Goal: Task Accomplishment & Management: Use online tool/utility

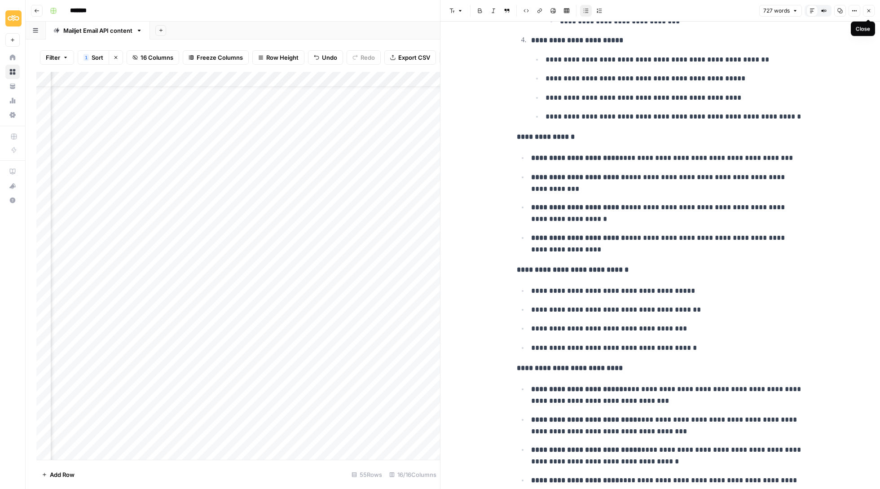
click at [869, 13] on icon "button" at bounding box center [869, 10] width 5 height 5
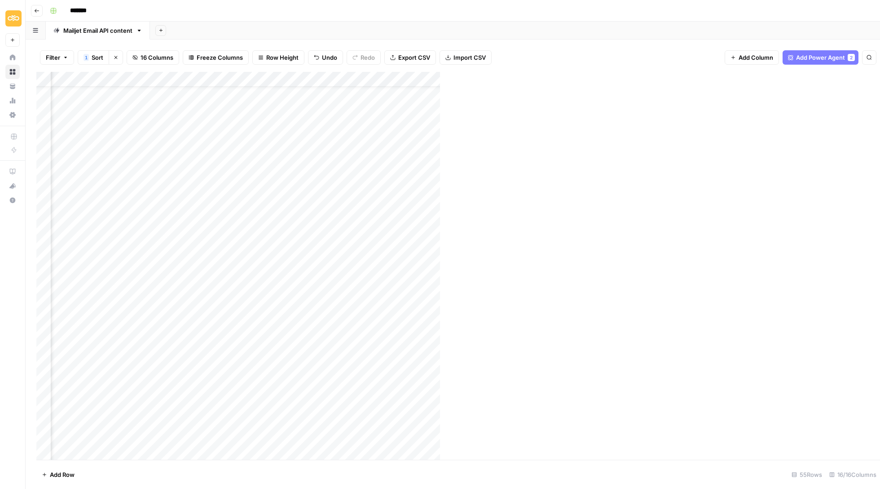
click at [871, 10] on div "*******" at bounding box center [458, 11] width 825 height 14
click at [629, 91] on div "Add Column" at bounding box center [452, 266] width 833 height 389
click at [629, 138] on div "Add Column" at bounding box center [452, 266] width 833 height 389
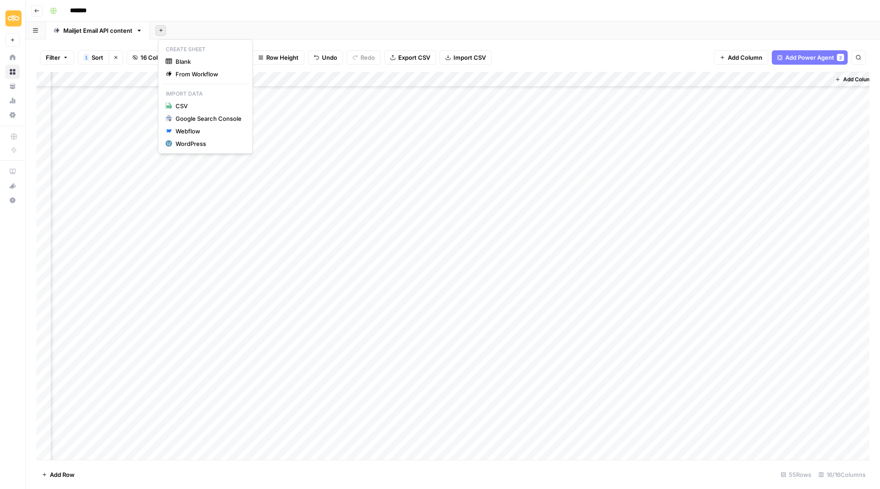
click at [166, 27] on button "Add Sheet" at bounding box center [160, 30] width 11 height 11
click at [195, 58] on span "Blank" at bounding box center [209, 61] width 66 height 9
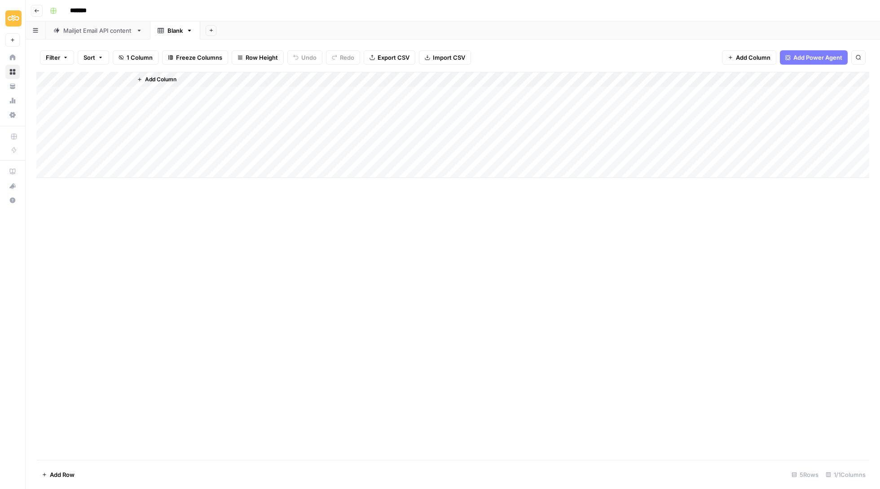
click at [74, 82] on div "Add Column" at bounding box center [452, 125] width 833 height 106
click at [80, 99] on input "Title" at bounding box center [104, 99] width 91 height 9
click at [94, 99] on input "Title" at bounding box center [104, 99] width 91 height 9
type input "Title of new content"
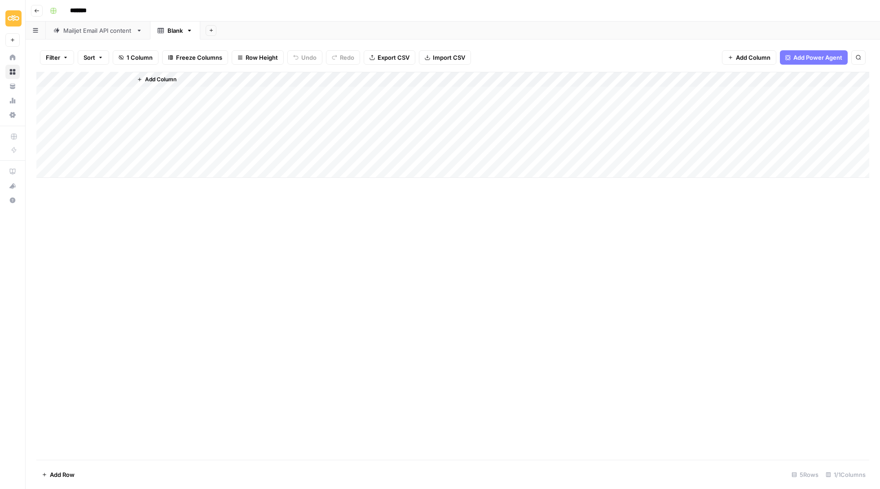
click at [372, 263] on div "Add Column" at bounding box center [452, 266] width 833 height 388
click at [85, 76] on div "Add Column" at bounding box center [452, 125] width 833 height 106
click at [73, 100] on input "Title" at bounding box center [104, 99] width 91 height 9
type input "New content ideas"
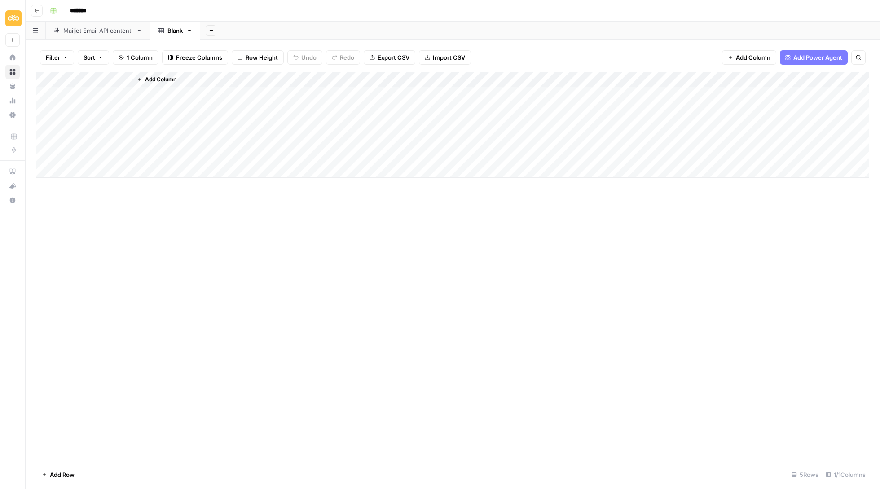
click at [369, 13] on div "*******" at bounding box center [458, 11] width 825 height 14
click at [85, 76] on div "Add Column" at bounding box center [452, 125] width 833 height 106
click at [93, 96] on input "Title" at bounding box center [104, 99] width 91 height 9
type input "New content ideas"
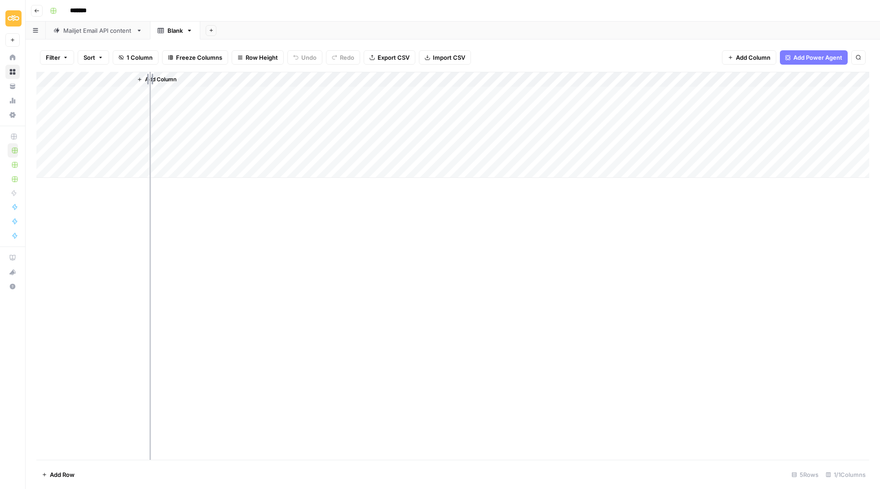
drag, startPoint x: 131, startPoint y: 74, endPoint x: 150, endPoint y: 74, distance: 18.4
click at [150, 74] on div "Add Column" at bounding box center [452, 125] width 833 height 106
click at [117, 26] on div "Mailjet Email API content" at bounding box center [97, 30] width 69 height 9
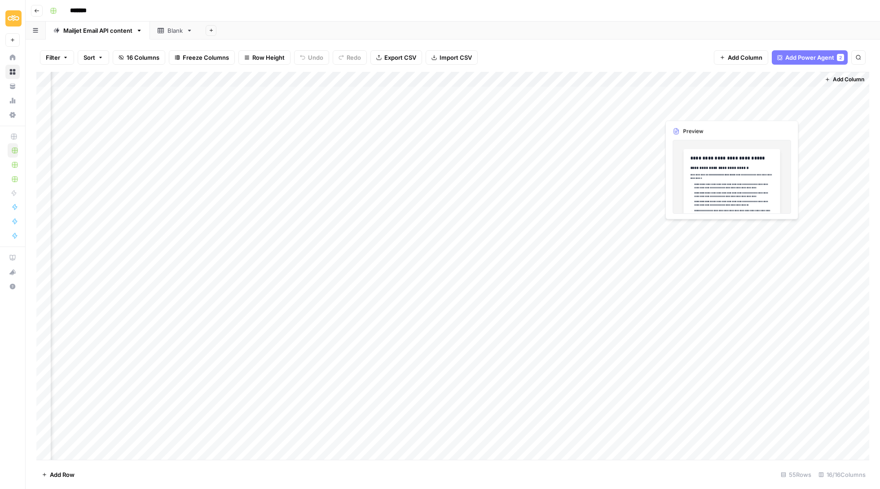
click at [690, 103] on div "Add Column" at bounding box center [452, 266] width 833 height 389
click at [690, 103] on div at bounding box center [698, 108] width 82 height 17
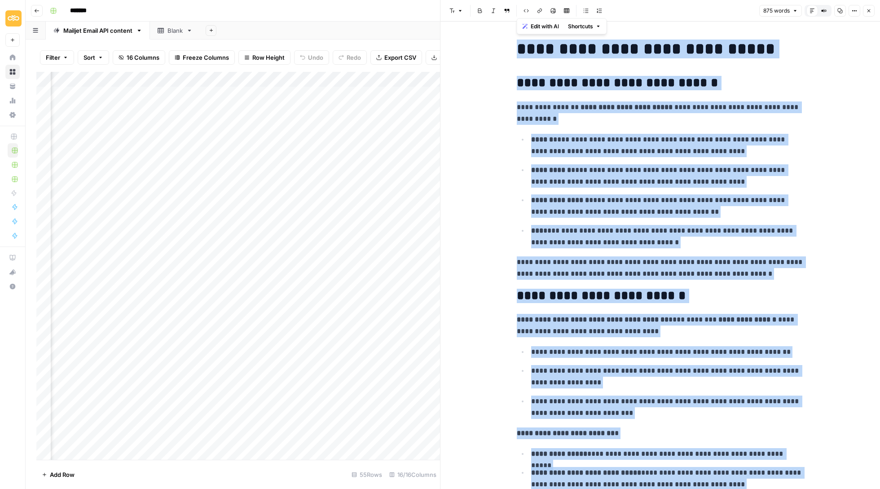
drag, startPoint x: 687, startPoint y: 445, endPoint x: 572, endPoint y: -18, distance: 476.9
click at [572, 0] on html "Sinch New Home Browse Your Data Usage Settings Recent Grids Mailjet Project 428…" at bounding box center [440, 244] width 880 height 489
copy div "**********"
click at [181, 31] on div "Blank" at bounding box center [175, 30] width 15 height 9
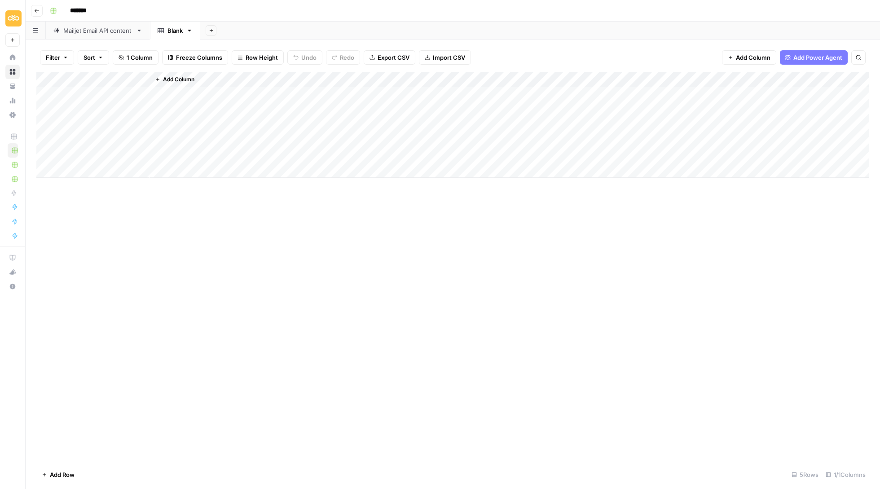
click at [78, 81] on div "Add Column" at bounding box center [452, 125] width 833 height 106
click at [92, 98] on input "New content ideas" at bounding box center [104, 99] width 91 height 9
type input "Title"
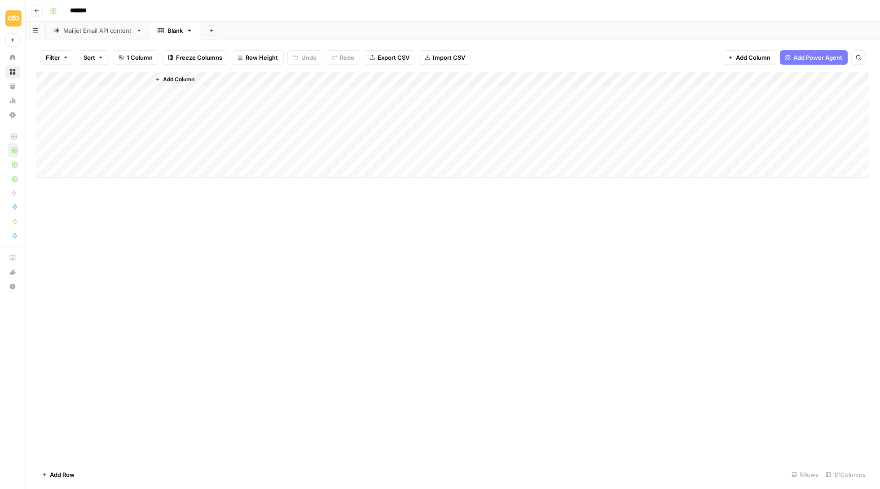
click at [184, 80] on span "Add Column" at bounding box center [178, 79] width 31 height 8
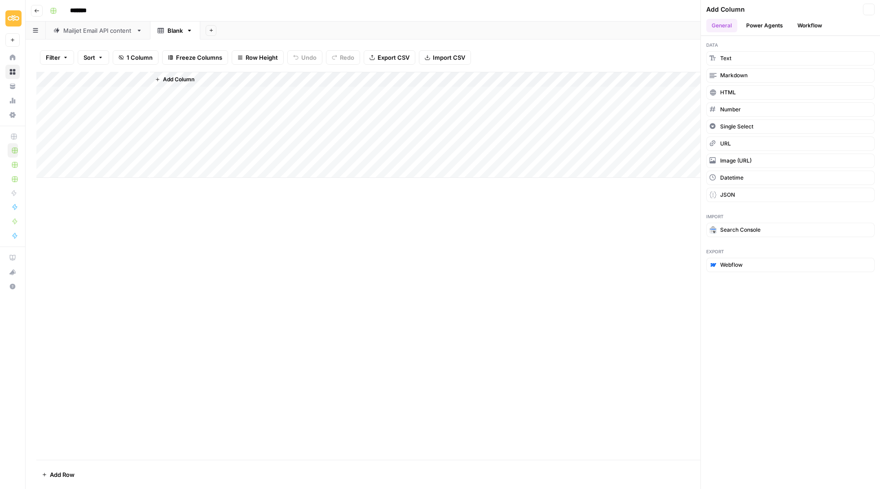
click at [184, 80] on span "Add Column" at bounding box center [178, 79] width 31 height 8
click at [176, 78] on span "Add Column" at bounding box center [178, 79] width 31 height 8
click at [765, 57] on button "Text" at bounding box center [791, 58] width 168 height 14
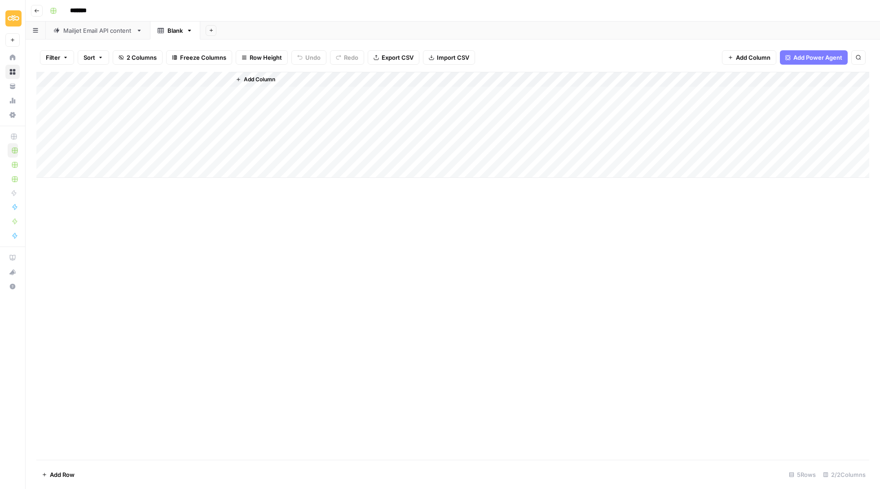
click at [173, 69] on div "Filter Sort 2 Columns Freeze Columns Row Height Undo Redo Export CSV Import CSV…" at bounding box center [452, 57] width 833 height 29
click at [173, 74] on div "Add Column" at bounding box center [452, 125] width 833 height 106
click at [187, 101] on input "New Column" at bounding box center [203, 99] width 91 height 9
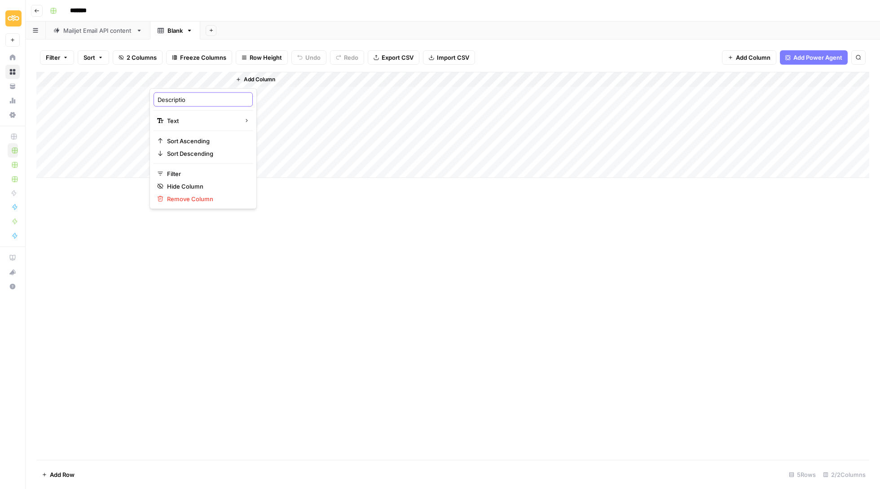
type input "Description"
click at [94, 34] on div "Mailjet Email API content" at bounding box center [97, 30] width 69 height 9
click at [171, 31] on div "Blank" at bounding box center [175, 30] width 15 height 9
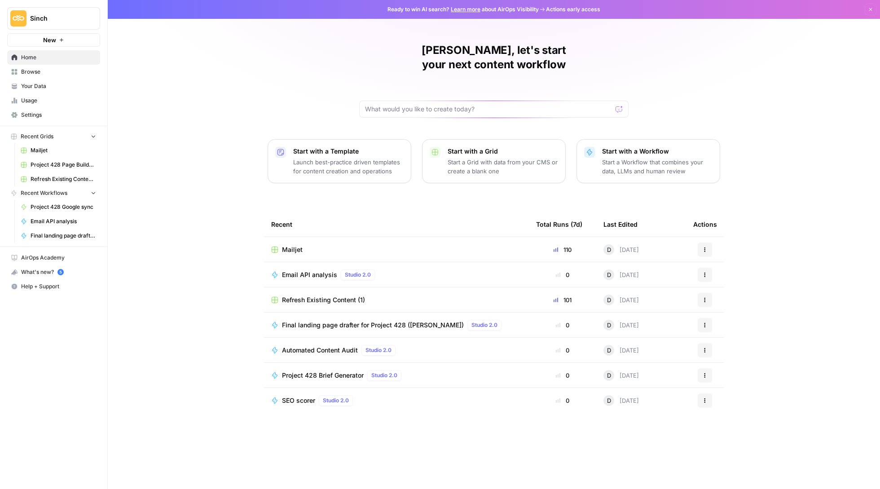
click at [610, 158] on p "Start a Workflow that combines your data, LLMs and human review" at bounding box center [657, 167] width 111 height 18
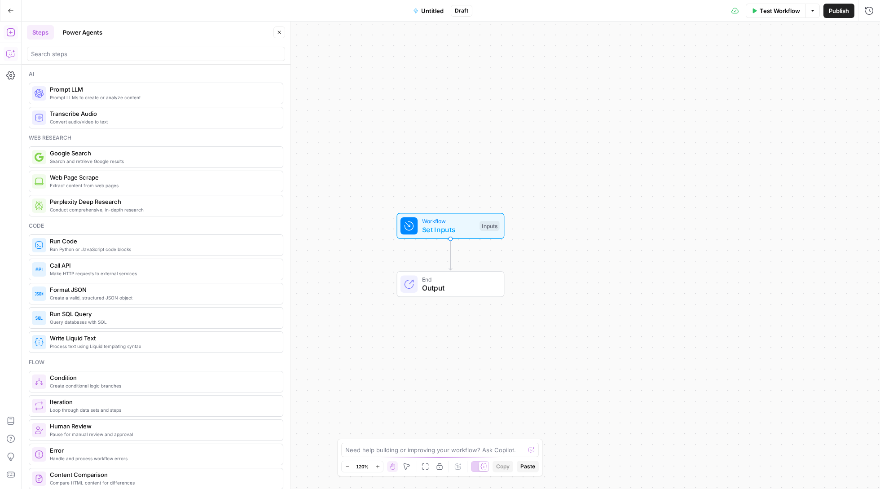
click at [11, 54] on icon "button" at bounding box center [10, 53] width 9 height 9
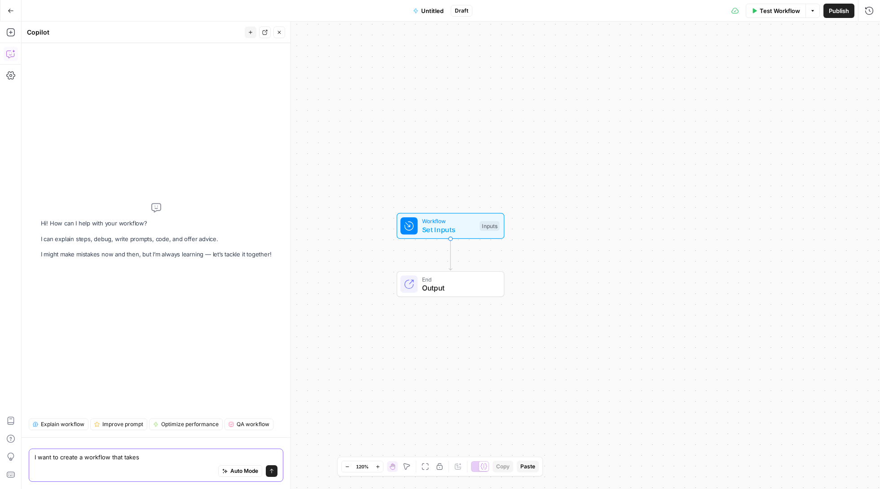
paste textarea "https://app.airops.com/sinch-0/grids/27994/sheets/35709?sorts=%5B%7B%22id%22%3A…"
click at [139, 453] on textarea "I want to create a workflow that takes https://app.airops.com/sinch-0/grids/279…" at bounding box center [156, 457] width 243 height 9
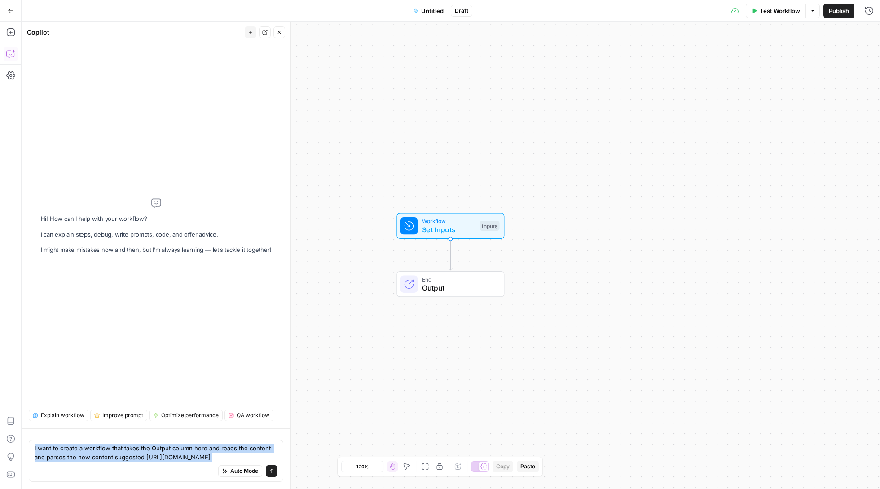
drag, startPoint x: 160, startPoint y: 461, endPoint x: 148, endPoint y: 428, distance: 35.4
click at [148, 440] on div "I want to create a workflow that takes the Output column here and reads the con…" at bounding box center [156, 461] width 255 height 42
drag, startPoint x: 147, startPoint y: 420, endPoint x: 187, endPoint y: 470, distance: 63.3
click at [187, 470] on div "I want to create a workflow that takes the Output column here and reads the con…" at bounding box center [156, 461] width 255 height 42
click at [204, 446] on textarea "I want to create a workflow that takes the Output column here and reads the con…" at bounding box center [156, 453] width 243 height 18
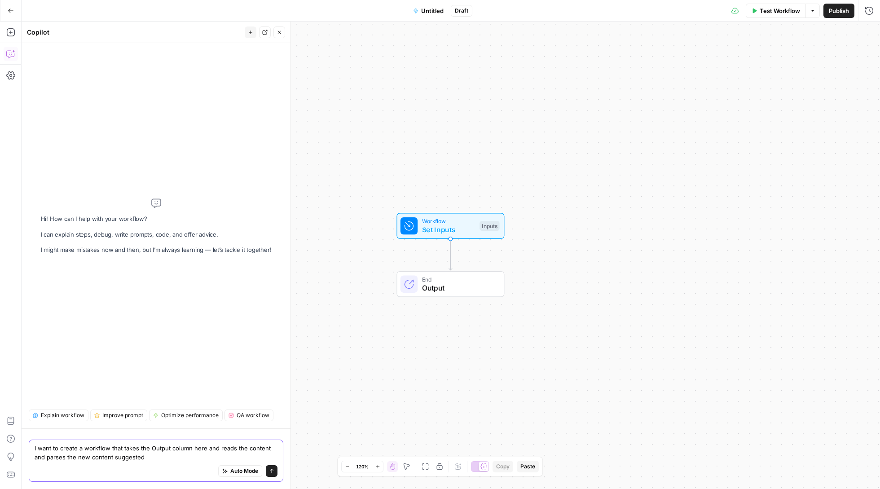
click at [204, 446] on textarea "I want to create a workflow that takes the Output column here and reads the con…" at bounding box center [156, 453] width 243 height 18
paste textarea "https://app.airops.com/sinch-0/grids/27994/sheets/35709?sorts=%5B%7B%22id%22%3A…"
click at [274, 457] on textarea "I want to create a workflow that takes the Output column from this grid (https:…" at bounding box center [156, 453] width 243 height 18
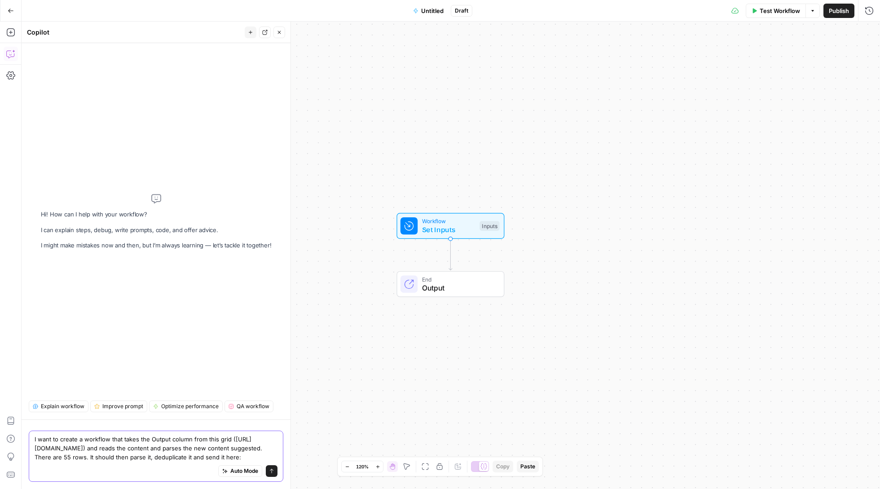
paste textarea "https://app.airops.com/sinch-0/grids/27994/sheets/36260"
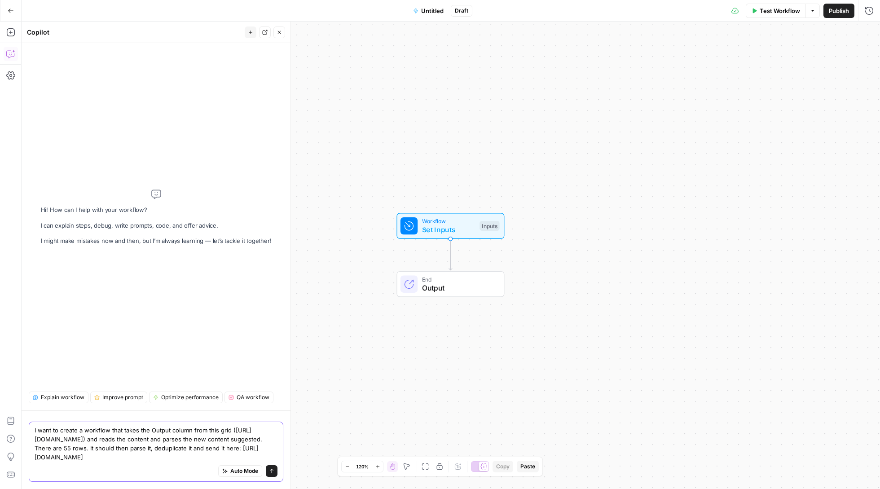
click at [272, 449] on textarea "I want to create a workflow that takes the Output column from this grid (https:…" at bounding box center [156, 444] width 243 height 36
click at [96, 449] on textarea "I want to create a workflow that takes the Output column from this grid (https:…" at bounding box center [156, 444] width 243 height 36
type textarea "I want to create a workflow that takes the Output column from this grid (https:…"
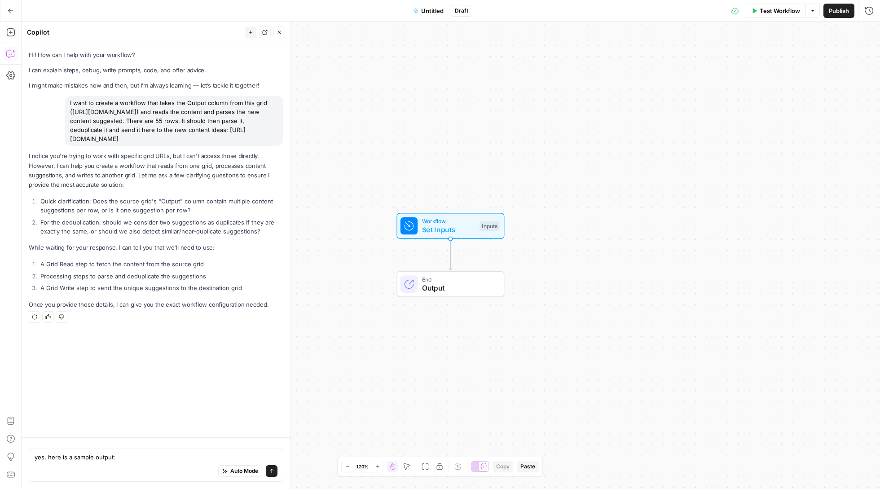
click at [195, 464] on div "Auto Mode Send" at bounding box center [156, 472] width 243 height 20
paste textarea "Content Performance Assessment 1. Ranking Performance Analysis The content show…"
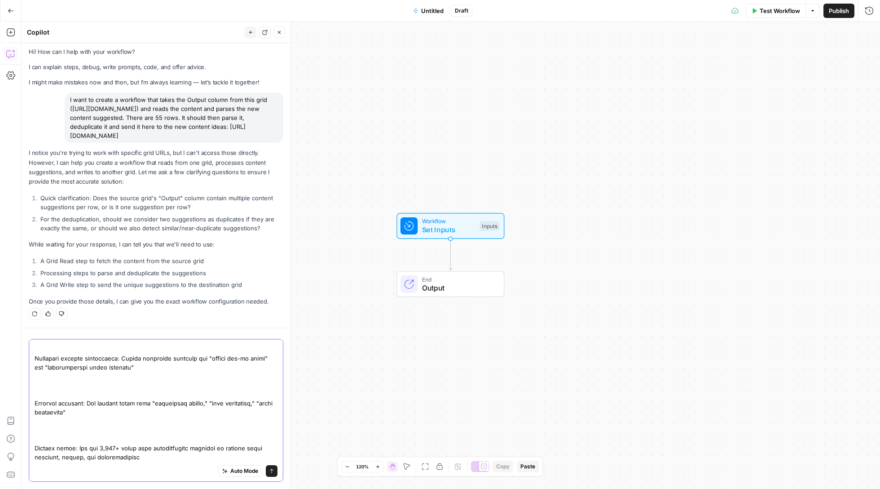
type textarea "yes, here is a sample output: Content Performance Assessment 1. Ranking Perform…"
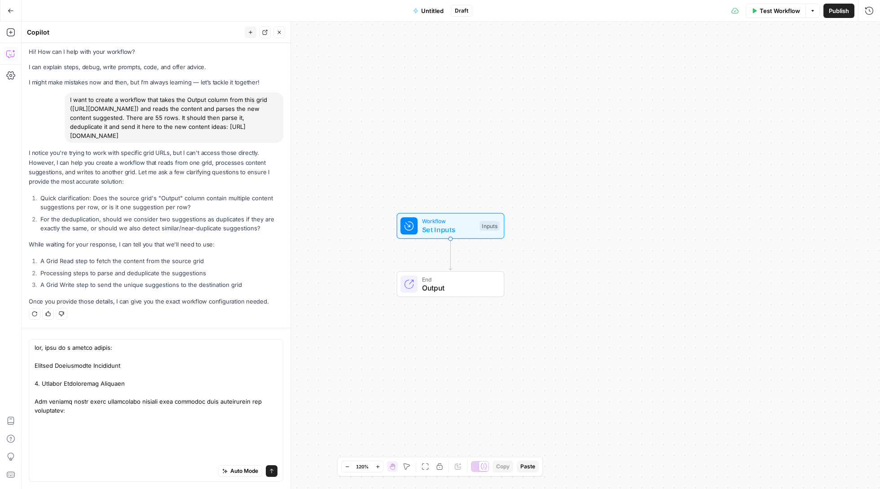
click at [270, 473] on icon "submit" at bounding box center [271, 471] width 5 height 5
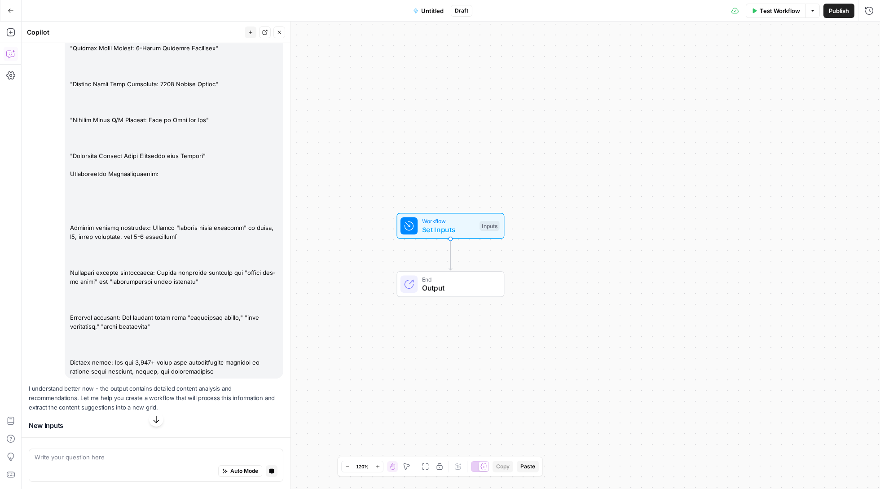
scroll to position [3827, 0]
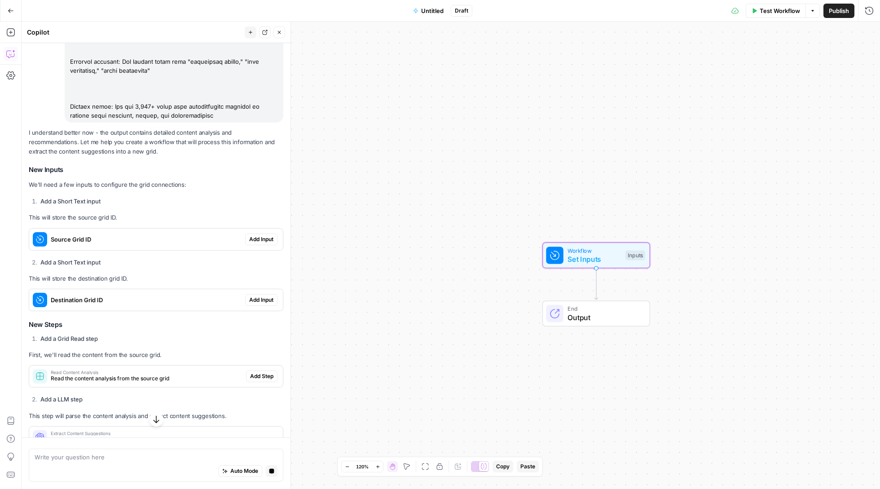
click at [253, 239] on span "Add Input" at bounding box center [261, 239] width 24 height 8
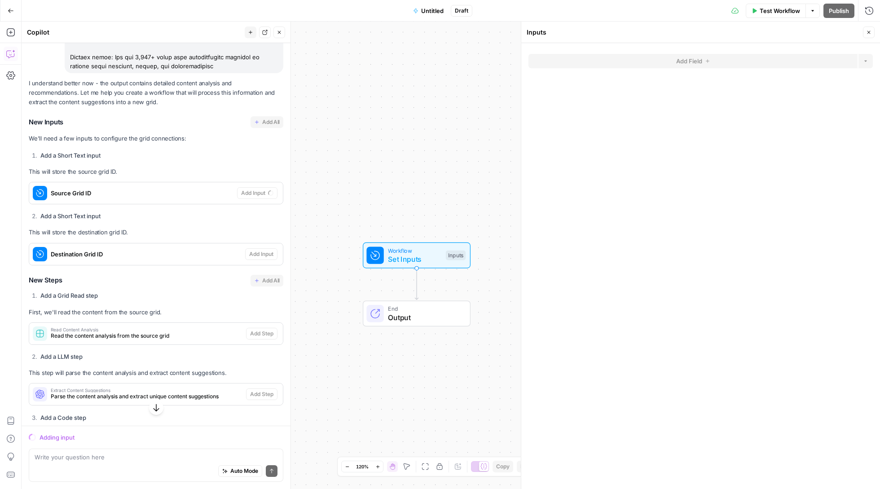
scroll to position [3876, 0]
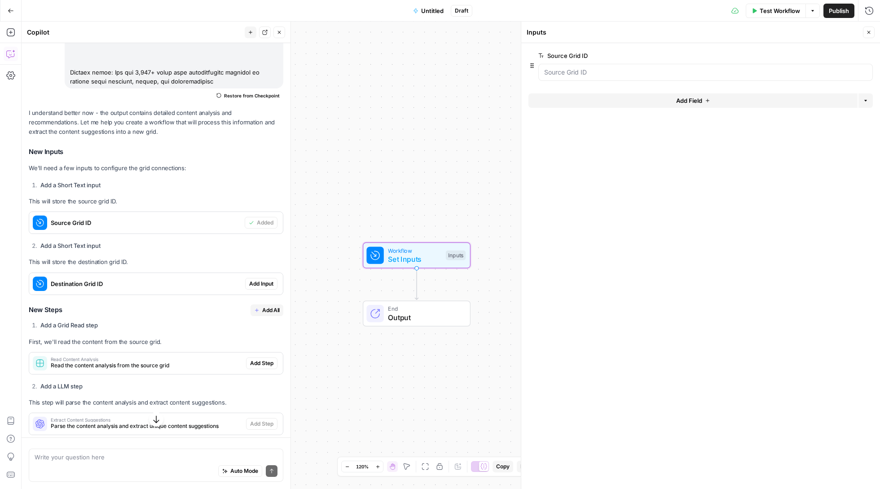
click at [216, 285] on span "Destination Grid ID" at bounding box center [146, 283] width 191 height 9
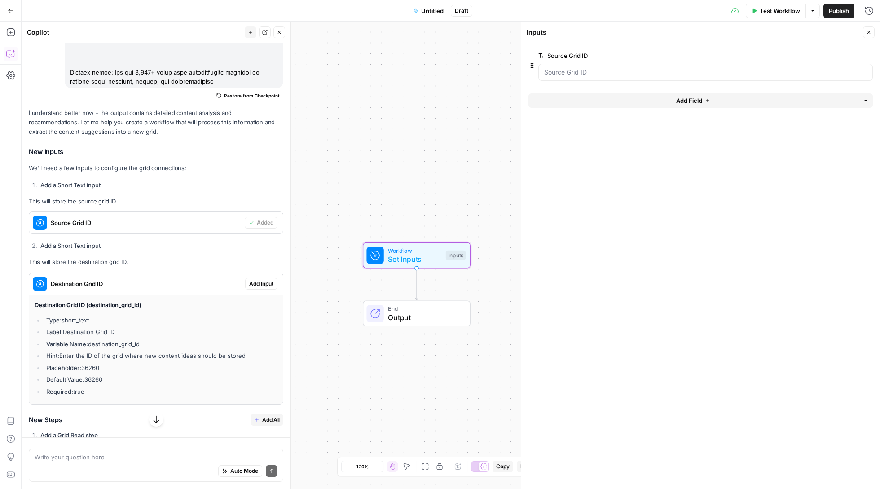
scroll to position [4038, 0]
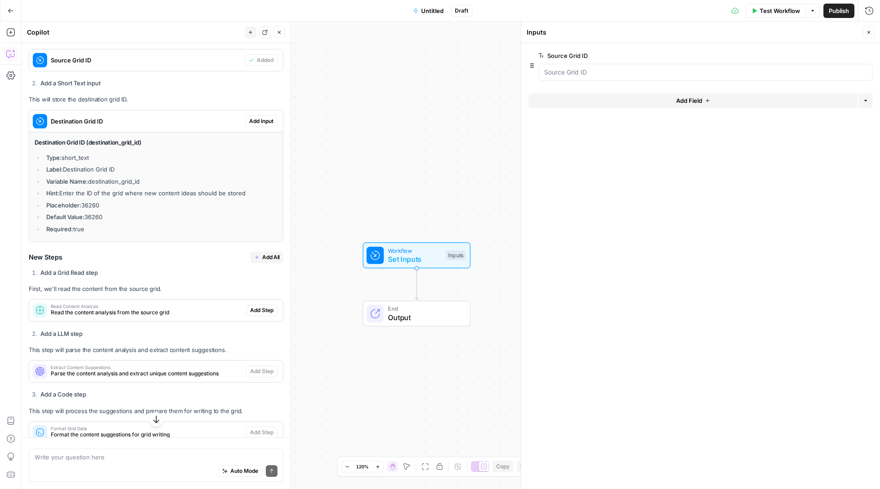
click at [114, 450] on div "Write your question here Auto Mode Send" at bounding box center [156, 465] width 255 height 33
type textarea "the destination grid is a tab in the same grid"
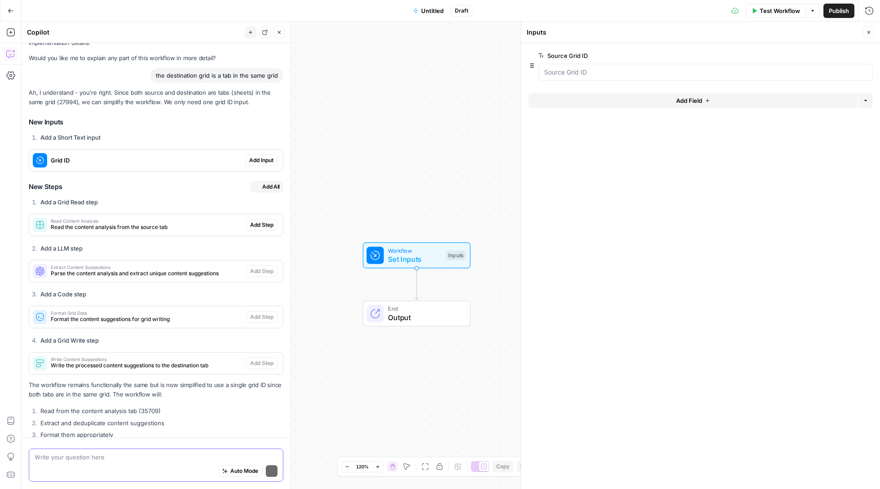
scroll to position [4657, 0]
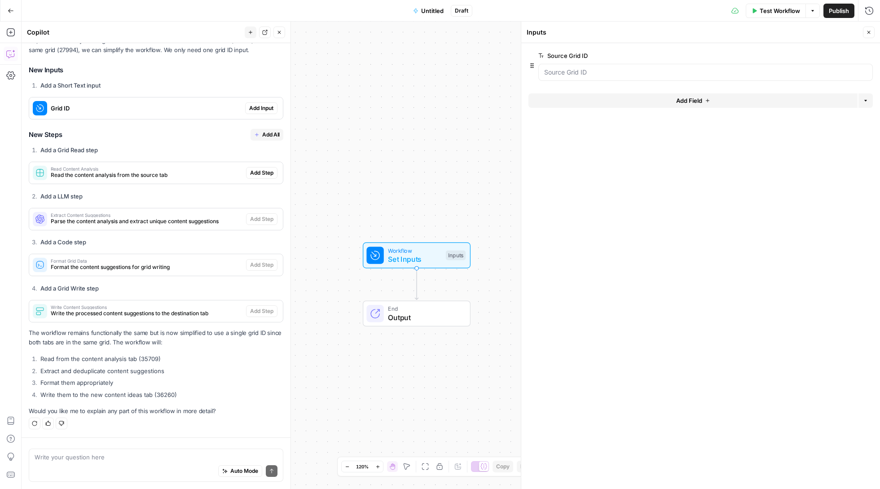
click at [264, 133] on span "Add All" at bounding box center [271, 135] width 18 height 8
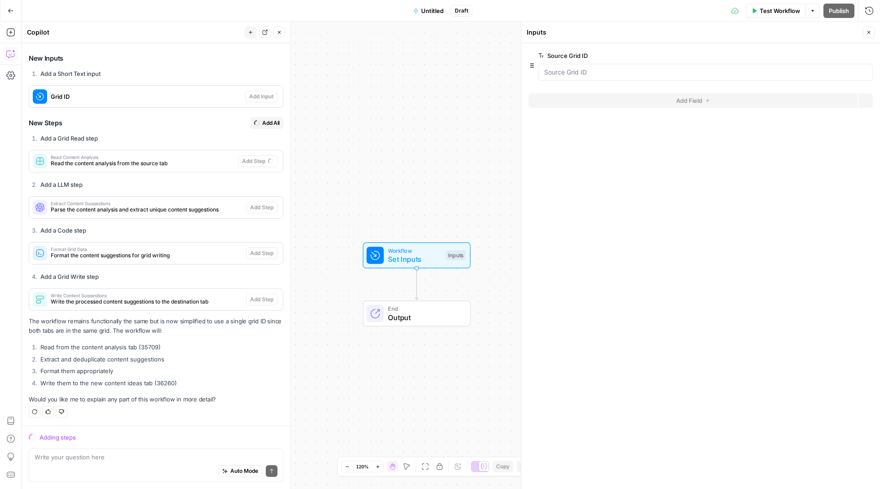
scroll to position [4640, 0]
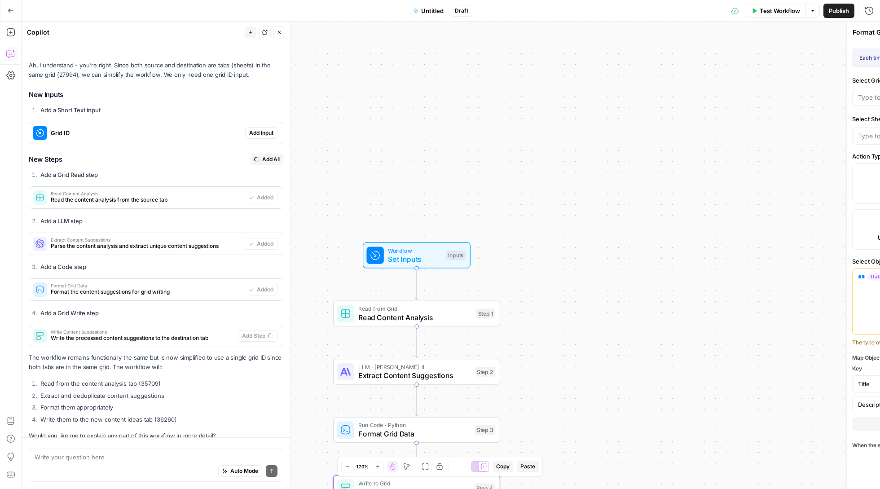
type textarea "Write Content Suggestions"
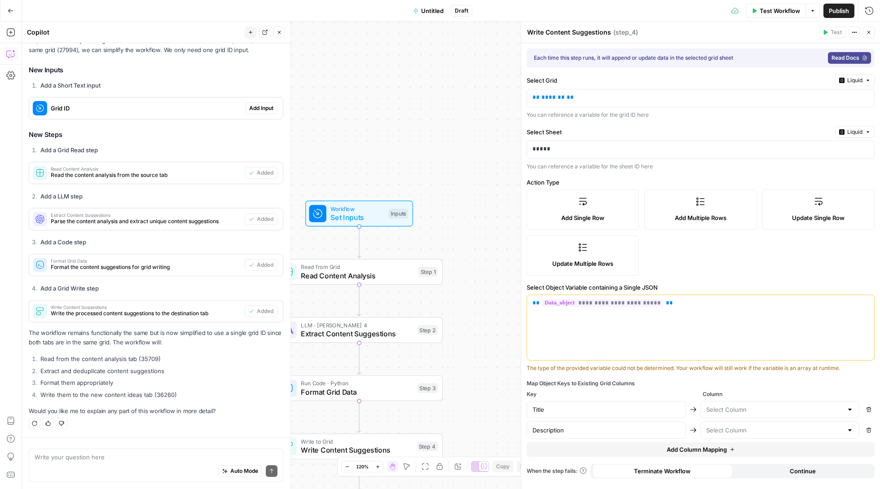
drag, startPoint x: 369, startPoint y: 151, endPoint x: 311, endPoint y: 110, distance: 71.1
click at [311, 110] on div "Workflow Set Inputs Inputs Read from Grid Read Content Analysis Step 1 LLM · Cl…" at bounding box center [451, 256] width 859 height 468
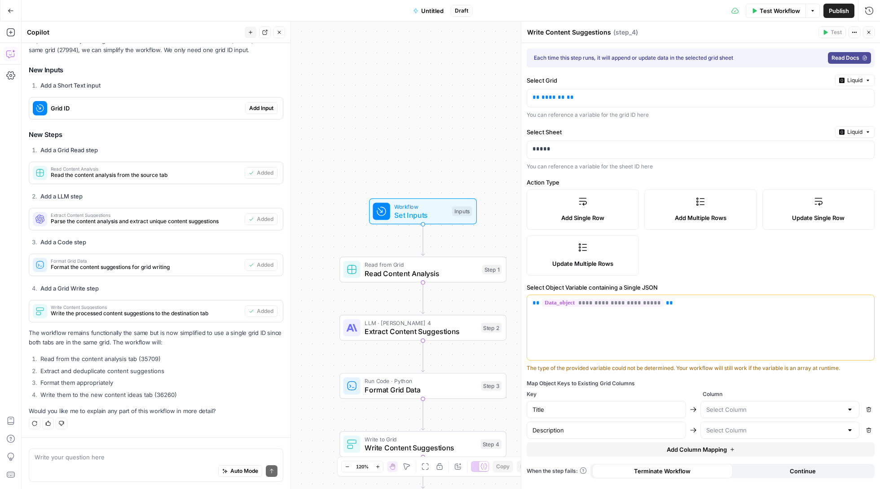
drag, startPoint x: 354, startPoint y: 117, endPoint x: 414, endPoint y: 115, distance: 60.2
click at [416, 115] on div "Workflow Set Inputs Inputs Read from Grid Read Content Analysis Step 1 LLM · Cl…" at bounding box center [451, 256] width 859 height 468
click at [770, 408] on input "text" at bounding box center [775, 409] width 137 height 9
click at [748, 436] on span "New content ideas" at bounding box center [778, 433] width 140 height 9
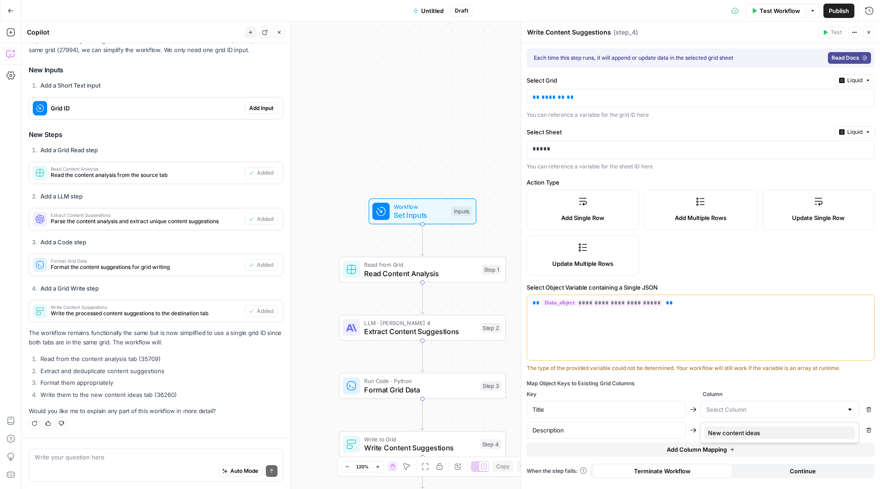
type input "New content ideas"
click at [748, 433] on input "text" at bounding box center [775, 430] width 137 height 9
click at [696, 220] on span "Add Multiple Rows" at bounding box center [701, 217] width 52 height 9
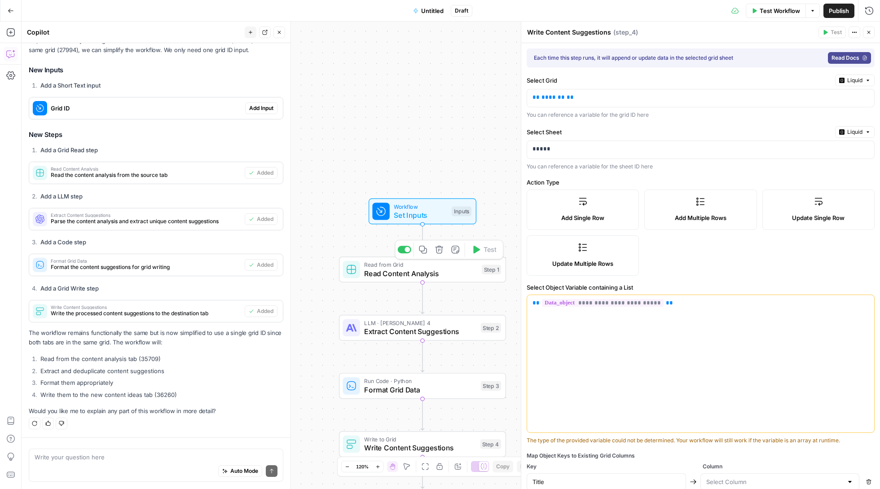
click at [423, 274] on span "Read Content Analysis" at bounding box center [420, 273] width 113 height 11
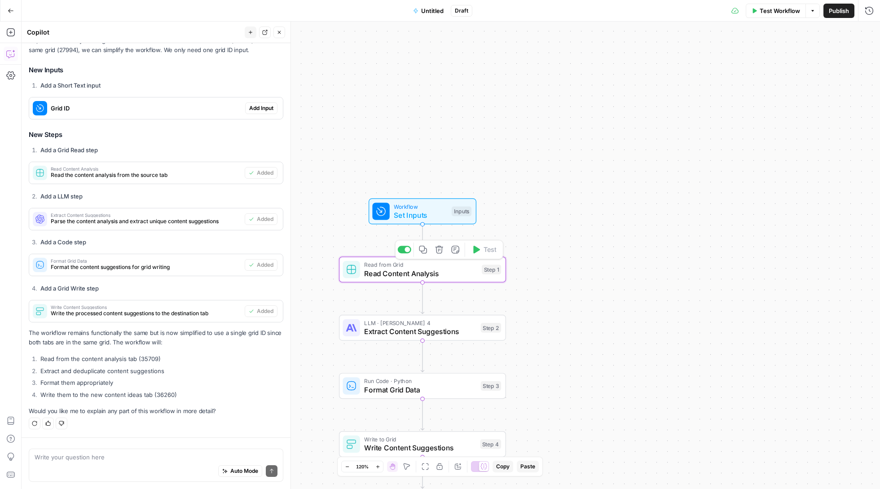
type textarea "Read Content Analysis"
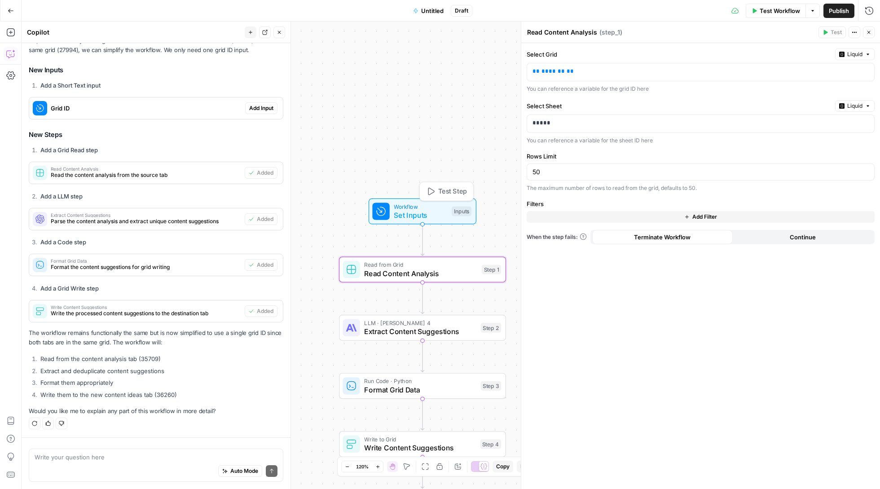
click at [418, 218] on span "Set Inputs" at bounding box center [420, 215] width 53 height 11
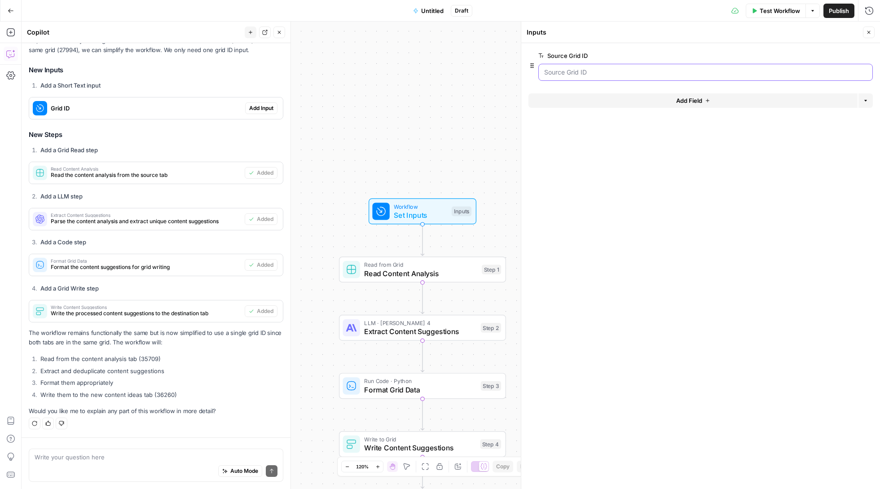
click at [622, 71] on ID "Source Grid ID" at bounding box center [705, 72] width 323 height 9
click at [616, 76] on ID "Source Grid ID" at bounding box center [705, 72] width 323 height 9
click at [589, 75] on ID "Source Grid ID" at bounding box center [705, 72] width 323 height 9
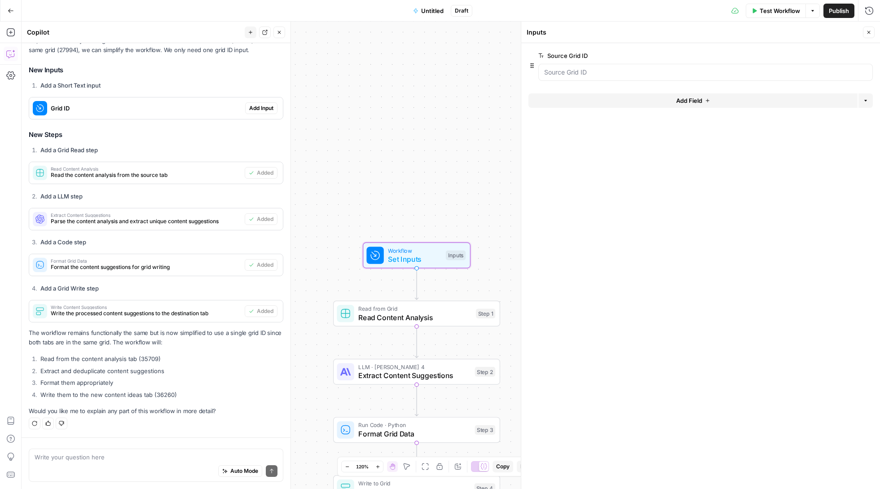
click at [253, 104] on span "Add Input" at bounding box center [261, 108] width 24 height 8
click at [598, 67] on div at bounding box center [706, 72] width 335 height 17
click at [598, 71] on ID "Source Grid ID" at bounding box center [705, 72] width 323 height 9
click at [867, 58] on button "Delete group" at bounding box center [867, 55] width 11 height 11
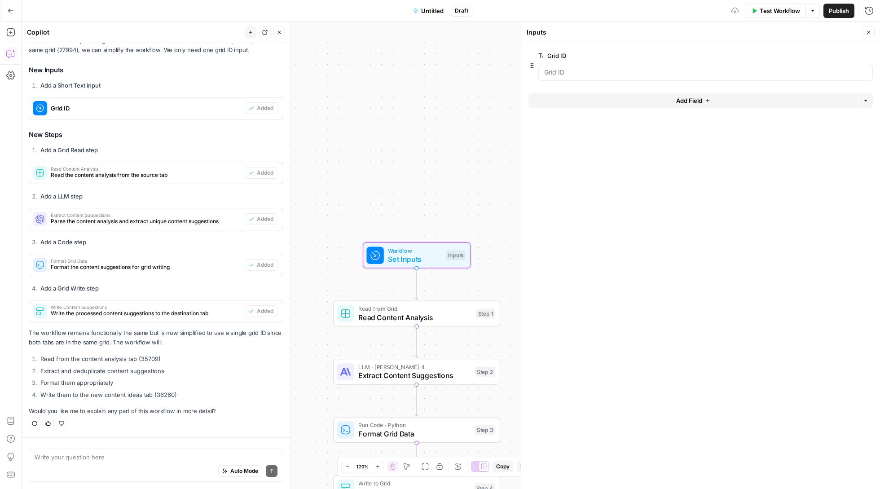
click at [782, 16] on button "Test Workflow" at bounding box center [776, 11] width 60 height 14
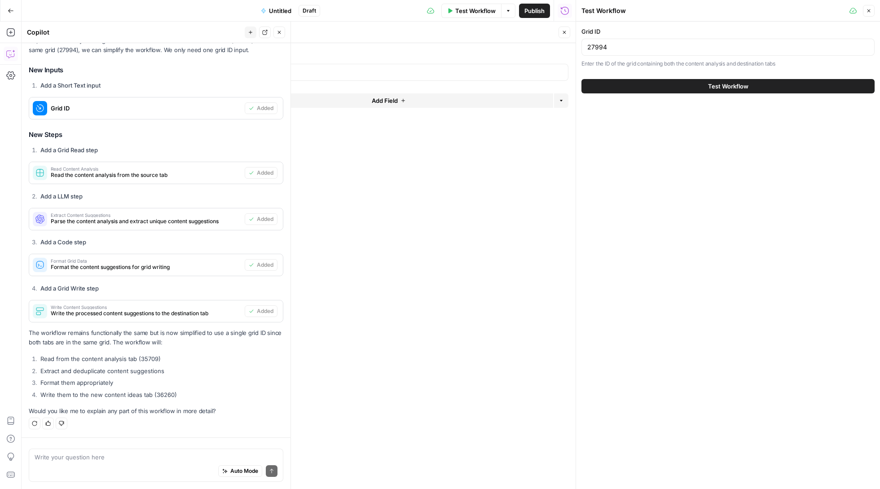
click at [636, 84] on button "Test Workflow" at bounding box center [728, 86] width 293 height 14
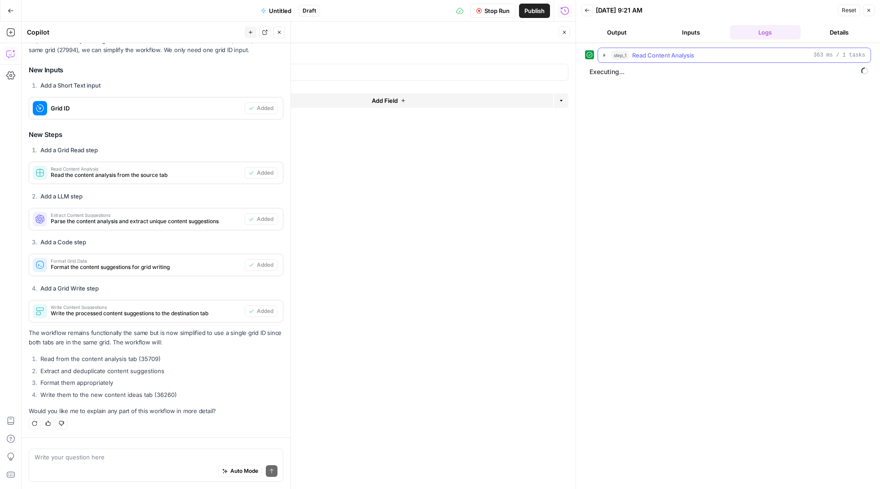
click at [601, 55] on button "step_1 Read Content Analysis 363 ms / 1 tasks" at bounding box center [734, 55] width 273 height 14
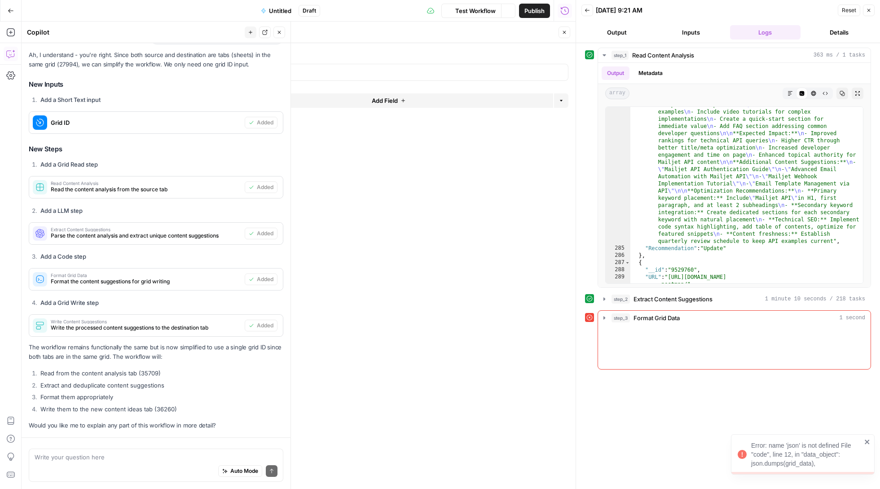
scroll to position [4561, 0]
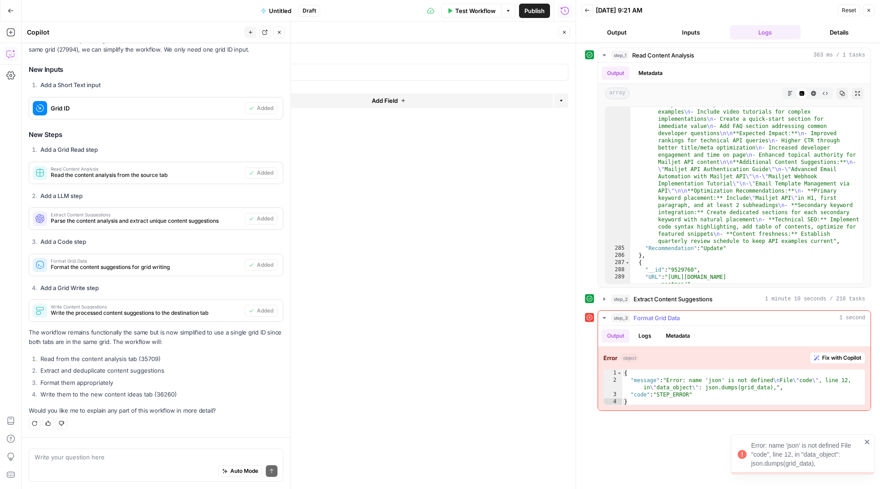
click at [832, 362] on span "Fix with Copilot" at bounding box center [841, 358] width 39 height 8
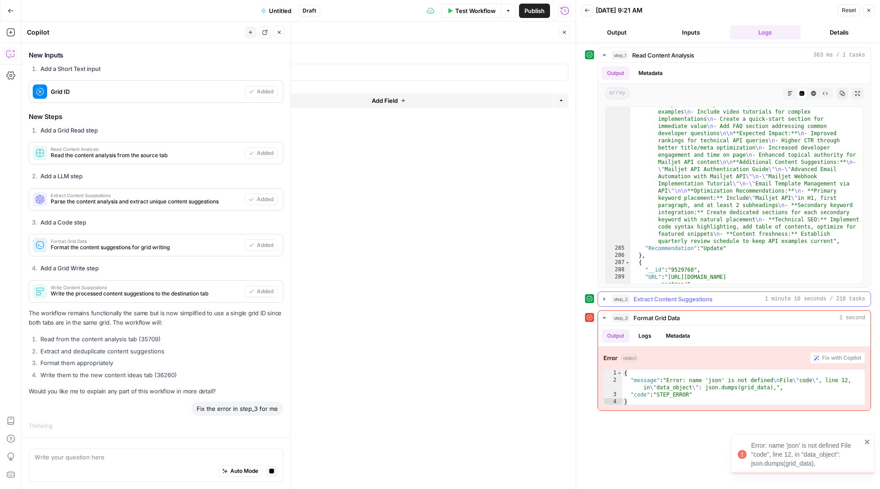
click at [742, 304] on div "step_2 Extract Content Suggestions 1 minute 10 seconds / 218 tasks" at bounding box center [739, 299] width 254 height 9
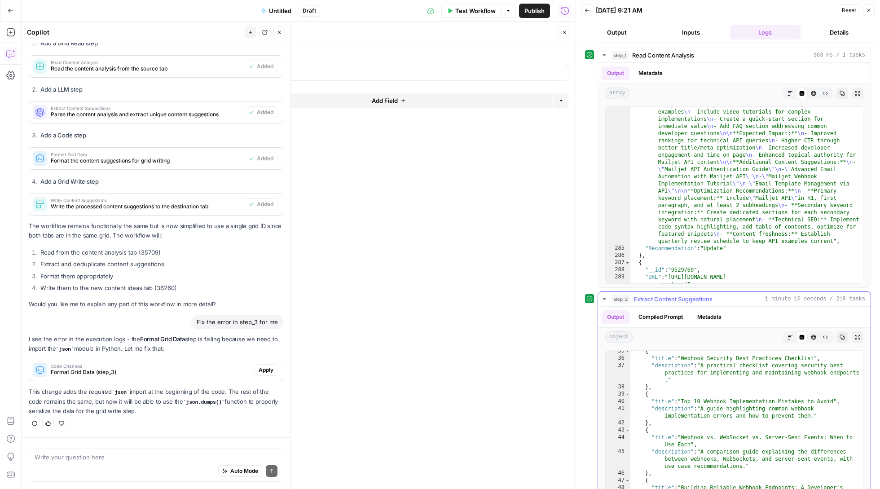
scroll to position [355, 0]
click at [265, 369] on span "Apply" at bounding box center [266, 370] width 15 height 8
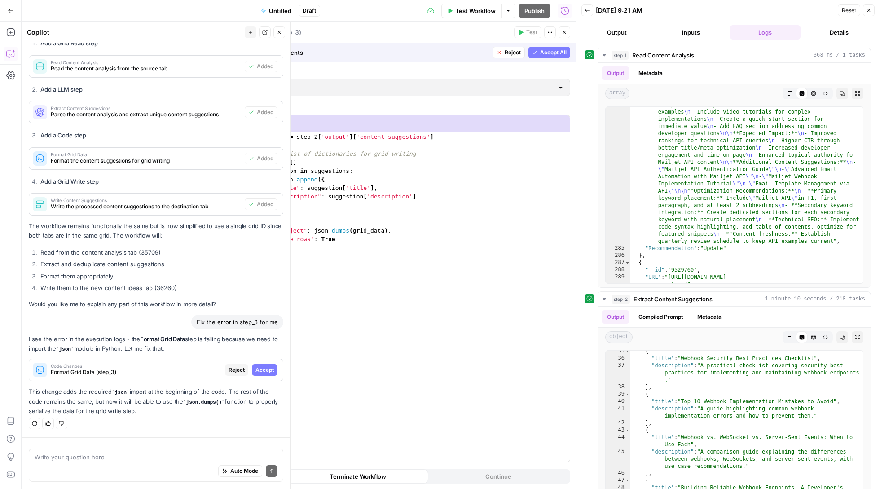
click at [268, 367] on span "Accept" at bounding box center [265, 370] width 18 height 8
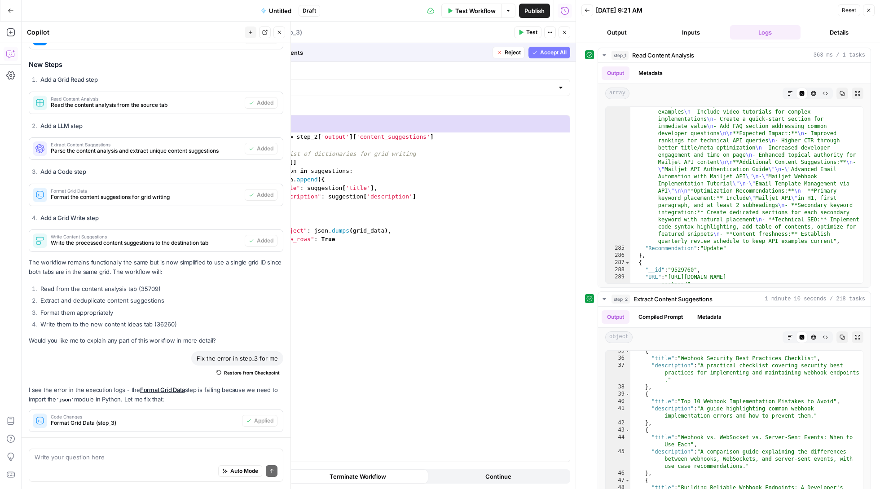
scroll to position [4683, 0]
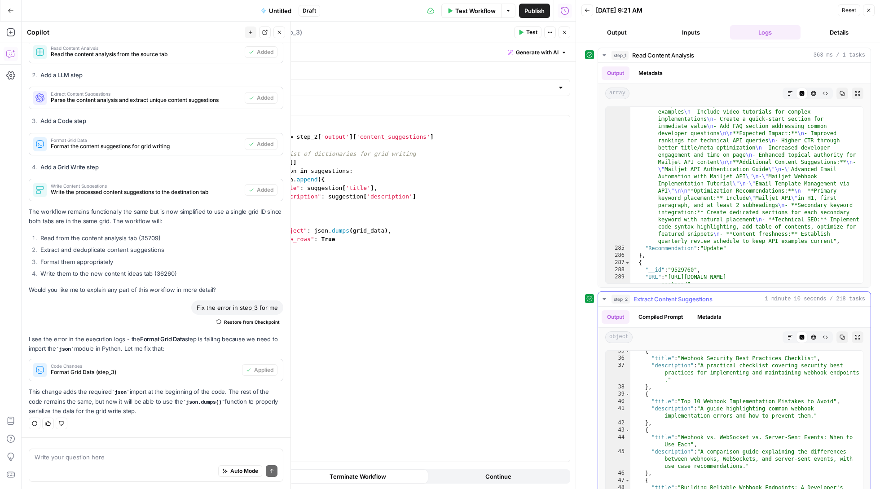
click at [601, 303] on button "step_2 Extract Content Suggestions 1 minute 10 seconds / 218 tasks" at bounding box center [734, 299] width 273 height 14
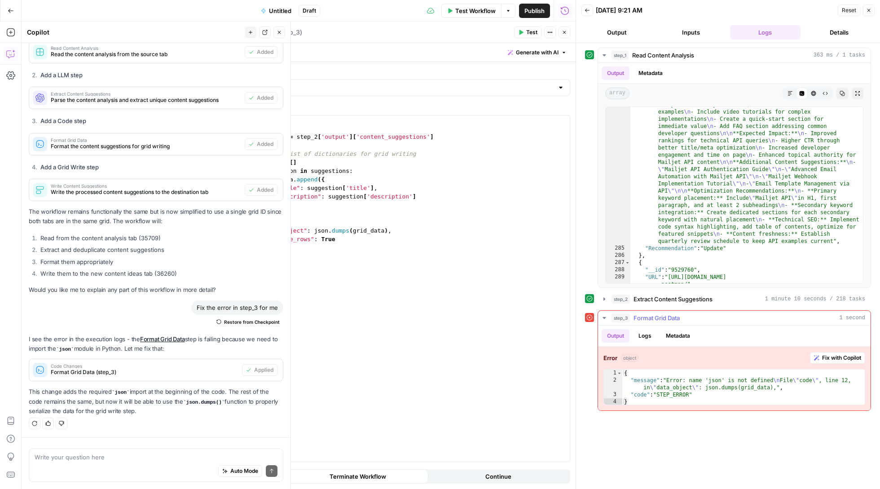
click at [764, 335] on div "Output Logs Metadata" at bounding box center [734, 336] width 273 height 21
click at [657, 338] on button "Logs" at bounding box center [645, 335] width 24 height 13
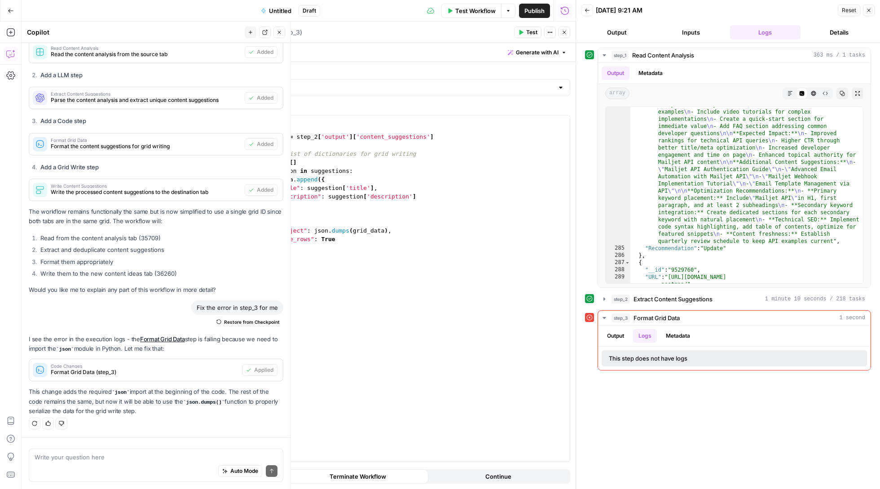
click at [522, 36] on button "Test" at bounding box center [527, 33] width 27 height 12
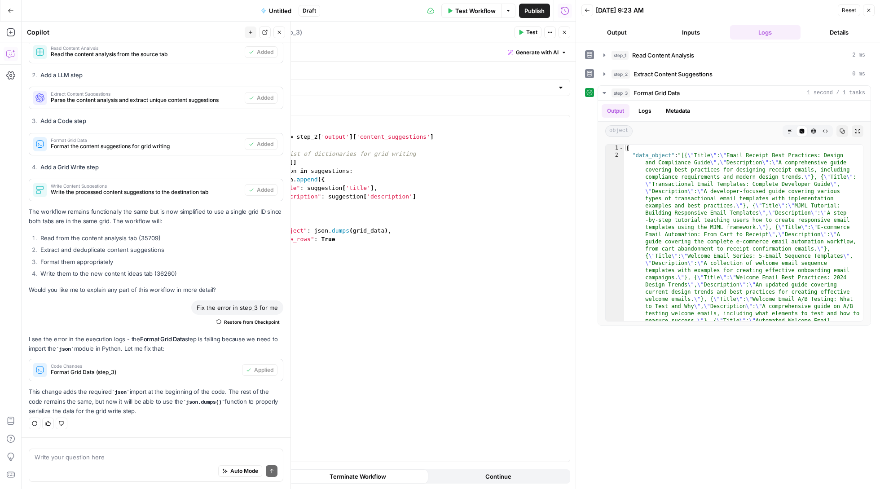
click at [484, 8] on span "Test Workflow" at bounding box center [475, 10] width 40 height 9
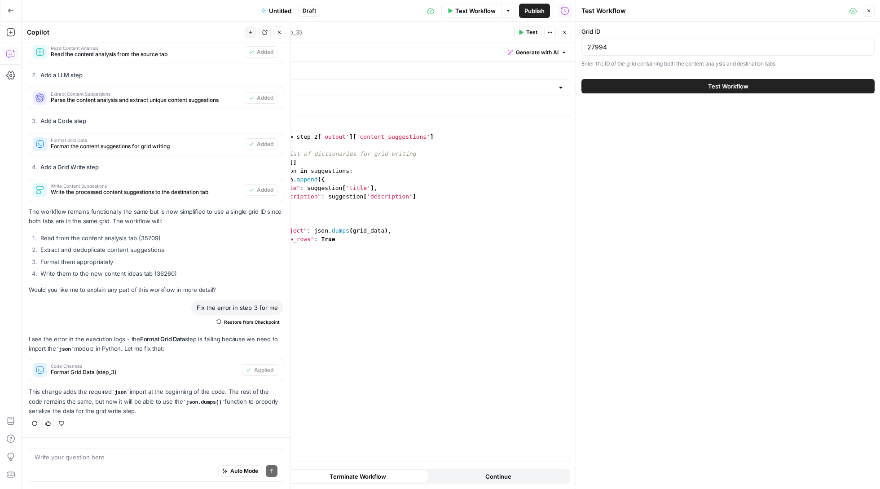
click at [679, 88] on button "Test Workflow" at bounding box center [728, 86] width 293 height 14
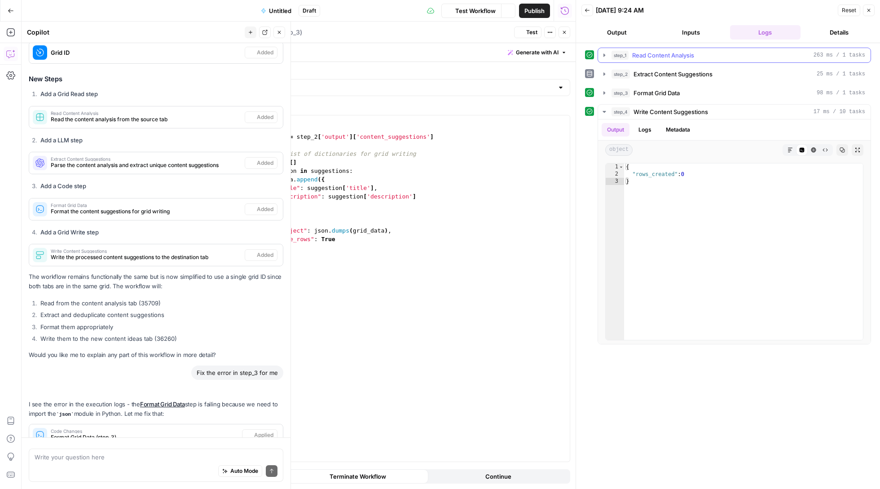
scroll to position [4683, 0]
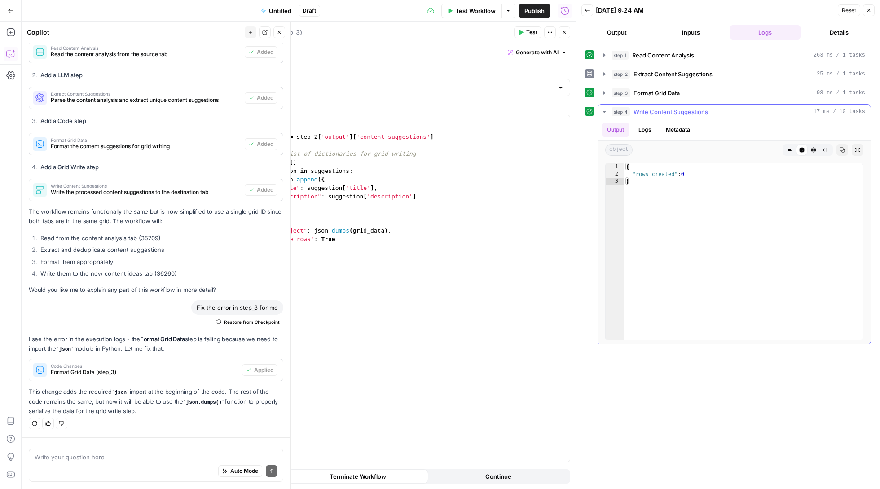
click at [841, 156] on button "Copy" at bounding box center [843, 150] width 12 height 12
click at [149, 449] on div "Write your question here Auto Mode Send" at bounding box center [156, 465] width 255 height 33
type textarea "0"
type textarea "saying 0 rows created"
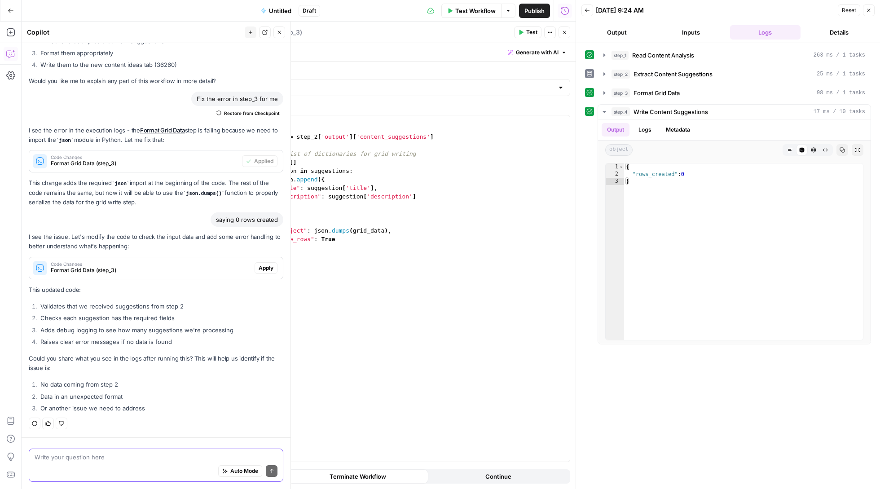
scroll to position [0, 0]
click at [268, 266] on span "Apply" at bounding box center [266, 268] width 15 height 8
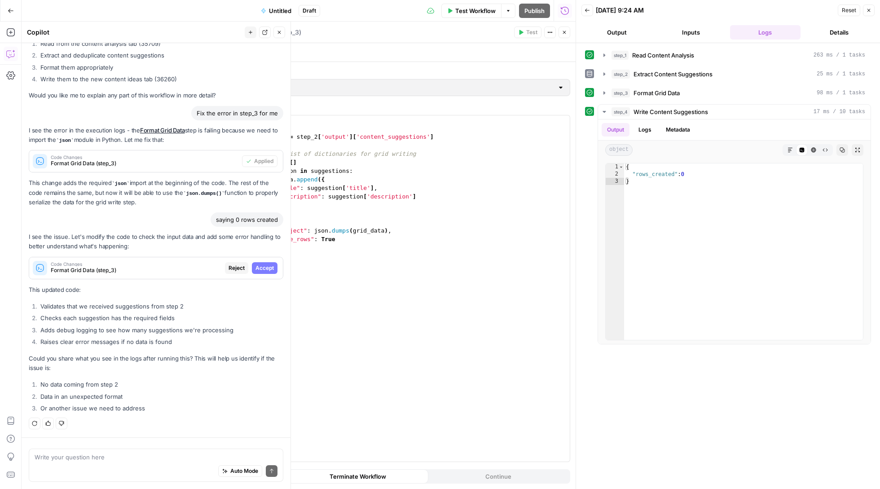
scroll to position [4835, 0]
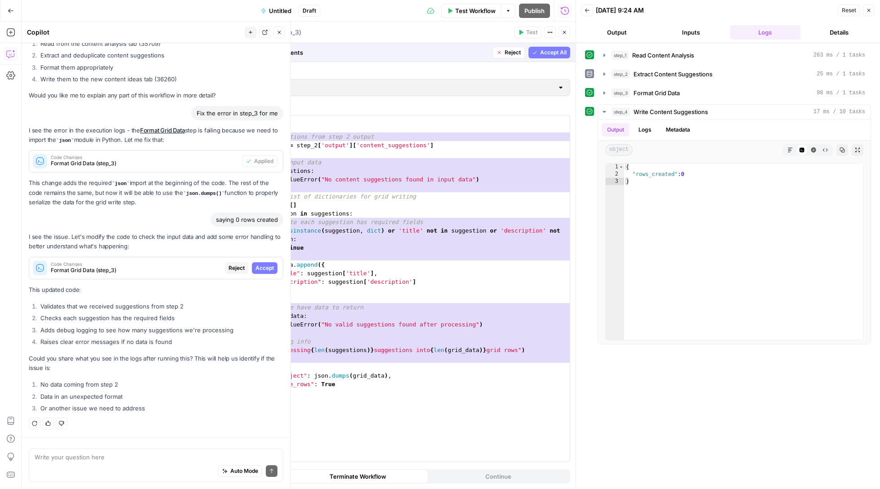
click at [268, 267] on span "Accept" at bounding box center [265, 268] width 18 height 8
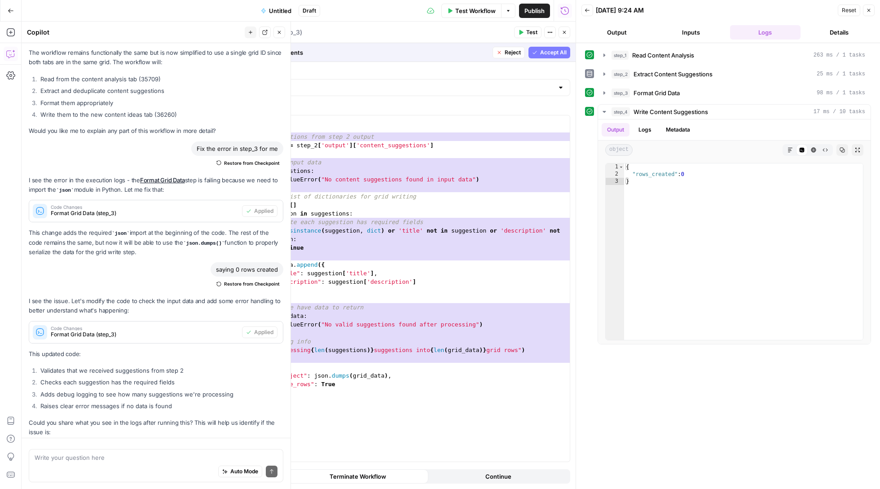
scroll to position [4907, 0]
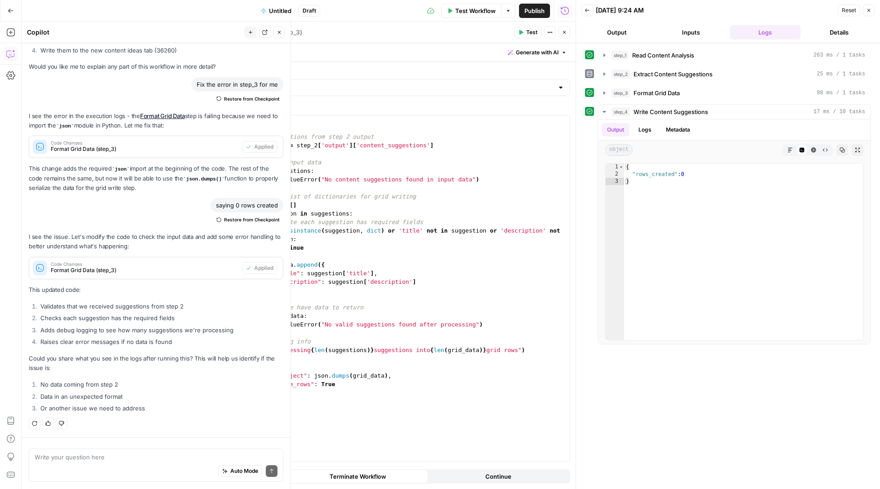
click at [526, 31] on span "Test" at bounding box center [531, 32] width 11 height 8
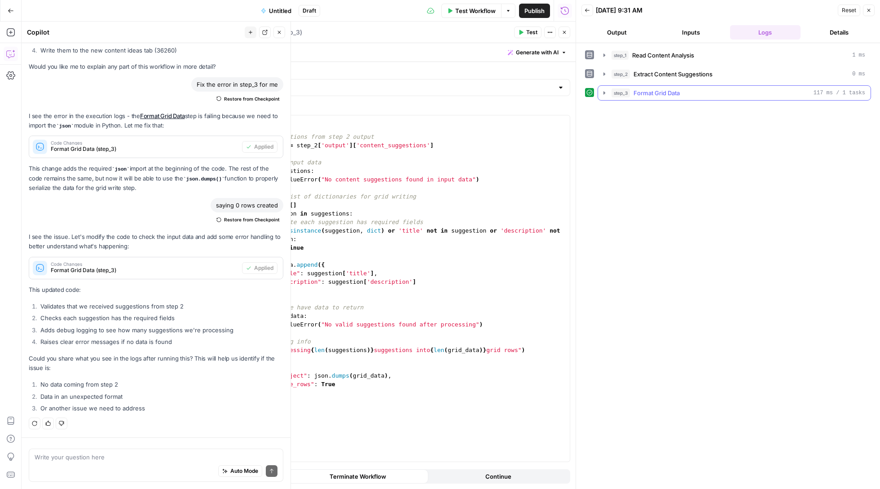
click at [603, 94] on icon "button" at bounding box center [604, 92] width 7 height 7
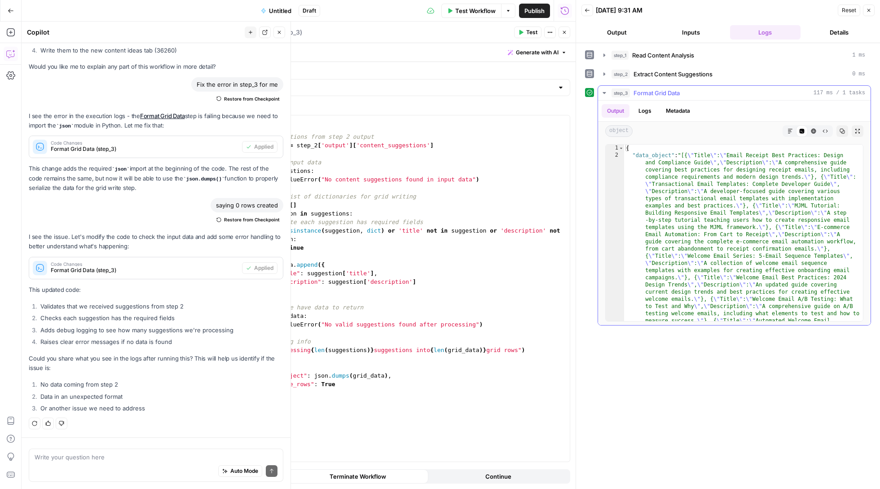
click at [603, 94] on icon "button" at bounding box center [604, 92] width 7 height 7
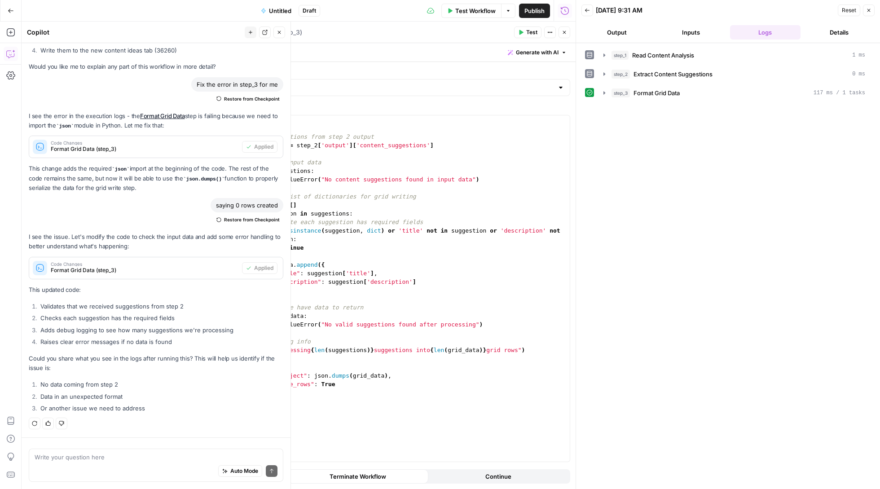
click at [568, 34] on button "Close" at bounding box center [565, 33] width 12 height 12
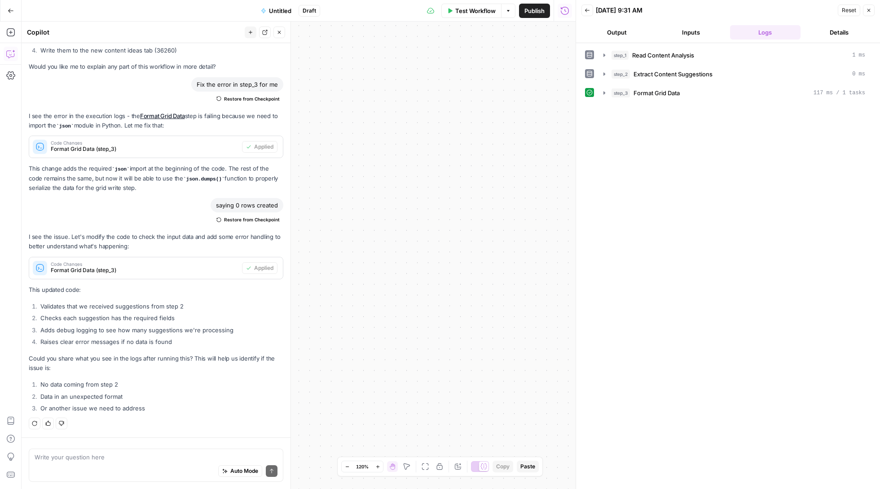
drag, startPoint x: 513, startPoint y: 208, endPoint x: 570, endPoint y: 180, distance: 63.3
click at [570, 180] on div "Workflow Set Inputs Inputs Read from Grid Read Content Analysis Step 1 Output E…" at bounding box center [299, 256] width 554 height 468
drag, startPoint x: 398, startPoint y: 234, endPoint x: 527, endPoint y: 186, distance: 138.2
click at [527, 186] on div "Workflow Set Inputs Inputs Read from Grid Read Content Analysis Step 1 Output E…" at bounding box center [299, 256] width 554 height 468
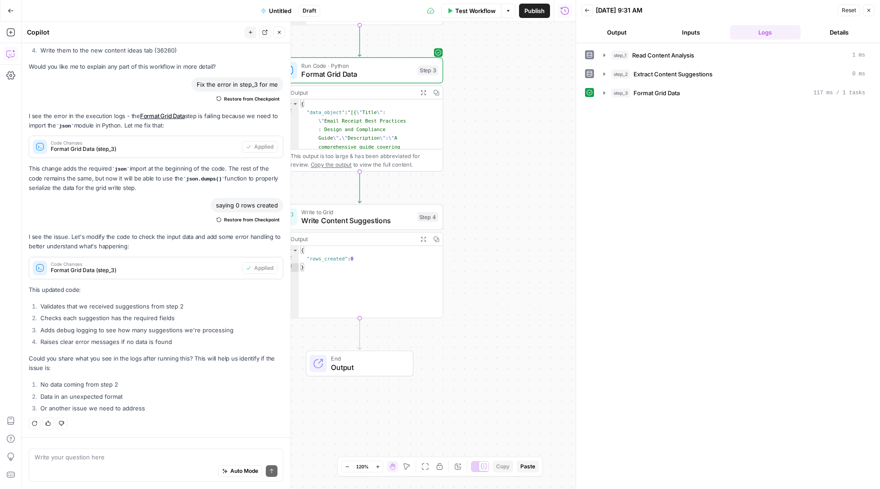
drag, startPoint x: 457, startPoint y: 198, endPoint x: 591, endPoint y: 96, distance: 168.3
click at [591, 96] on body "Sinch New Home Browse Your Data Usage Settings Recent Grids Mailjet Project 428…" at bounding box center [440, 244] width 880 height 489
click at [383, 218] on span "Write Content Suggestions" at bounding box center [356, 220] width 111 height 11
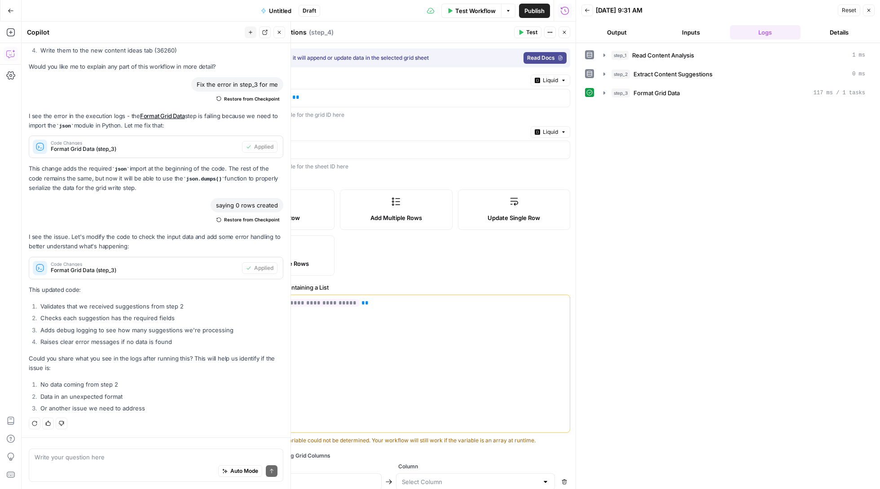
click at [522, 33] on icon "button" at bounding box center [520, 32] width 5 height 5
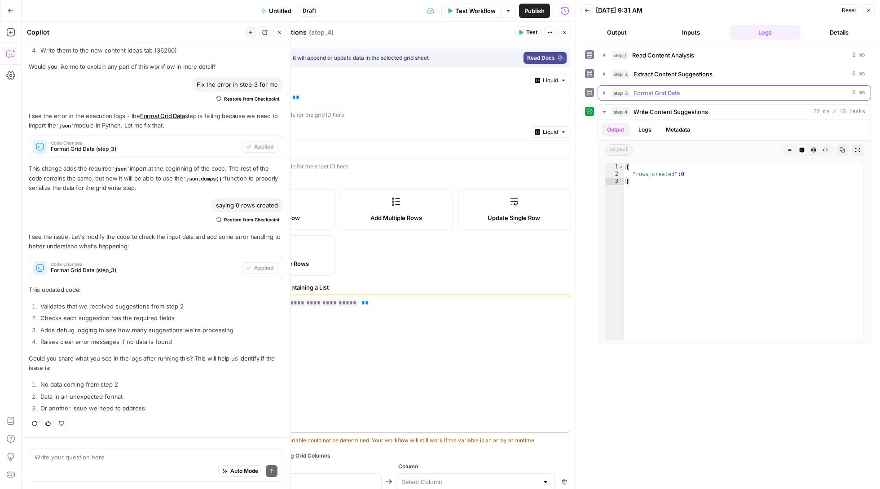
click at [602, 93] on icon "button" at bounding box center [604, 92] width 7 height 7
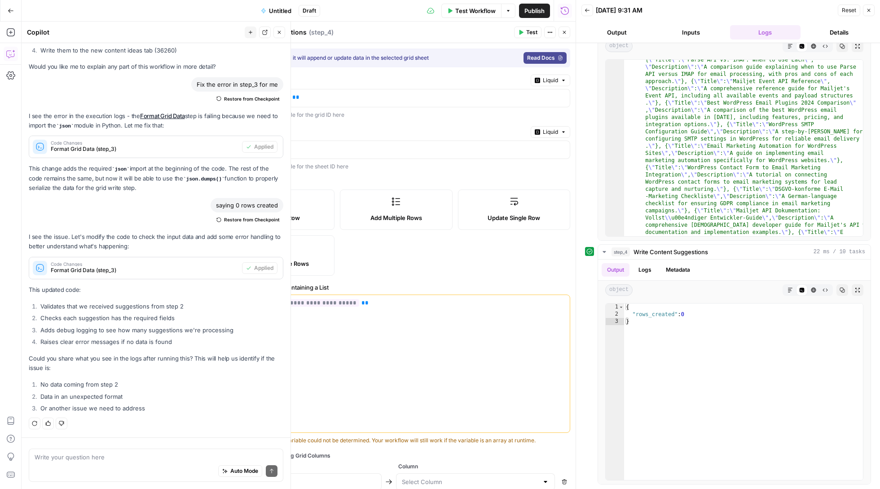
scroll to position [77, 0]
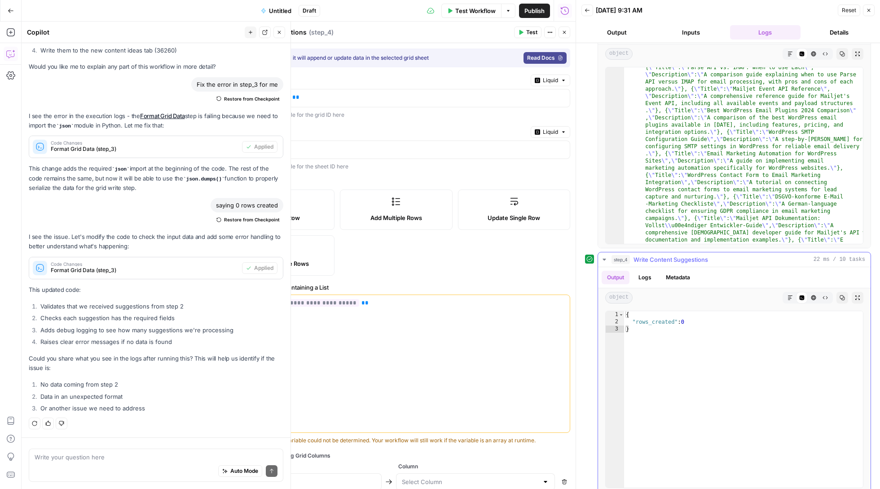
click at [844, 303] on button "Copy" at bounding box center [843, 298] width 12 height 12
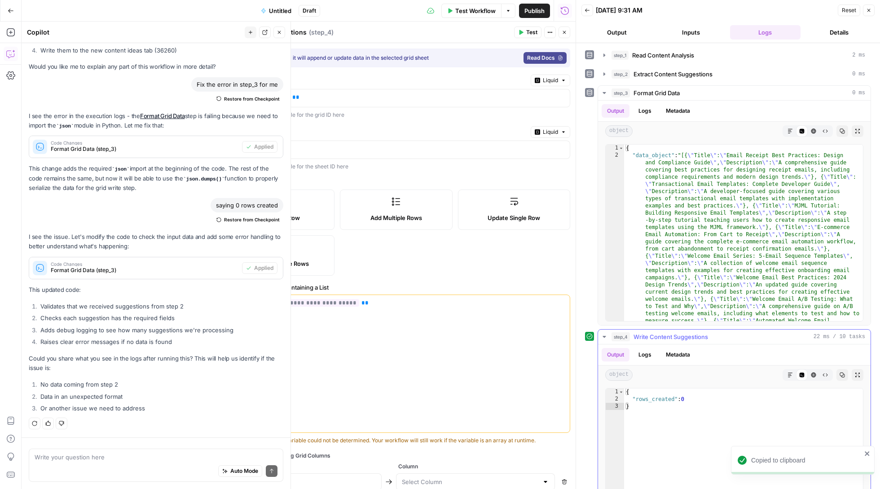
scroll to position [0, 0]
click at [130, 453] on textarea at bounding box center [156, 457] width 243 height 9
click at [840, 132] on icon "button" at bounding box center [842, 131] width 5 height 5
click at [196, 450] on div "data is coming from step 3 data is coming from step 3 Auto Mode Send" at bounding box center [156, 465] width 255 height 33
paste textarea "{ "data_object": "[{\"Title\": \"Email Receipt Best Practices: Design and Compl…"
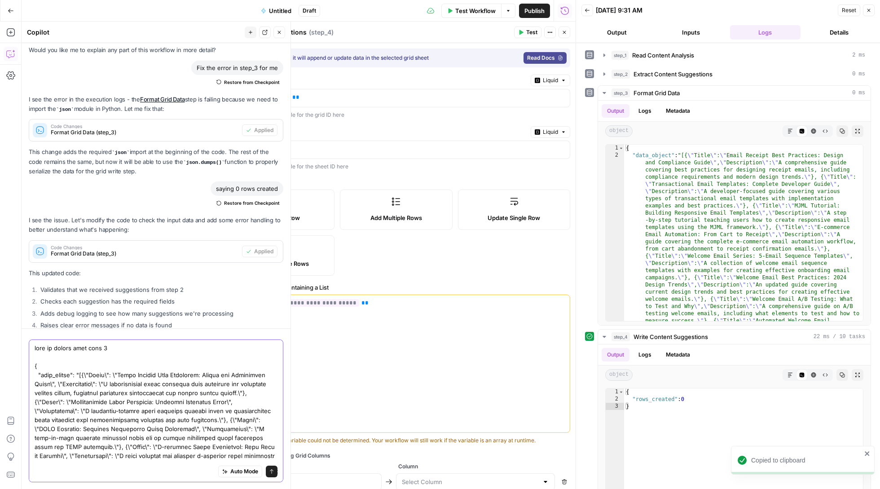
scroll to position [1795, 0]
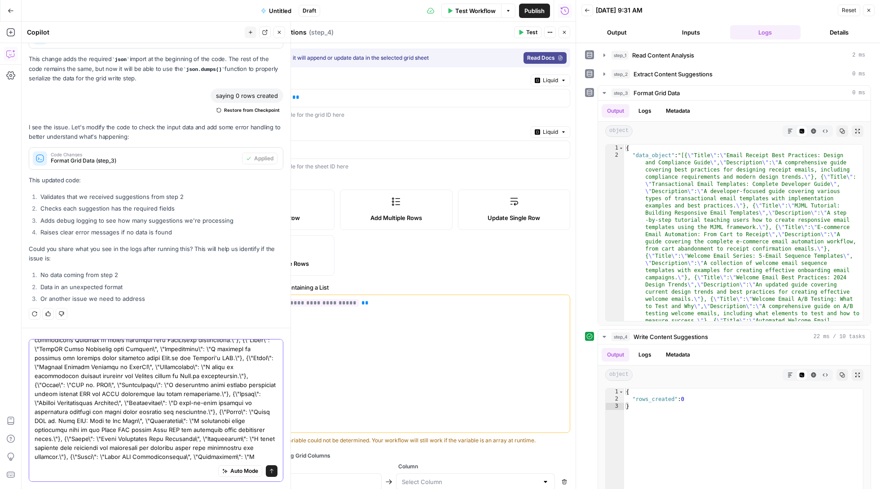
type textarea "data is coming from step 3 { "data_object": "[{\"Title\": \"Email Receipt Best …"
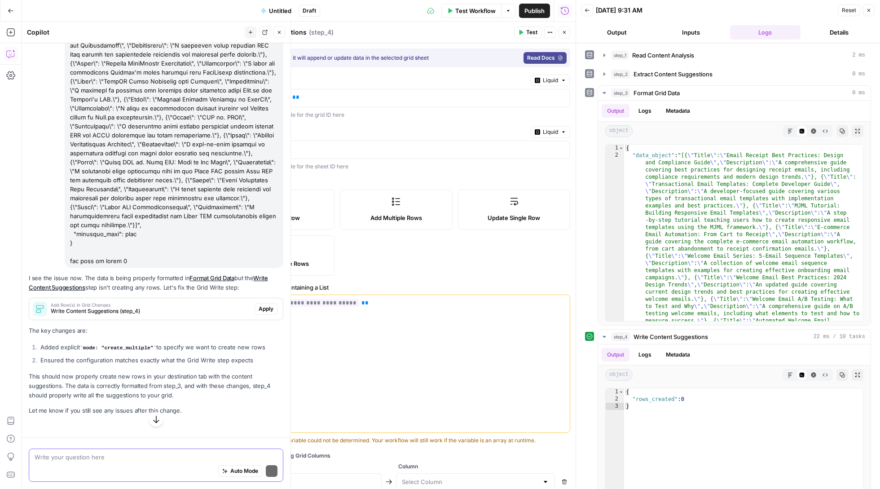
scroll to position [7320, 0]
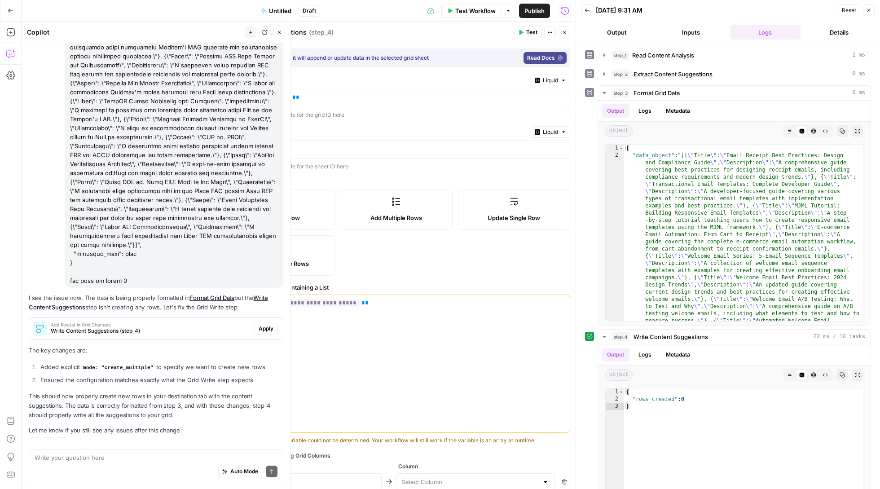
click at [261, 325] on span "Apply" at bounding box center [266, 329] width 15 height 8
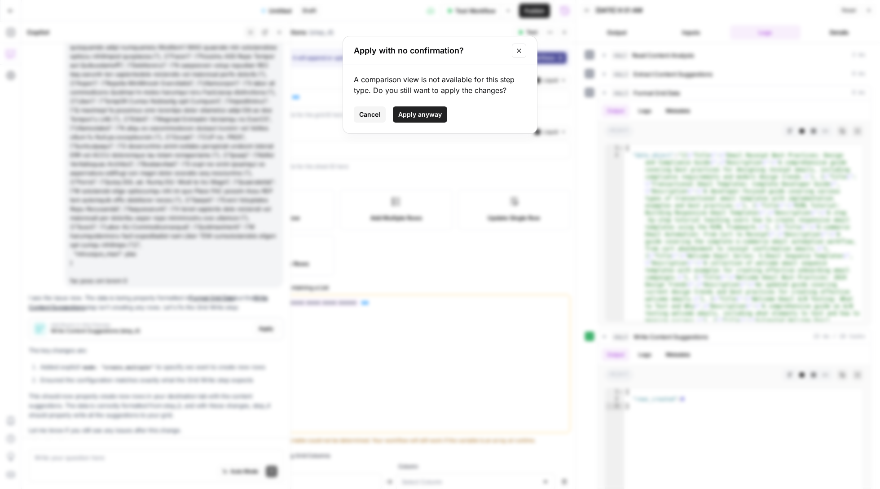
click at [434, 113] on span "Apply anyway" at bounding box center [420, 114] width 44 height 9
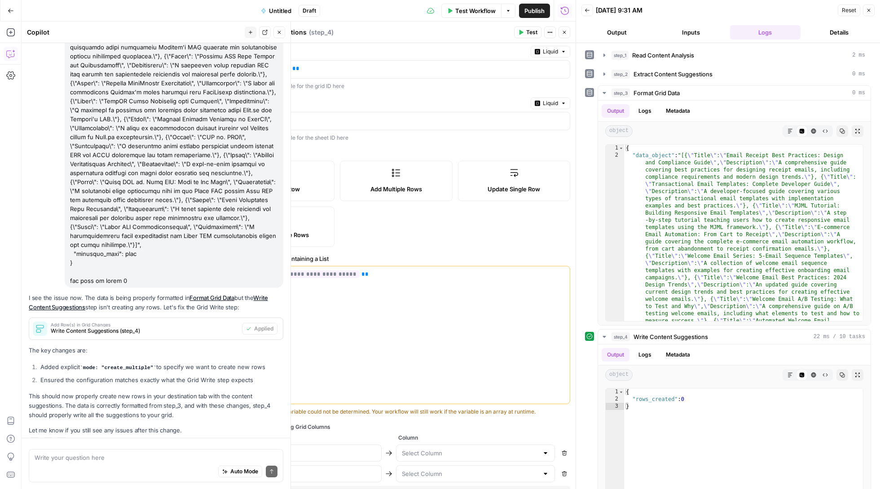
scroll to position [38, 0]
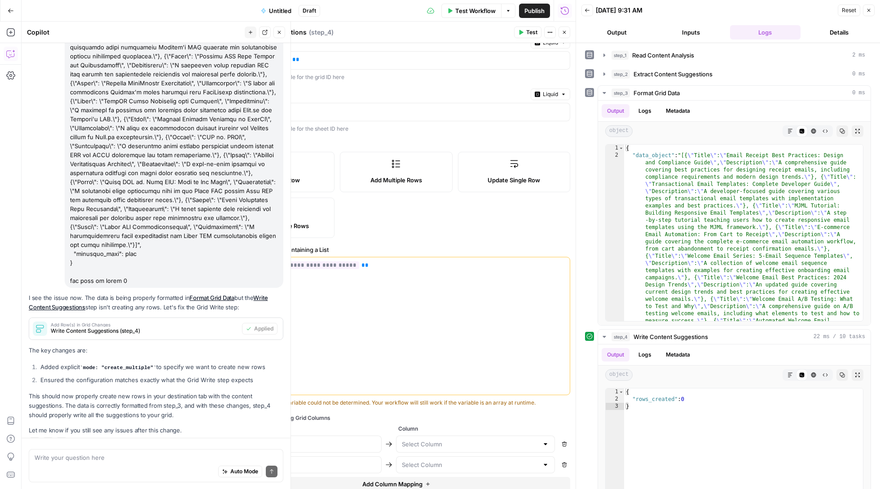
click at [529, 34] on span "Test" at bounding box center [531, 32] width 11 height 8
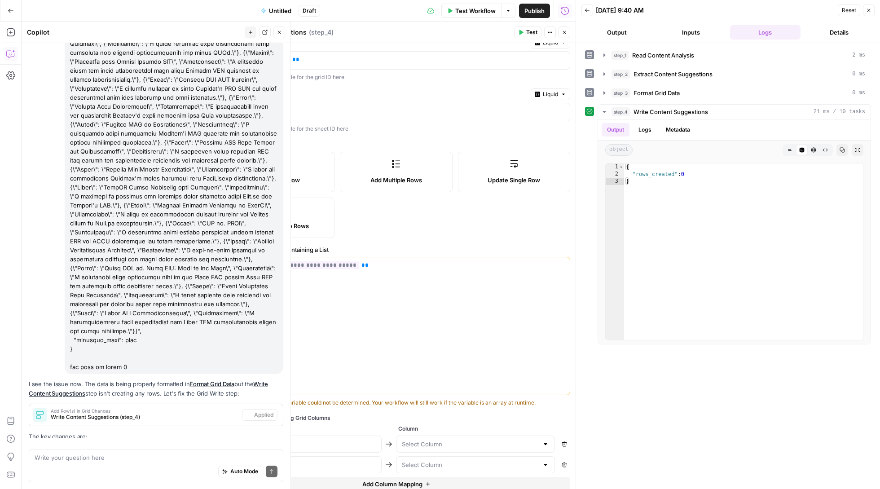
scroll to position [7320, 0]
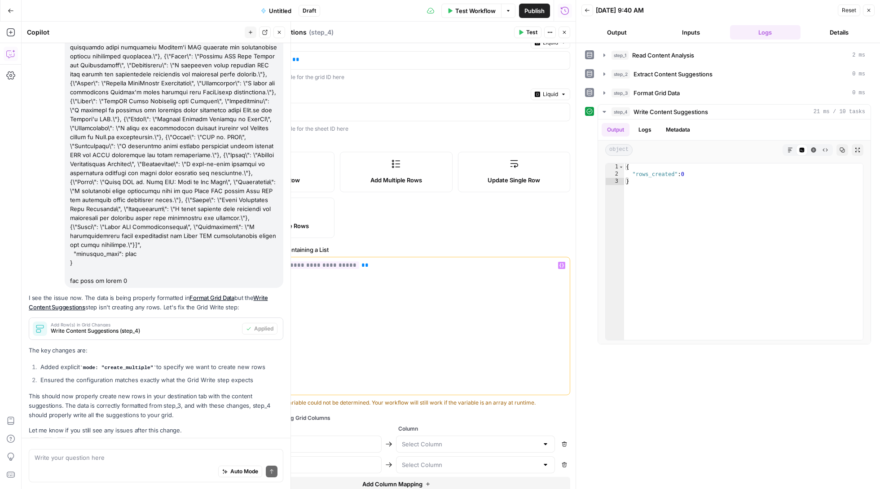
click at [393, 271] on div "**********" at bounding box center [396, 325] width 347 height 137
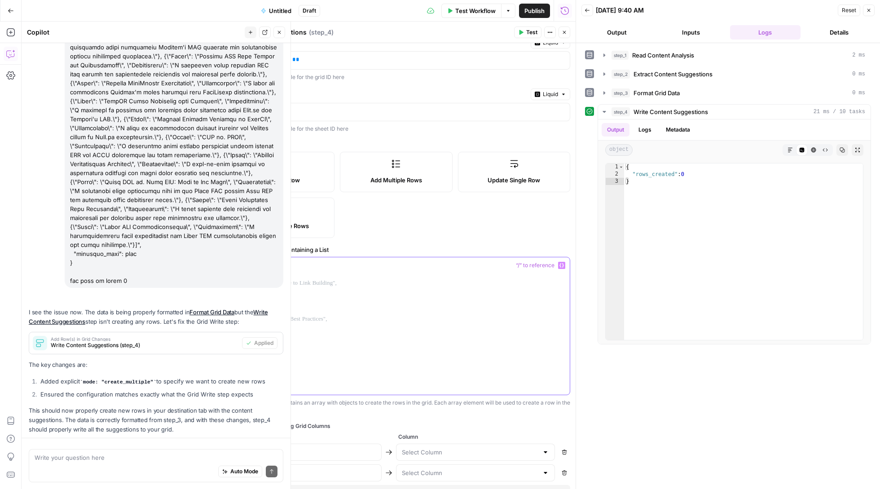
scroll to position [7334, 0]
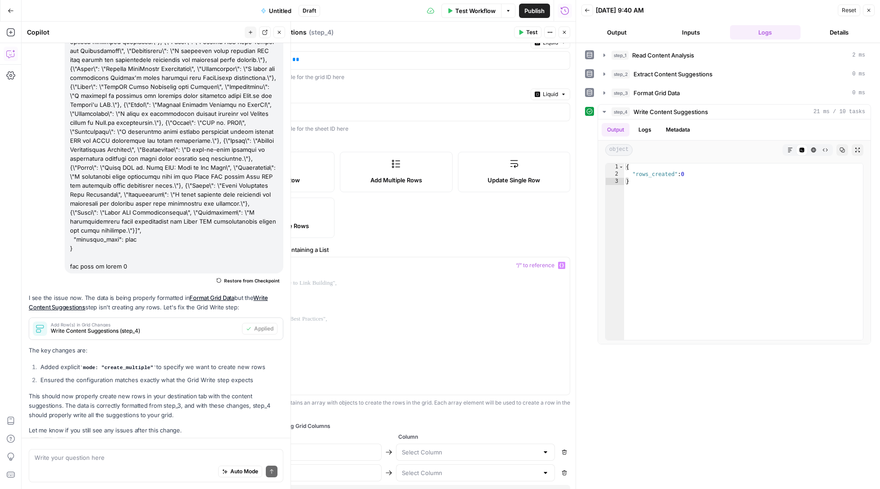
click at [560, 267] on icon "button" at bounding box center [562, 265] width 4 height 4
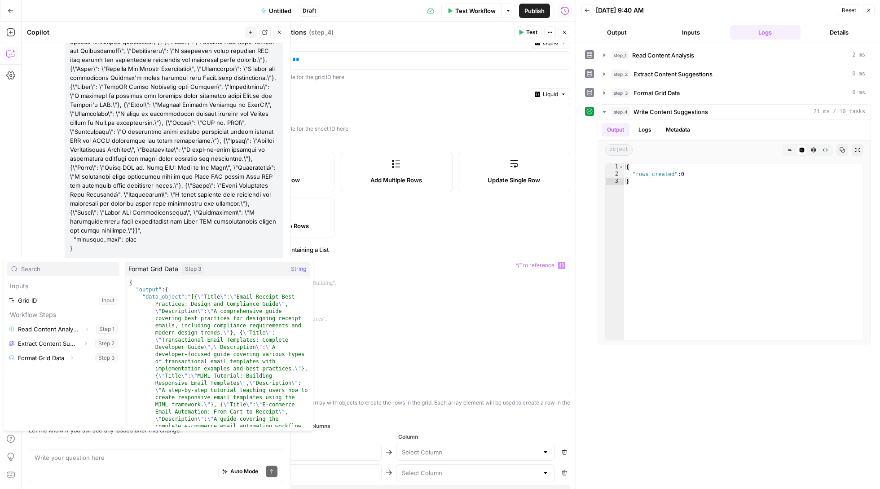
click at [75, 358] on icon "button" at bounding box center [71, 357] width 5 height 5
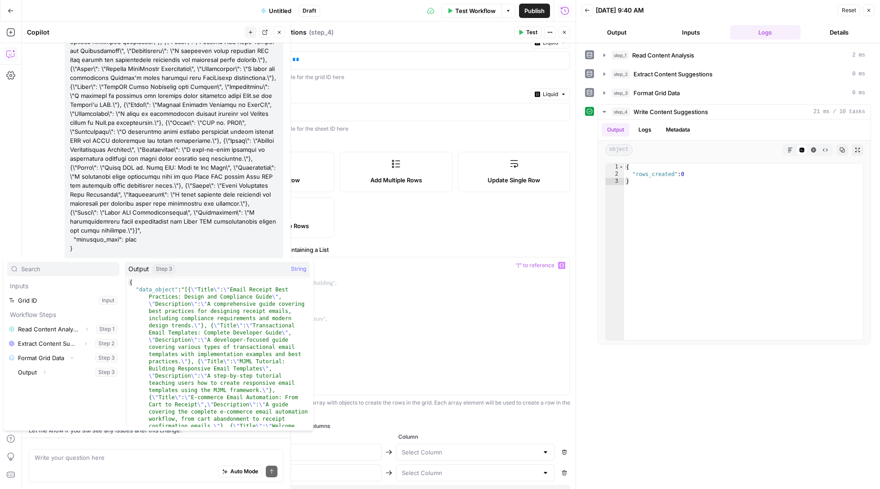
click at [69, 376] on button "Select variable Output" at bounding box center [67, 372] width 103 height 14
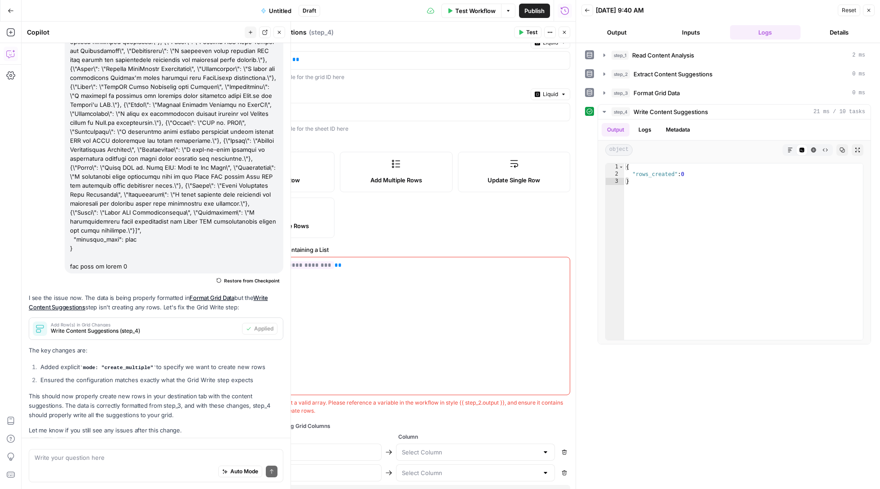
click at [523, 30] on icon "button" at bounding box center [520, 32] width 5 height 5
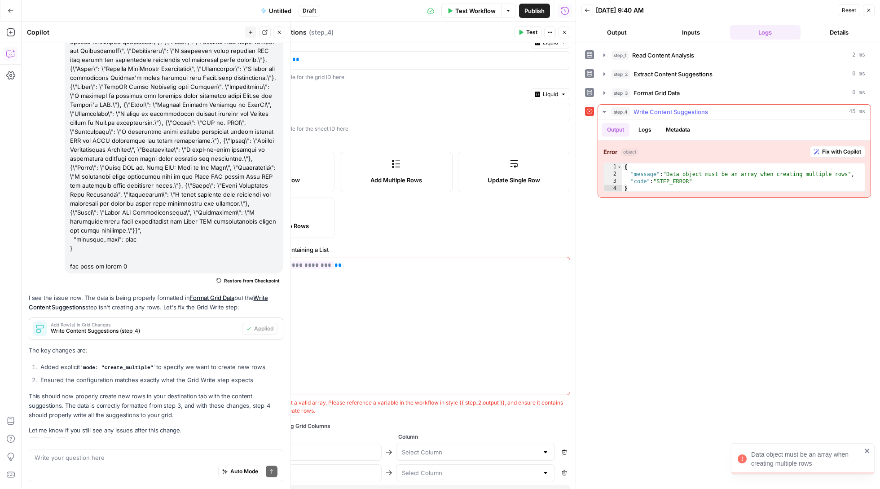
click at [832, 155] on span "Fix with Copilot" at bounding box center [841, 152] width 39 height 8
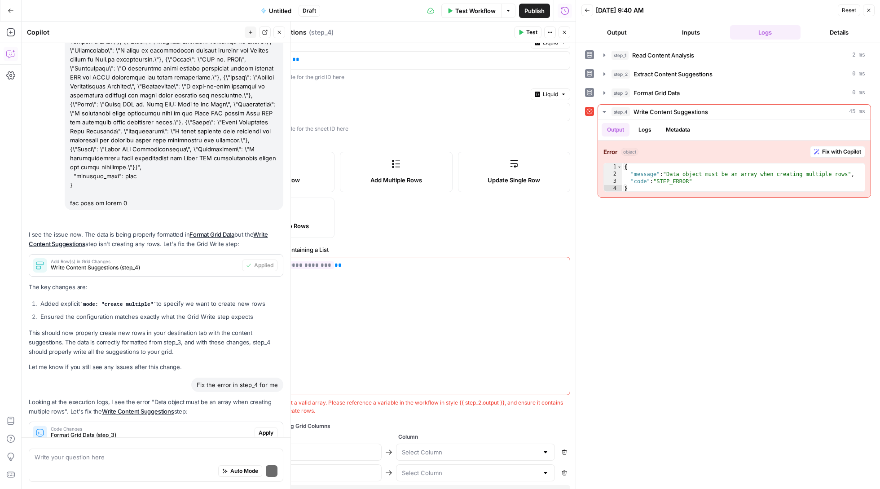
scroll to position [7514, 0]
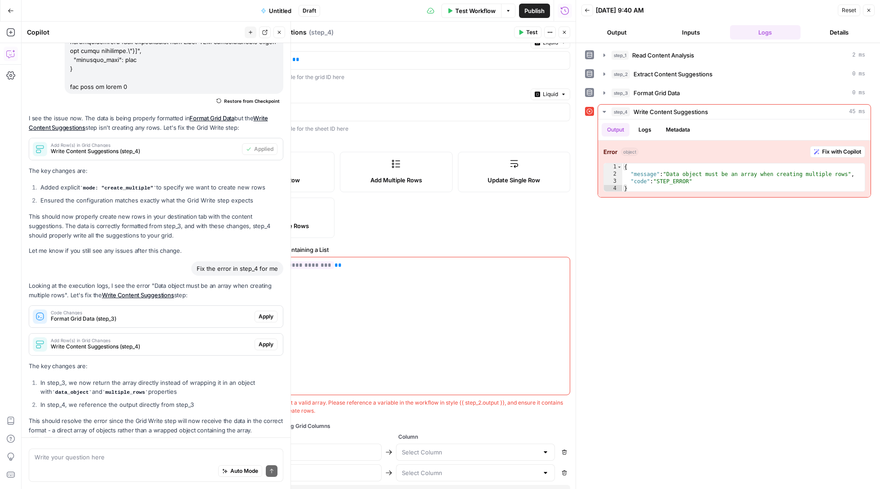
click at [259, 313] on span "Apply" at bounding box center [266, 317] width 15 height 8
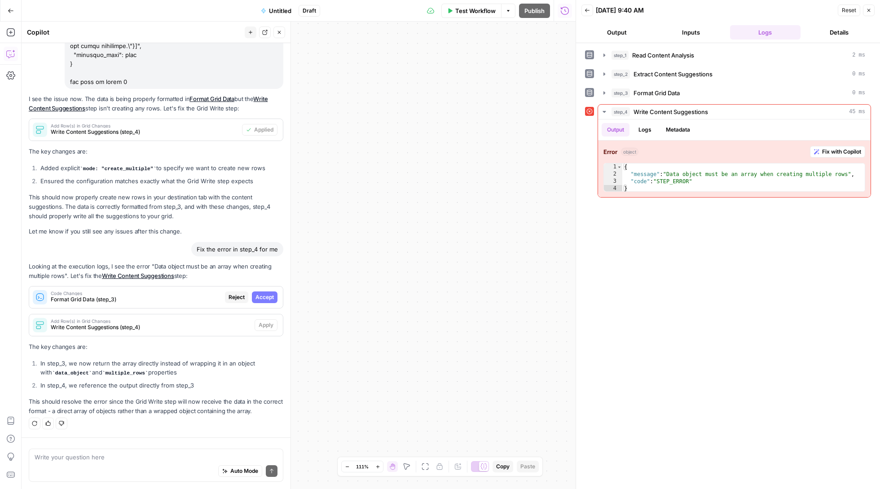
scroll to position [7428, 0]
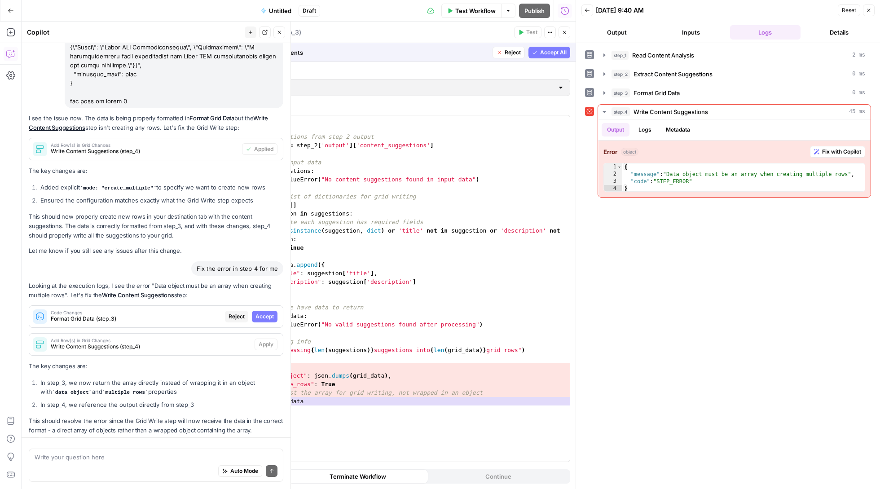
click at [541, 54] on span "Accept All" at bounding box center [553, 53] width 27 height 8
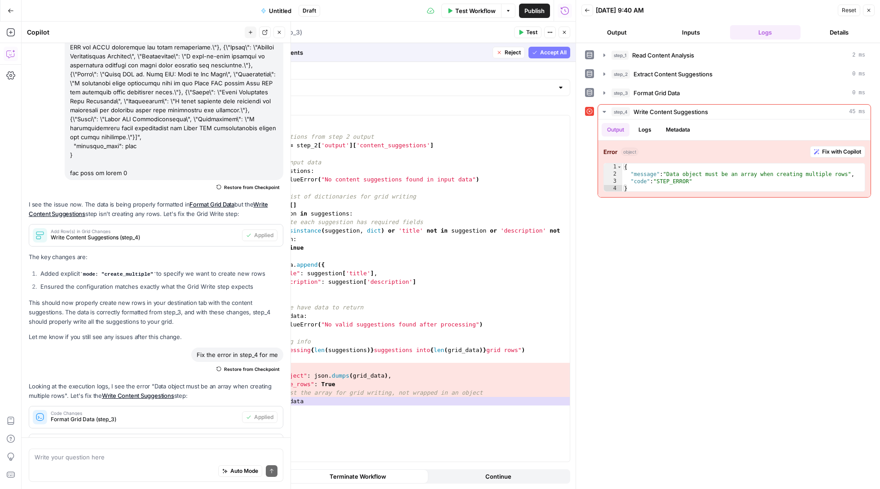
scroll to position [7529, 0]
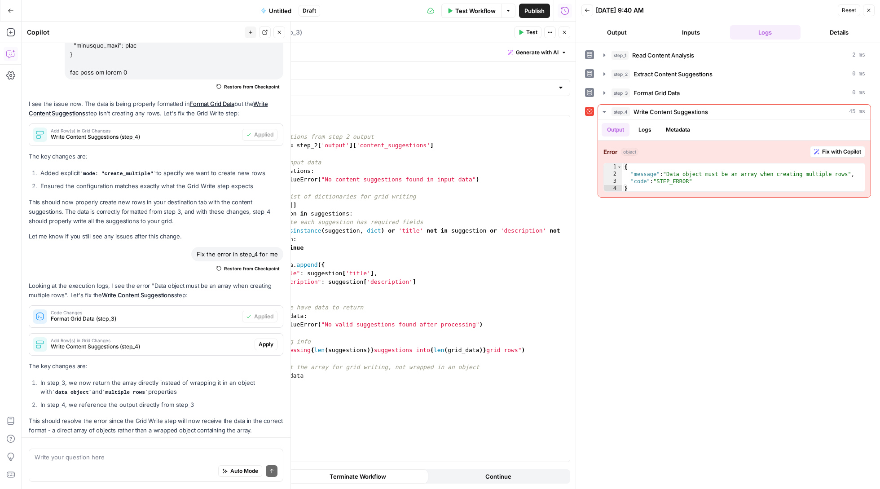
click at [275, 339] on button "Apply" at bounding box center [266, 345] width 23 height 12
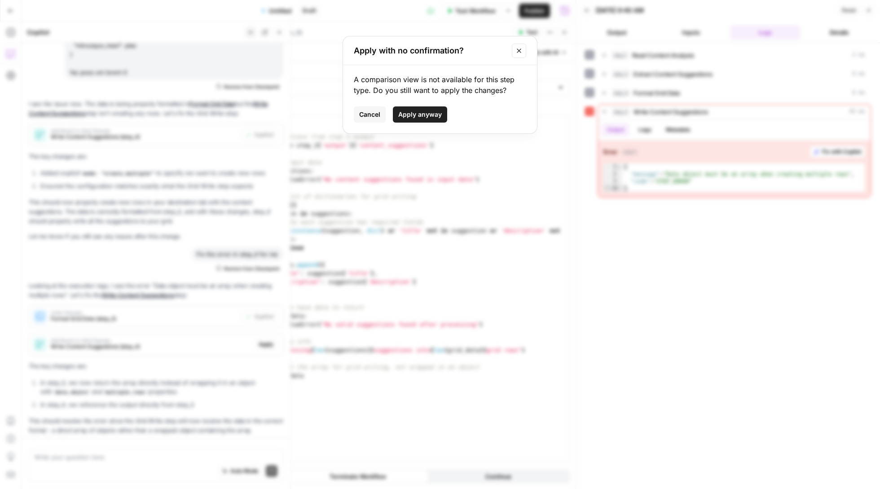
click at [426, 116] on span "Apply anyway" at bounding box center [420, 114] width 44 height 9
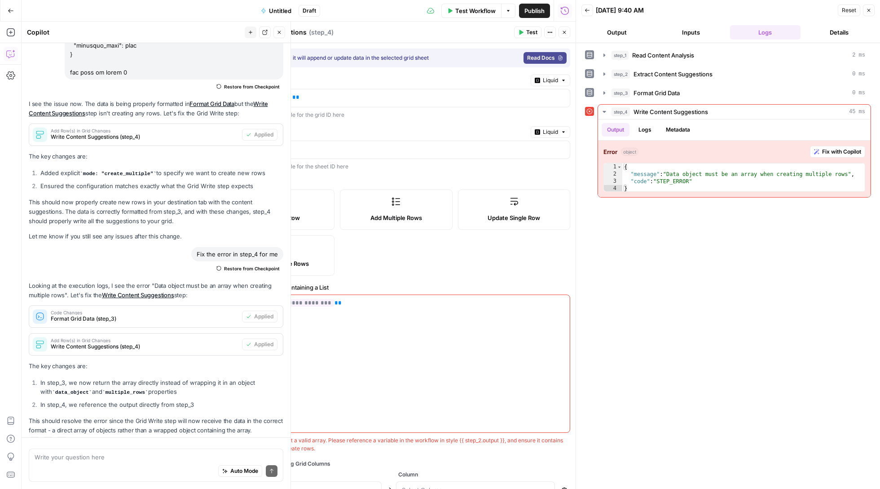
click at [525, 30] on button "Test" at bounding box center [527, 33] width 27 height 12
click at [833, 151] on span "Fix with Copilot" at bounding box center [841, 152] width 39 height 8
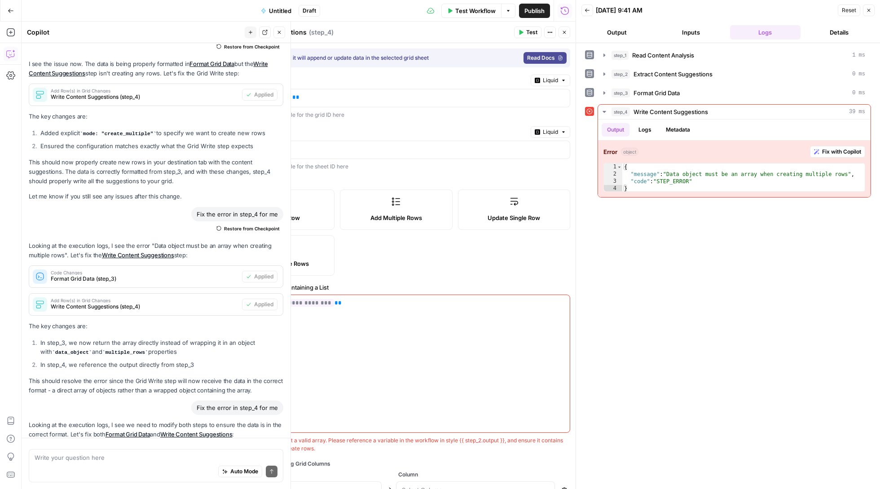
scroll to position [7699, 0]
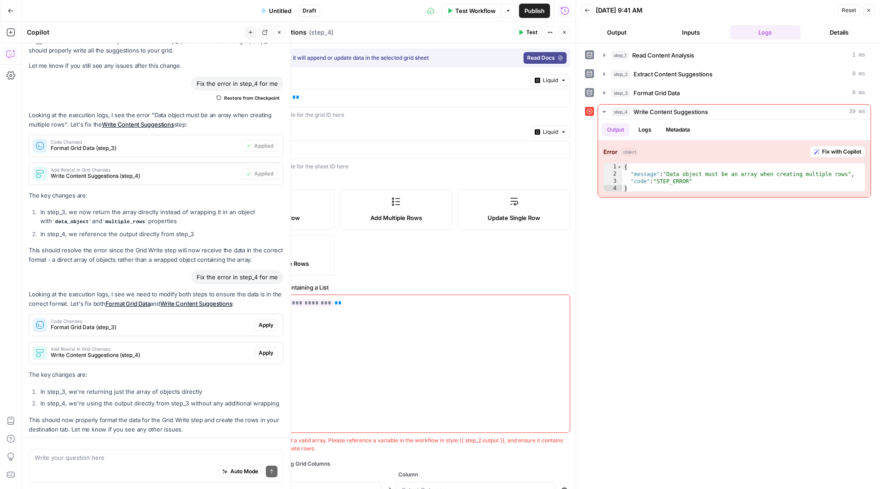
click at [267, 321] on span "Apply" at bounding box center [266, 325] width 15 height 8
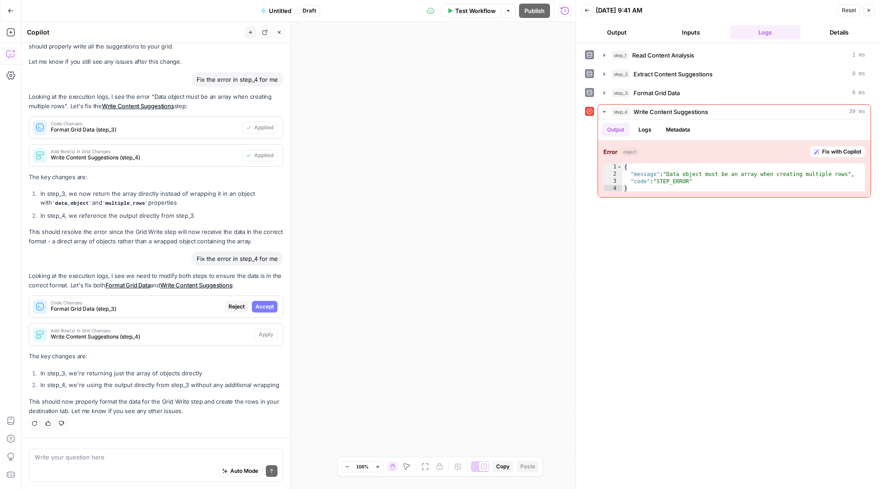
scroll to position [7599, 0]
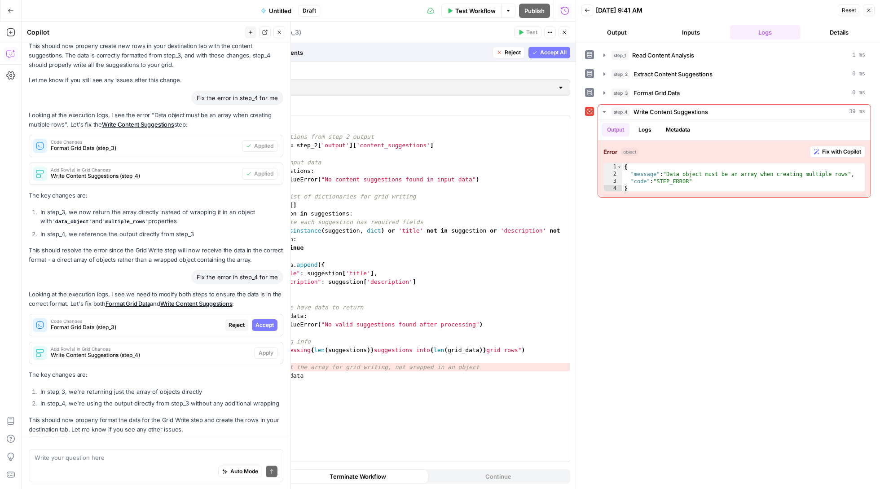
click at [269, 321] on span "Accept" at bounding box center [265, 325] width 18 height 8
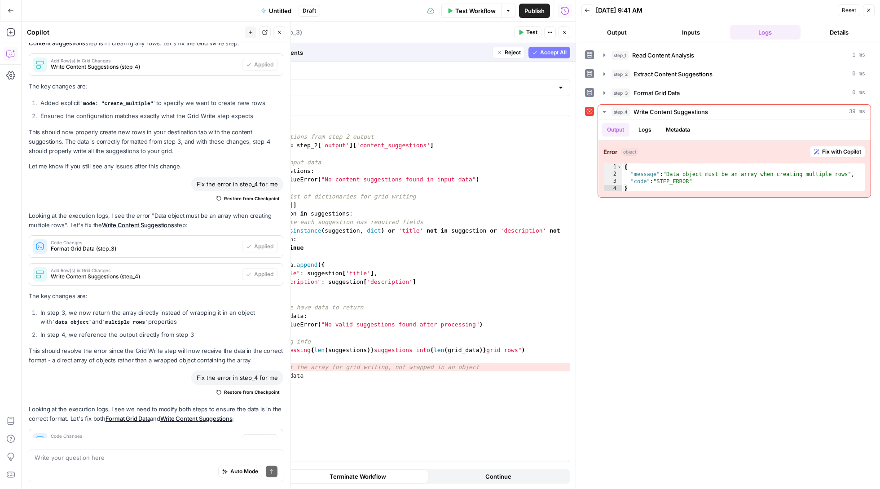
scroll to position [7714, 0]
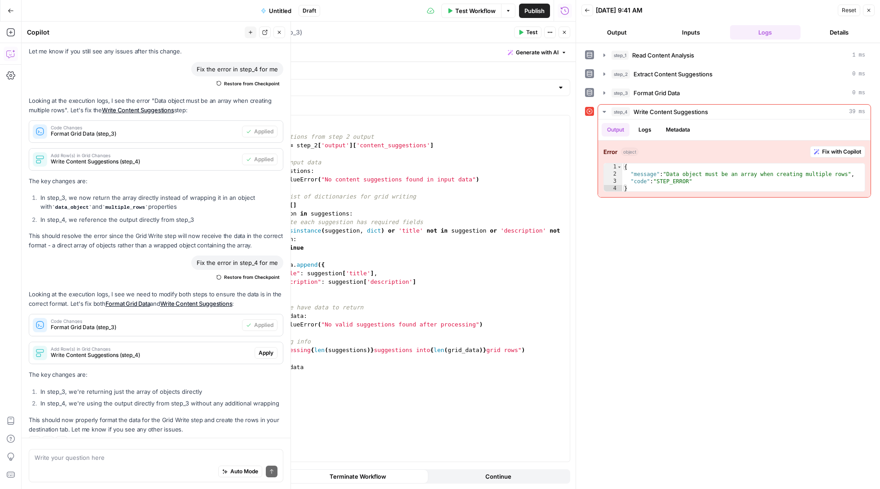
click at [270, 349] on span "Apply" at bounding box center [266, 353] width 15 height 8
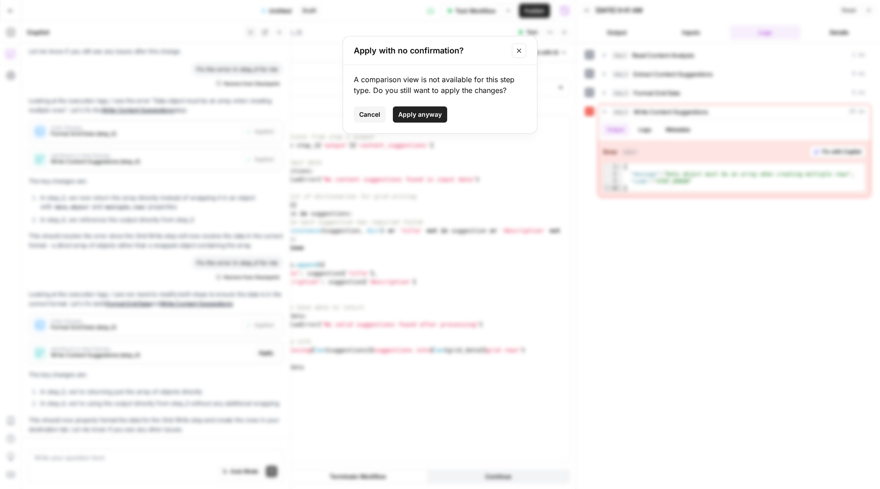
click at [433, 110] on span "Apply anyway" at bounding box center [420, 114] width 44 height 9
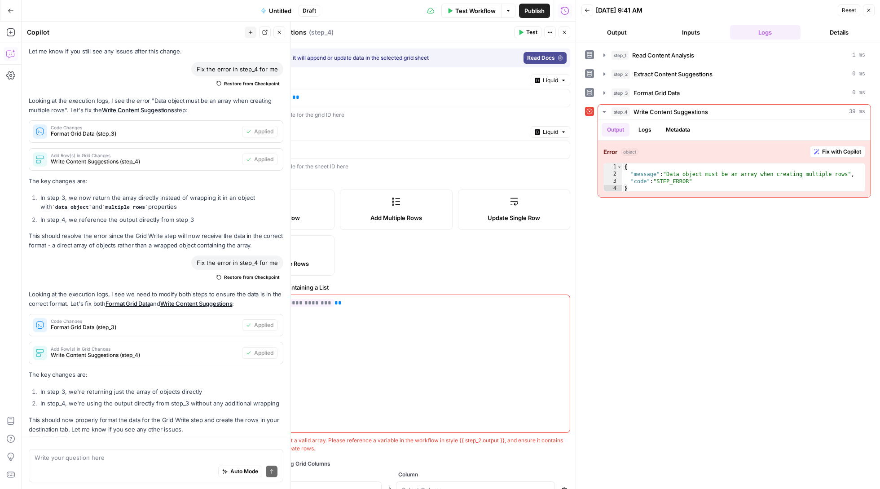
click at [526, 31] on span "Test" at bounding box center [531, 32] width 11 height 8
click at [616, 93] on span "step_3" at bounding box center [621, 92] width 18 height 9
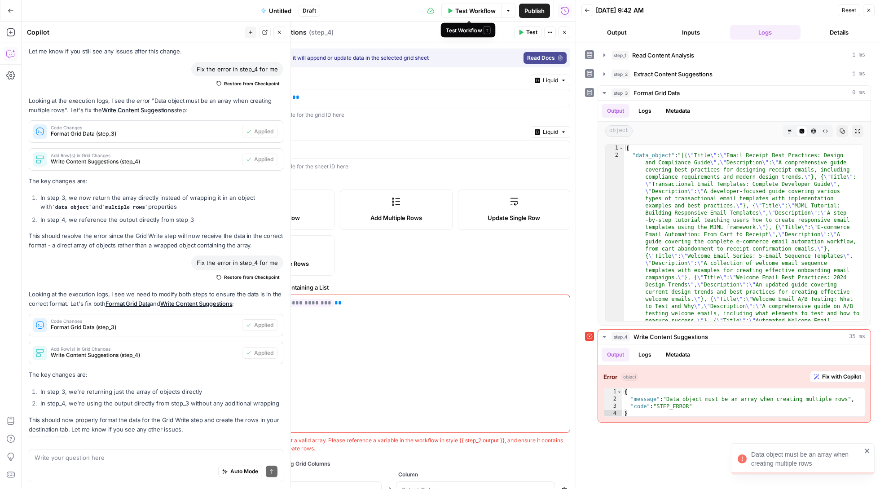
click at [478, 6] on span "Test Workflow" at bounding box center [475, 10] width 40 height 9
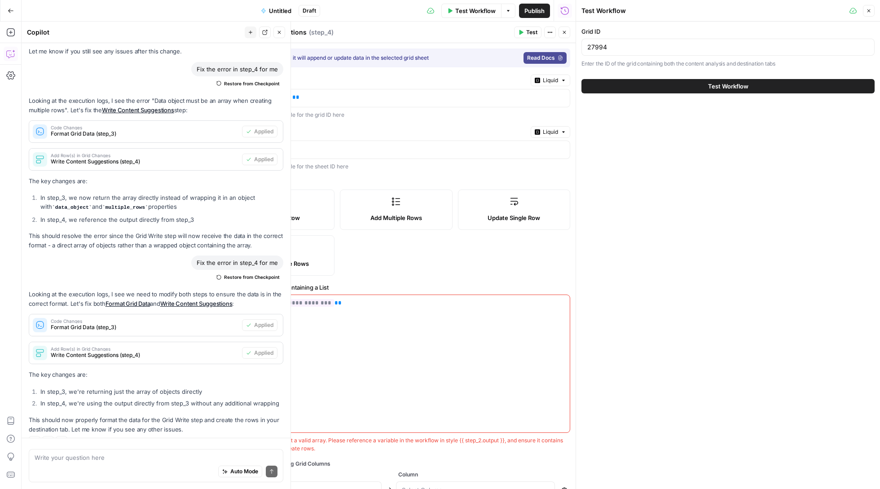
click at [701, 83] on button "Test Workflow" at bounding box center [728, 86] width 293 height 14
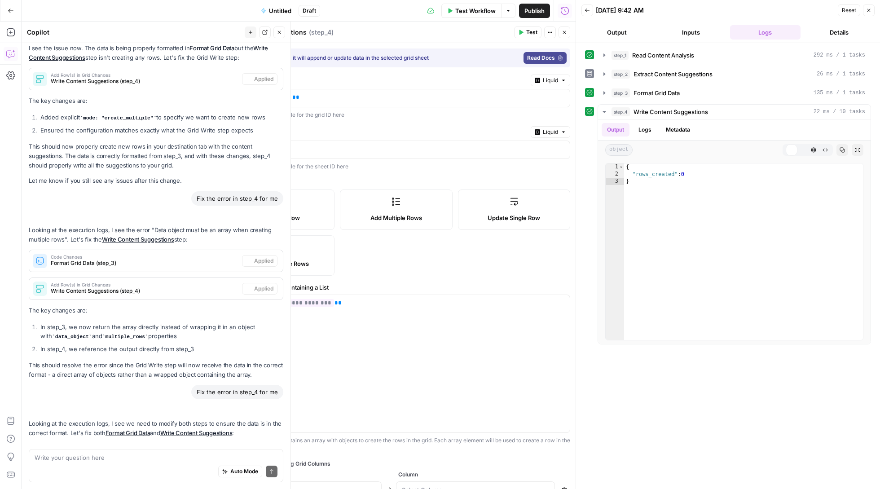
scroll to position [7714, 0]
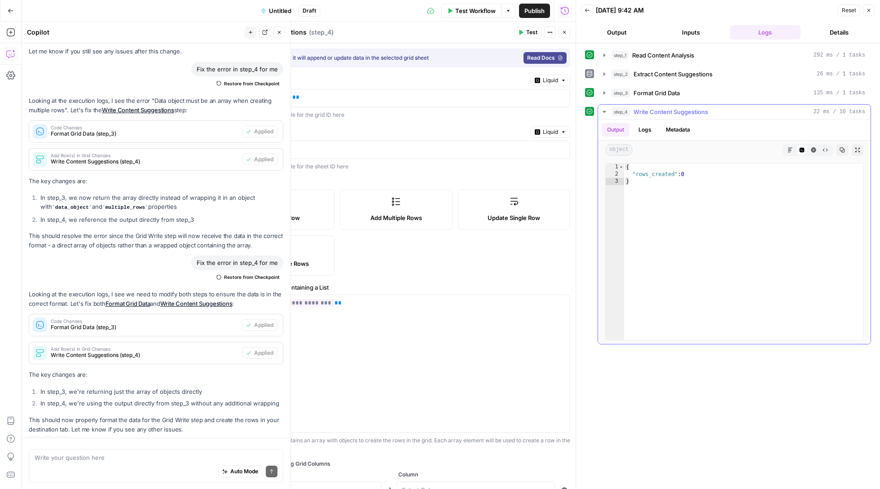
click at [846, 147] on button "Copy" at bounding box center [843, 150] width 12 height 12
click at [128, 454] on textarea at bounding box center [156, 457] width 243 height 9
paste textarea "{ "rows_created": 0 }"
type textarea "still getting { "rows_created": 0 }"
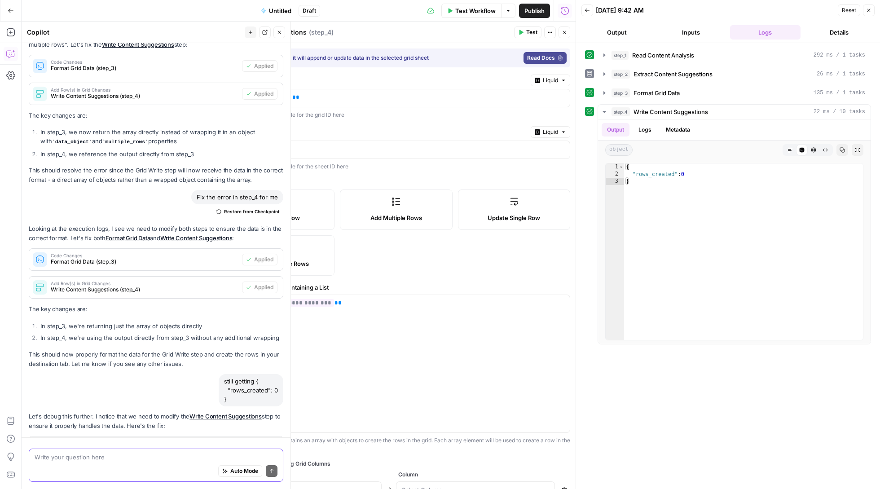
scroll to position [7864, 0]
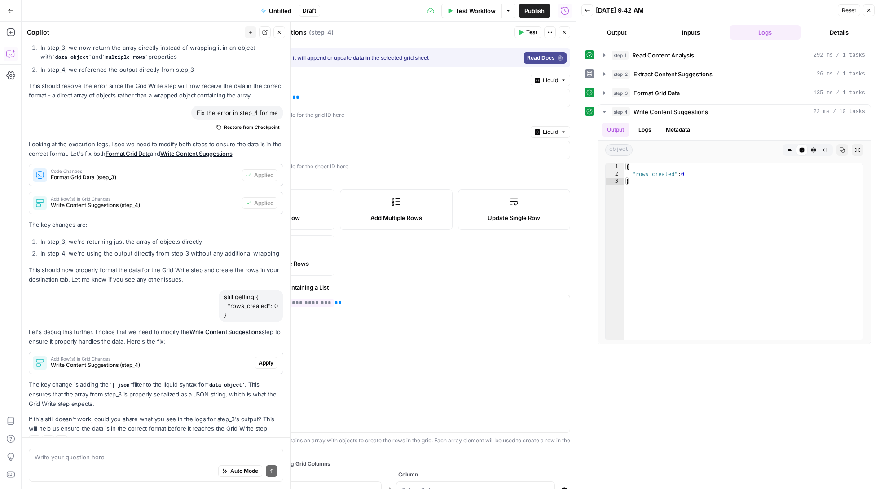
click at [270, 357] on button "Apply" at bounding box center [266, 363] width 23 height 12
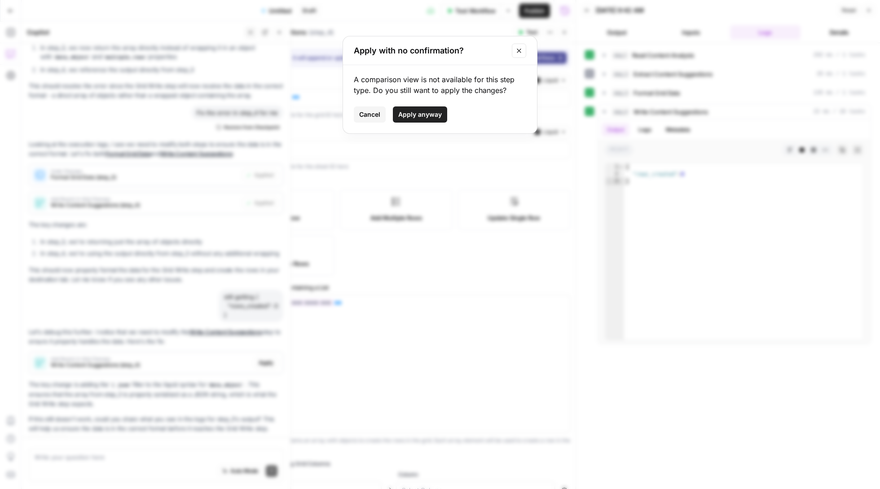
click at [421, 110] on button "Apply anyway" at bounding box center [420, 114] width 54 height 16
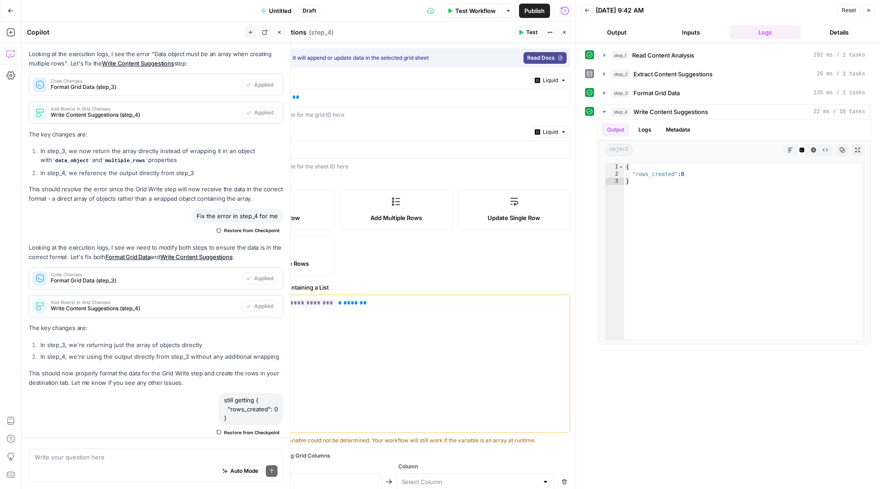
scroll to position [7878, 0]
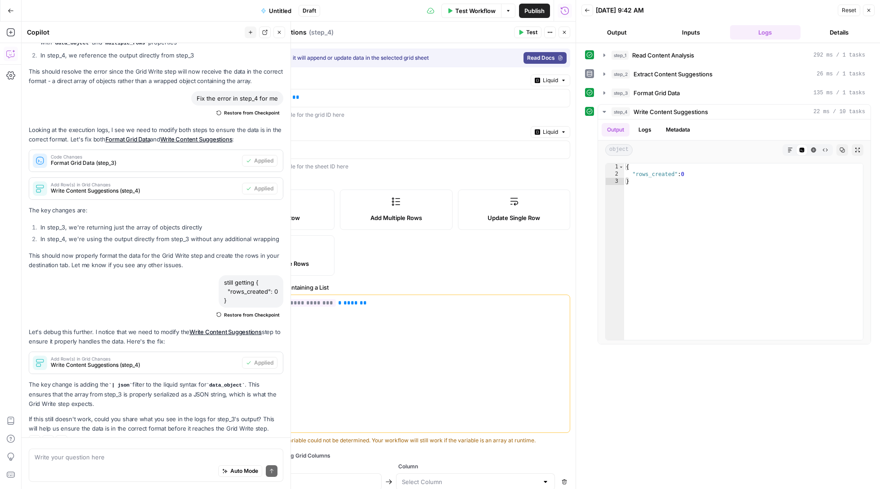
click at [522, 34] on icon "button" at bounding box center [520, 32] width 5 height 5
click at [841, 153] on icon "button" at bounding box center [842, 149] width 5 height 5
click at [473, 10] on span "Test Workflow" at bounding box center [475, 10] width 40 height 9
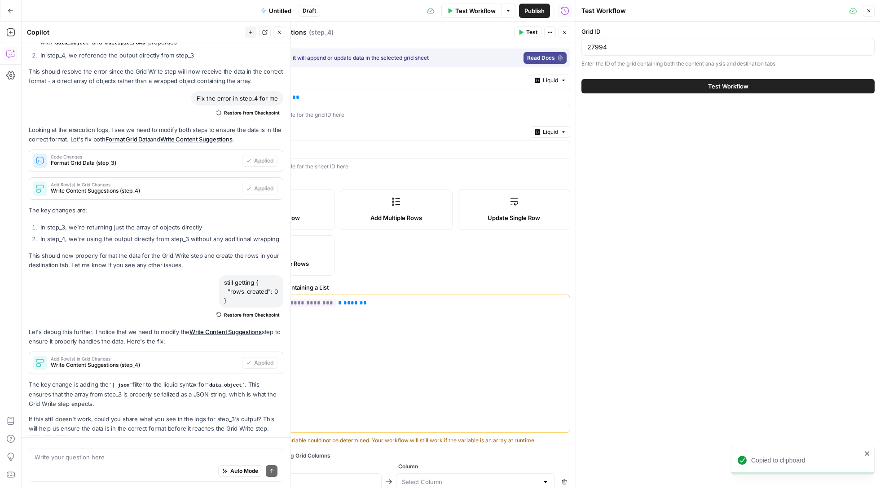
click at [700, 92] on button "Test Workflow" at bounding box center [728, 86] width 293 height 14
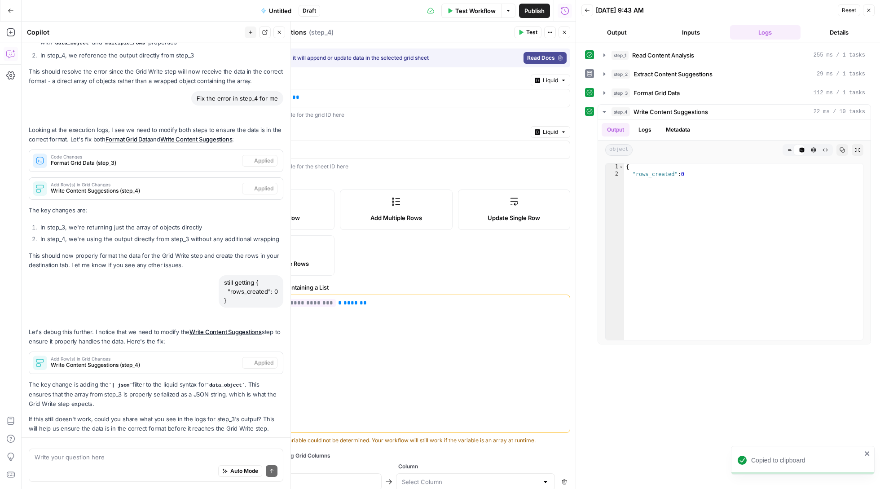
scroll to position [7878, 0]
click at [841, 149] on icon "button" at bounding box center [842, 150] width 5 height 5
click at [169, 457] on textarea at bounding box center [156, 457] width 243 height 9
type textarea "w"
type textarea "still 0"
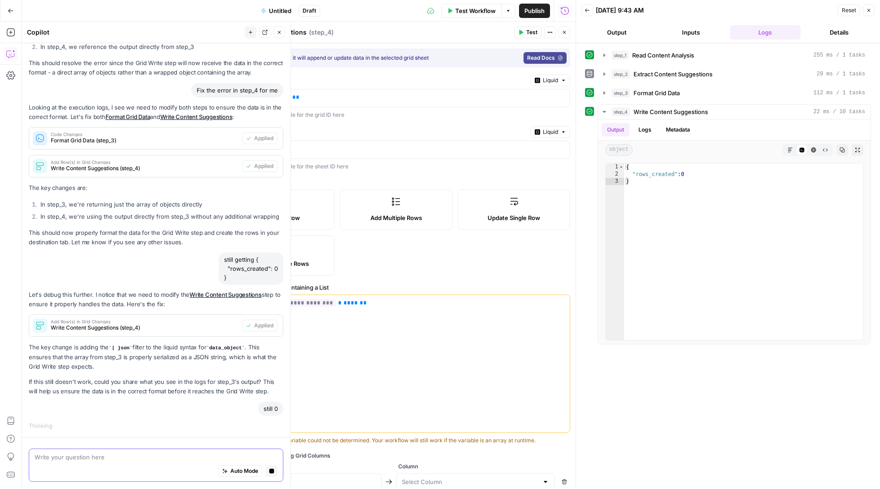
scroll to position [7753, 0]
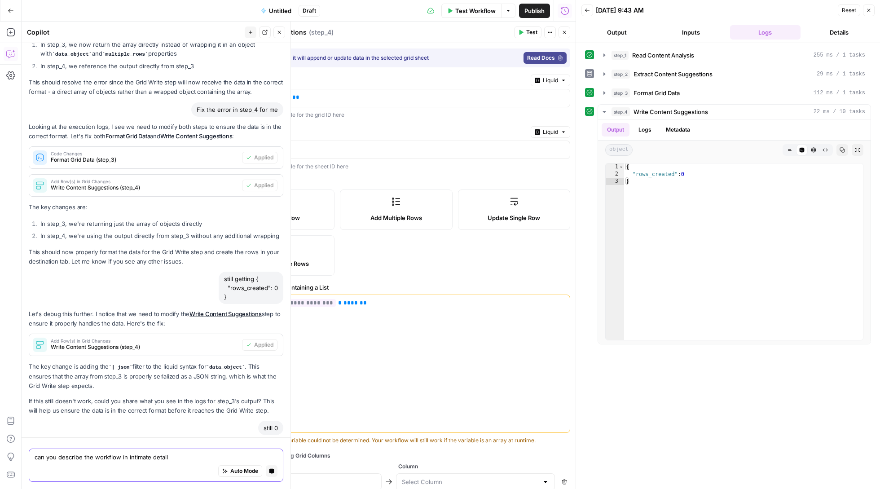
type textarea "can you describe the workflow in intimate detail"
click at [270, 475] on button "Stop generating" at bounding box center [272, 471] width 12 height 12
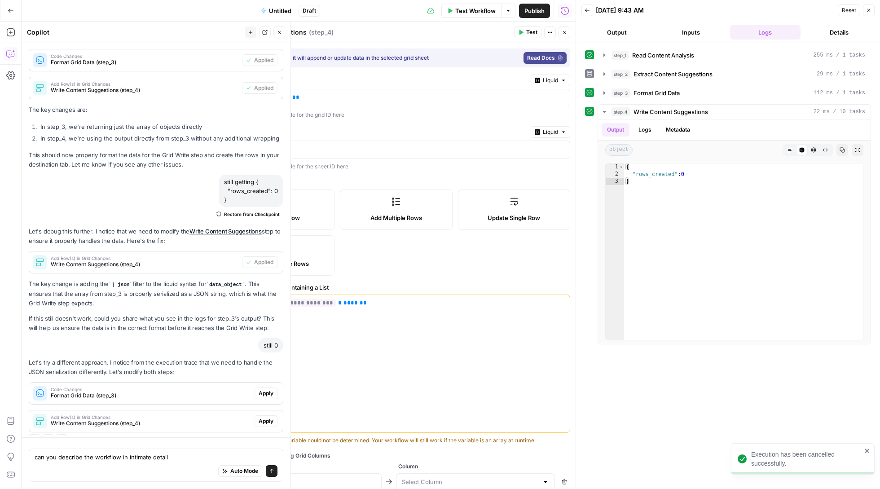
scroll to position [7979, 0]
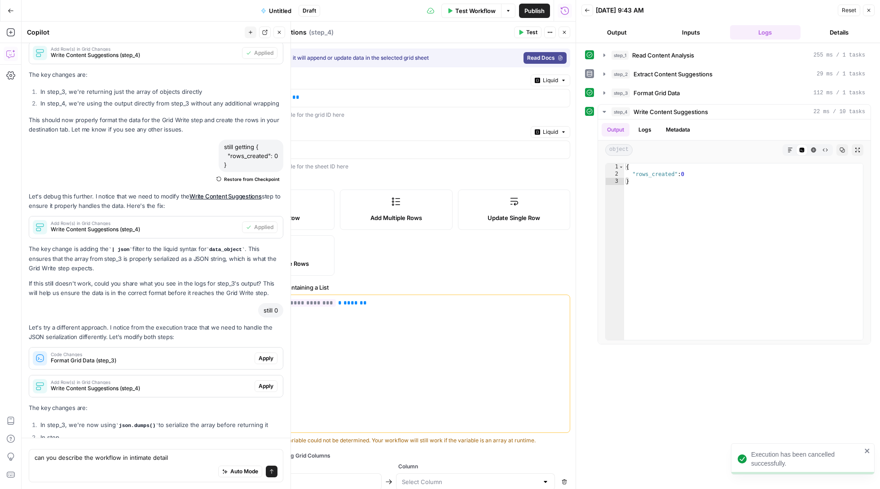
click at [263, 376] on div "Let's try a different approach. I notice from the execution trace that we need …" at bounding box center [156, 384] width 255 height 122
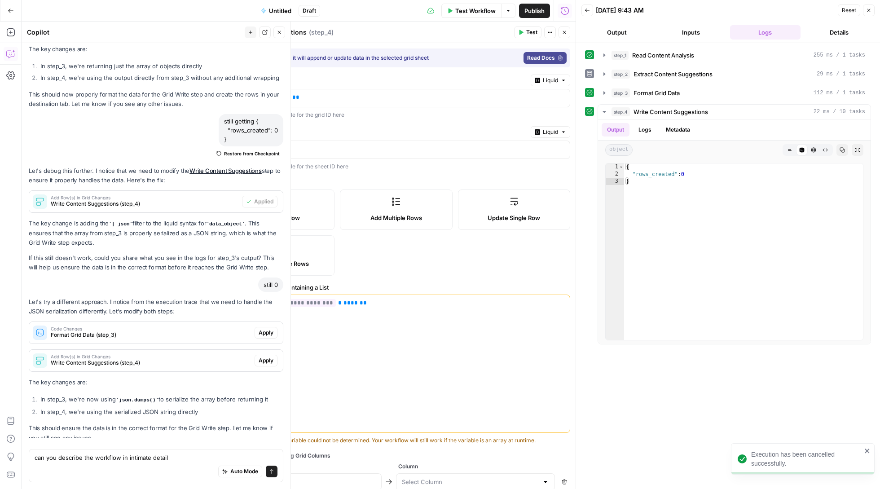
scroll to position [8049, 0]
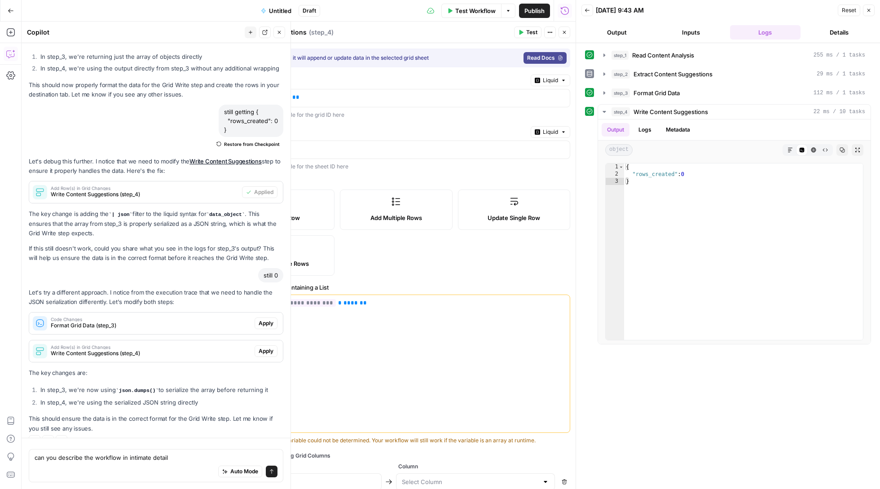
click at [264, 319] on span "Apply" at bounding box center [266, 323] width 15 height 8
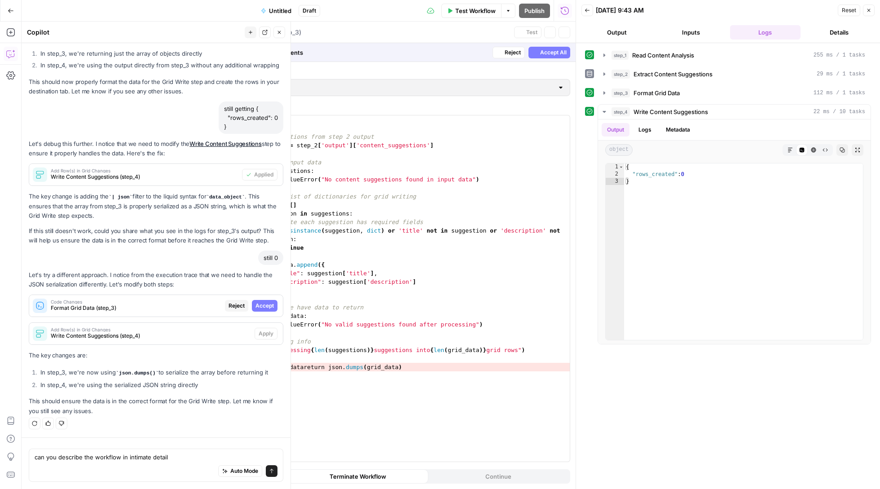
scroll to position [7919, 0]
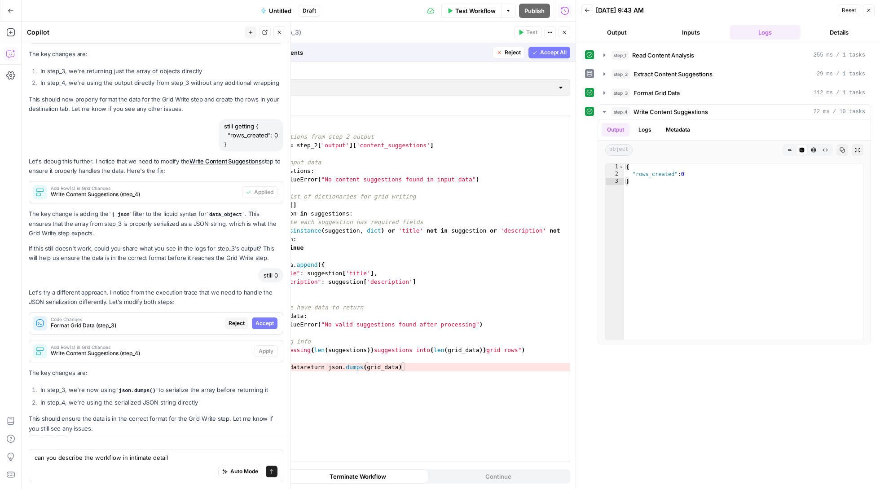
click at [551, 52] on span "Accept All" at bounding box center [553, 53] width 27 height 8
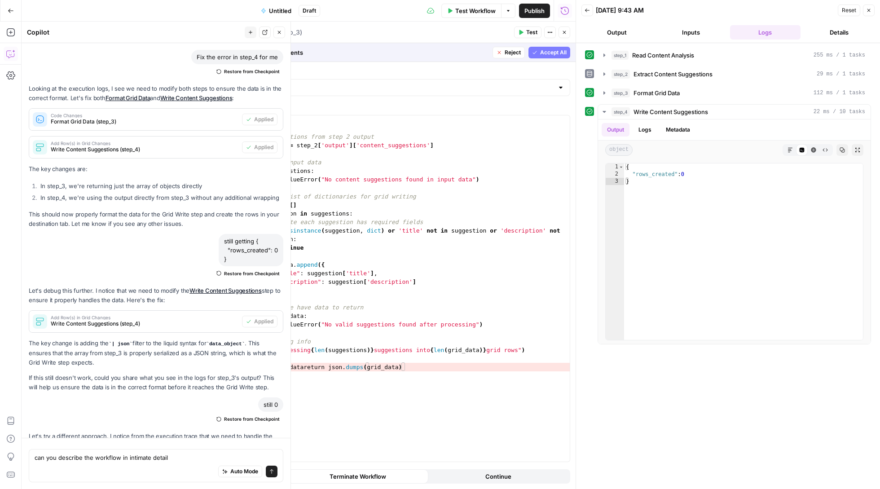
scroll to position [8063, 0]
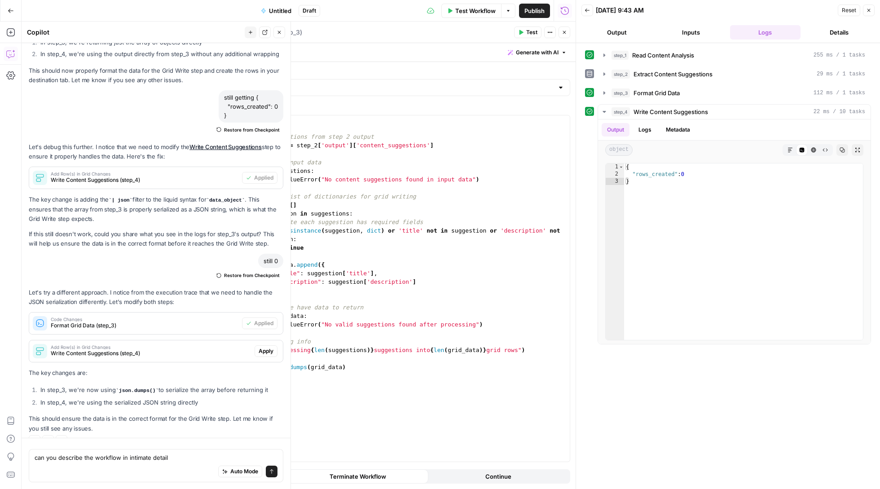
click at [529, 31] on span "Test" at bounding box center [531, 32] width 11 height 8
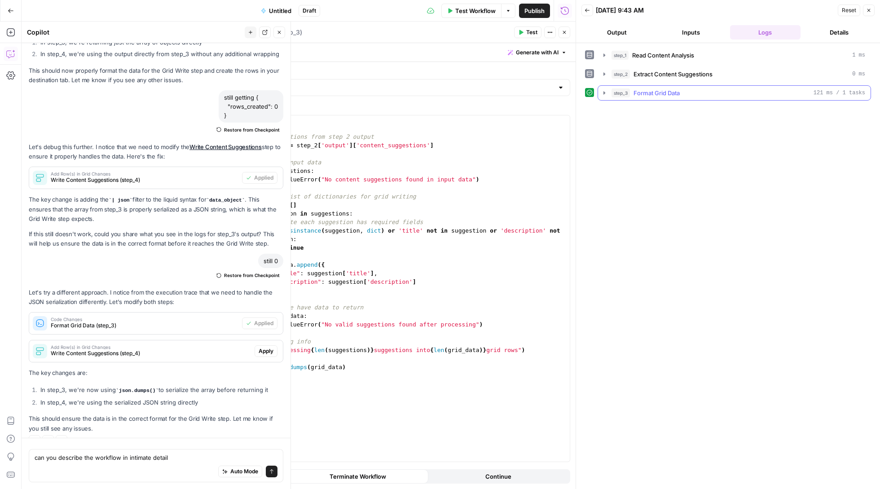
click at [608, 93] on icon "button" at bounding box center [604, 92] width 7 height 7
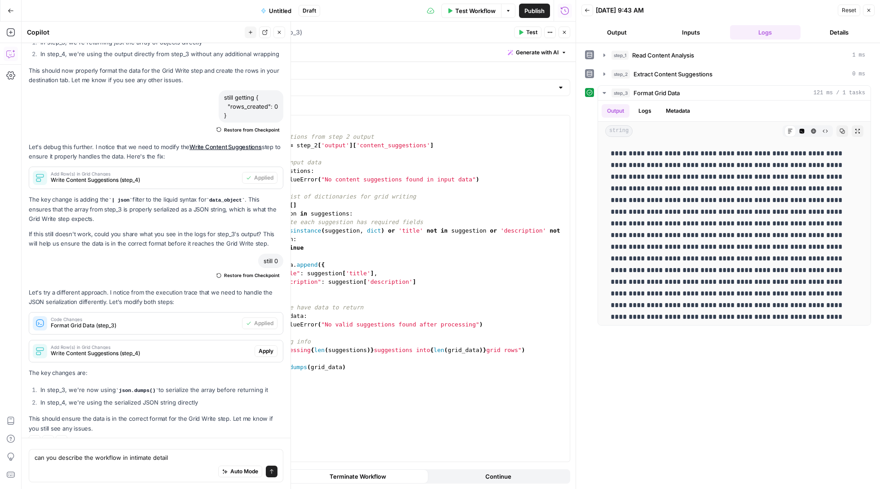
click at [268, 347] on span "Apply" at bounding box center [266, 351] width 15 height 8
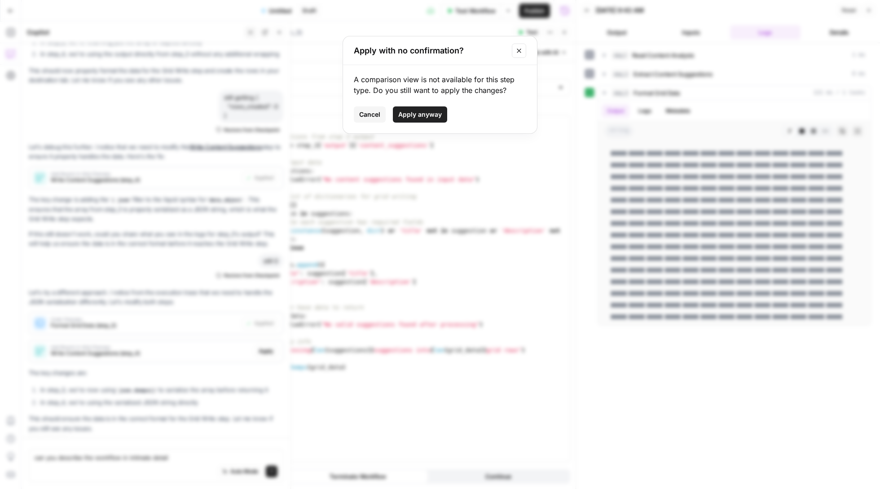
click at [420, 111] on span "Apply anyway" at bounding box center [420, 114] width 44 height 9
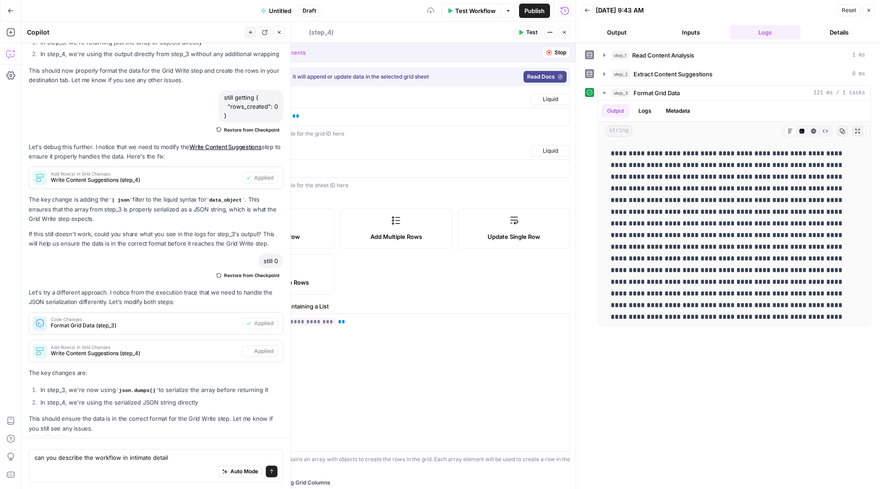
type textarea "Write Content Suggestions"
click at [522, 31] on icon "button" at bounding box center [520, 32] width 5 height 5
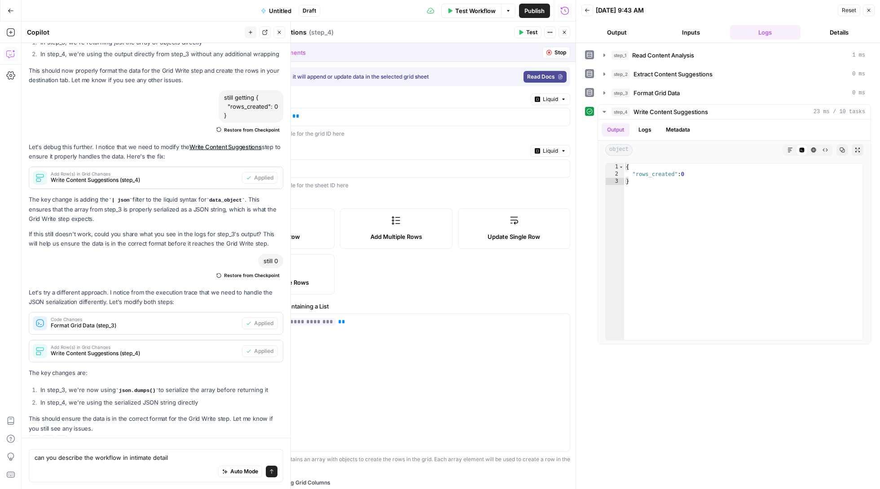
click at [202, 464] on div "Auto Mode Send" at bounding box center [156, 472] width 243 height 20
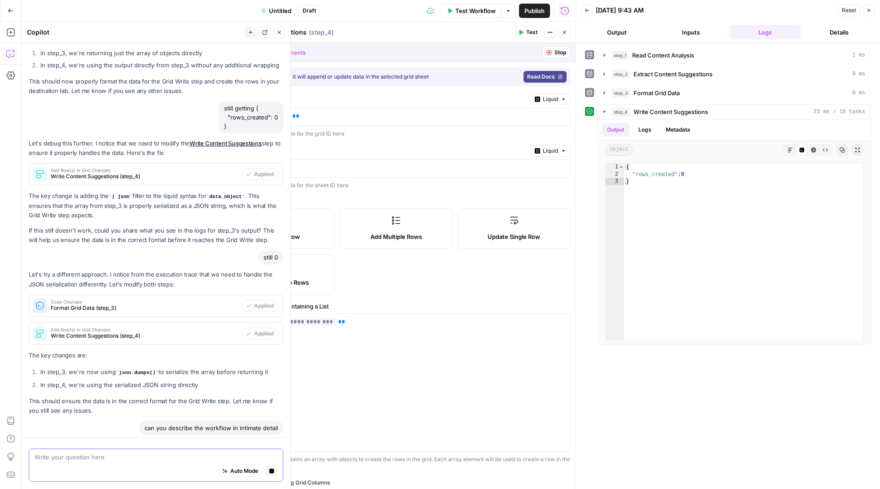
scroll to position [0, 0]
click at [654, 130] on button "Logs" at bounding box center [645, 129] width 24 height 13
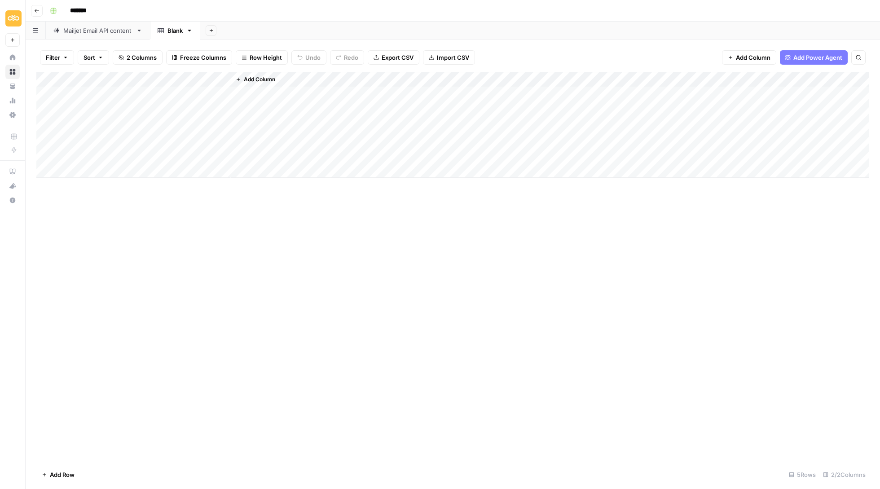
click at [106, 96] on div "Add Column" at bounding box center [452, 125] width 833 height 106
click at [109, 28] on div "Mailjet Email API content" at bounding box center [97, 30] width 69 height 9
click at [172, 32] on div "Blank" at bounding box center [175, 30] width 15 height 9
click at [173, 32] on div "Blank" at bounding box center [175, 30] width 15 height 9
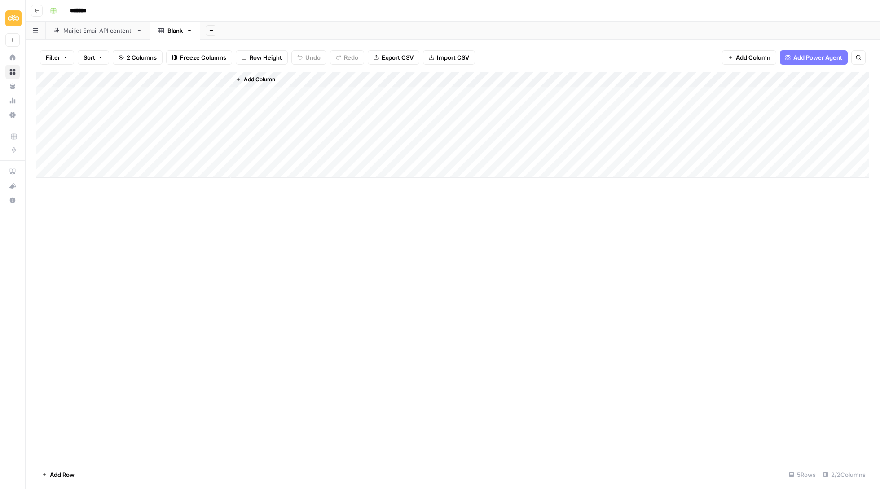
click at [173, 32] on div "Blank" at bounding box center [175, 30] width 15 height 9
type input "*"
type input "**********"
click at [115, 36] on link "Mailjet Email API content" at bounding box center [98, 31] width 104 height 18
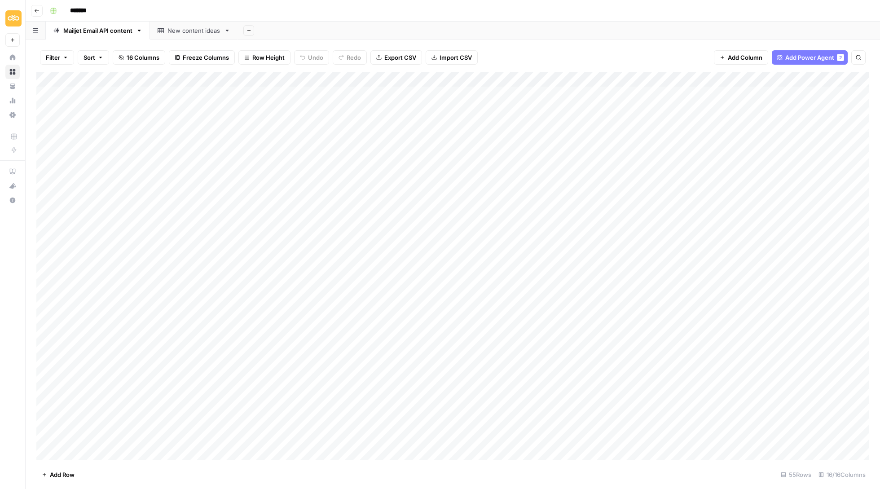
click at [196, 38] on link "New content ideas" at bounding box center [194, 31] width 88 height 18
click at [44, 92] on div "Add Column" at bounding box center [452, 201] width 833 height 259
click at [45, 110] on div "Add Column" at bounding box center [452, 201] width 833 height 259
click at [45, 121] on div "Add Column" at bounding box center [452, 201] width 833 height 259
click at [45, 139] on div "Add Column" at bounding box center [452, 201] width 833 height 259
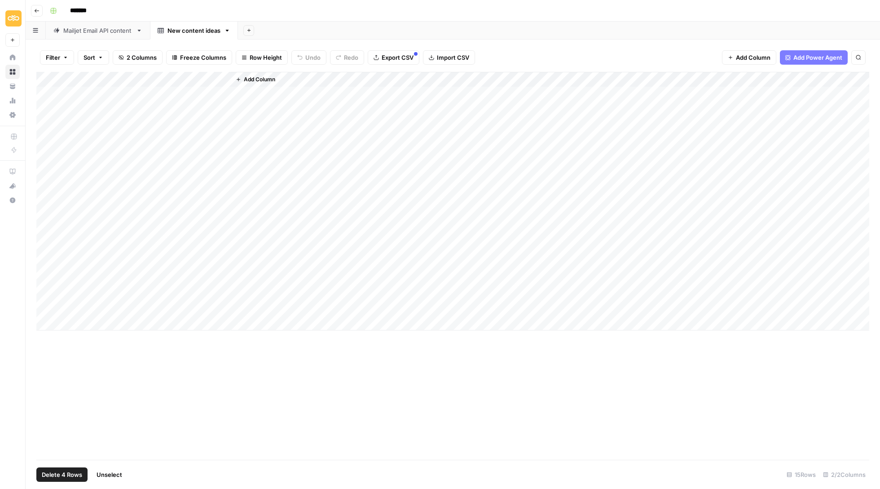
click at [45, 151] on div "Add Column" at bounding box center [452, 201] width 833 height 259
click at [72, 481] on button "Delete 5 Rows" at bounding box center [61, 475] width 51 height 14
click at [408, 104] on span "Delete" at bounding box center [407, 103] width 19 height 9
drag, startPoint x: 148, startPoint y: 74, endPoint x: 207, endPoint y: 74, distance: 58.8
click at [207, 74] on div "Add Column" at bounding box center [452, 163] width 833 height 182
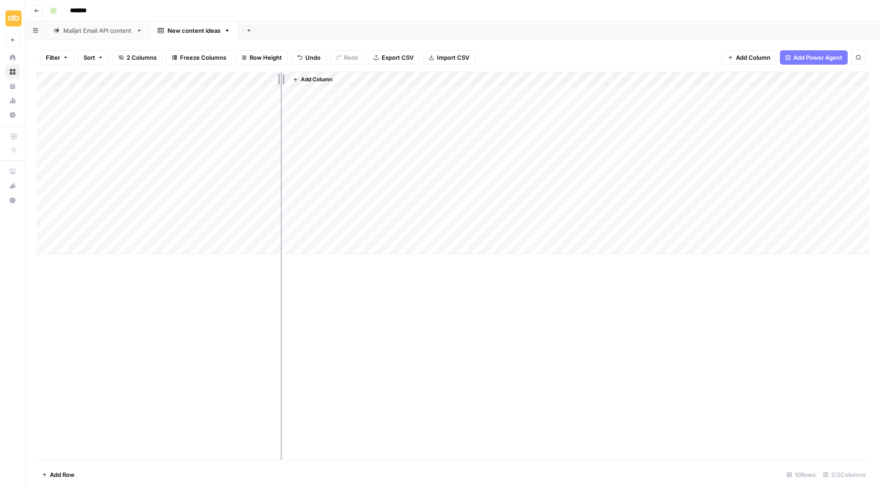
drag, startPoint x: 206, startPoint y: 71, endPoint x: 281, endPoint y: 71, distance: 75.0
click at [281, 72] on div "Add Column" at bounding box center [452, 163] width 833 height 182
click at [46, 105] on div "Add Column" at bounding box center [452, 163] width 833 height 182
click at [46, 93] on div "Add Column" at bounding box center [452, 163] width 833 height 182
click at [75, 473] on span "Delete 2 Rows" at bounding box center [62, 474] width 40 height 9
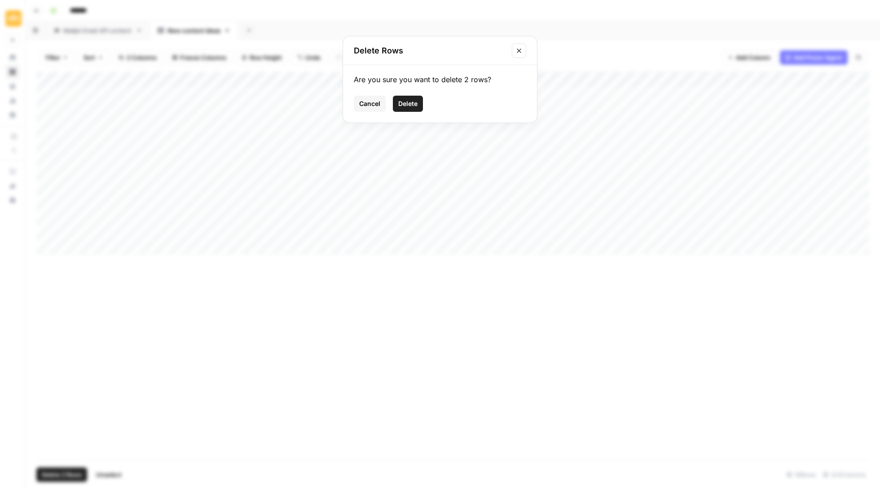
click at [410, 111] on button "Delete" at bounding box center [408, 104] width 30 height 16
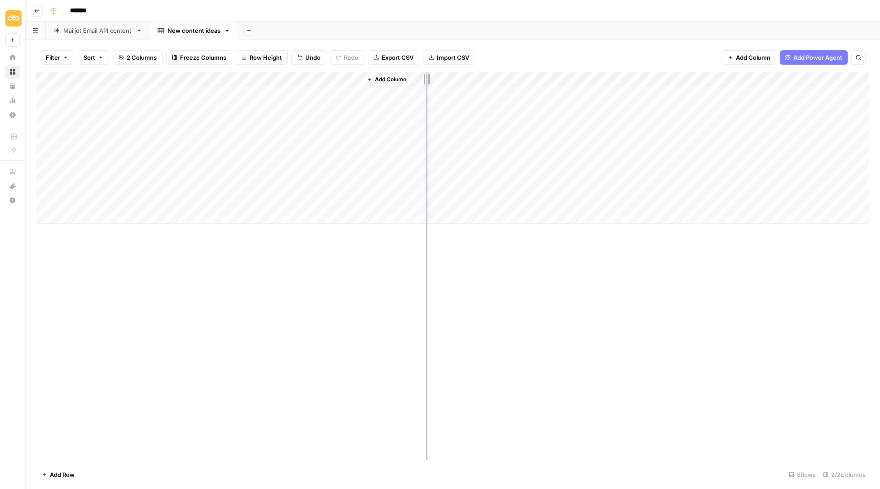
drag, startPoint x: 361, startPoint y: 75, endPoint x: 444, endPoint y: 76, distance: 83.1
click at [444, 76] on div "Add Column" at bounding box center [452, 148] width 833 height 152
click at [275, 55] on span "Row Height" at bounding box center [266, 57] width 32 height 9
click at [277, 111] on span "Tall" at bounding box center [288, 113] width 65 height 9
click at [111, 36] on link "Mailjet Email API content" at bounding box center [98, 31] width 104 height 18
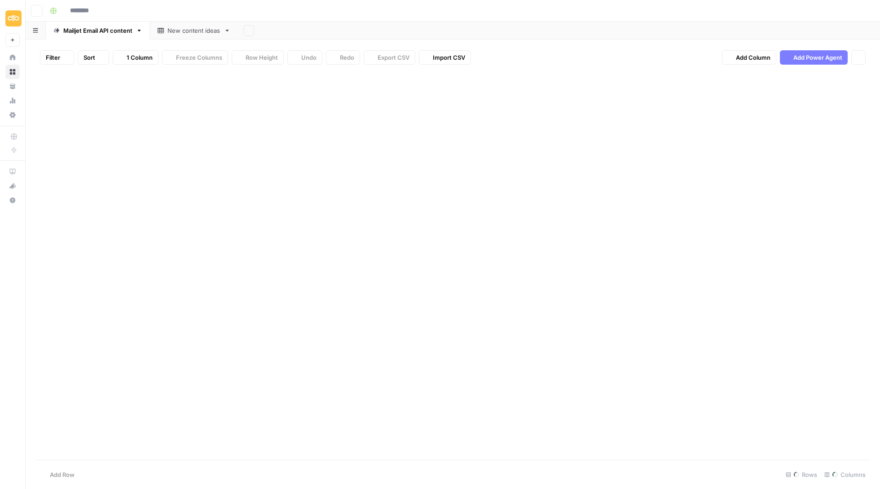
type input "*******"
click at [199, 38] on link "New content ideas" at bounding box center [194, 31] width 88 height 18
type input "*******"
click at [112, 35] on link "Mailjet Email API content" at bounding box center [98, 31] width 104 height 18
click at [413, 57] on span "Export CSV" at bounding box center [401, 57] width 32 height 9
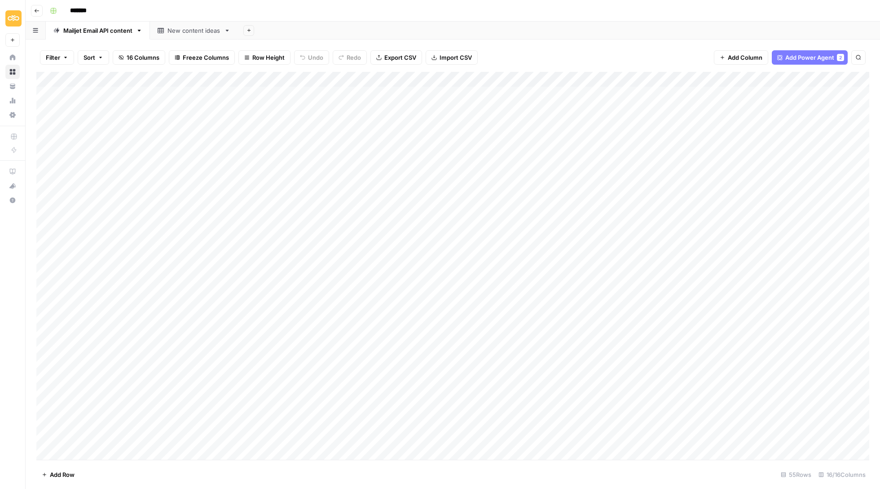
click at [192, 34] on div "New content ideas" at bounding box center [194, 30] width 53 height 9
click at [394, 54] on span "Export CSV" at bounding box center [398, 57] width 32 height 9
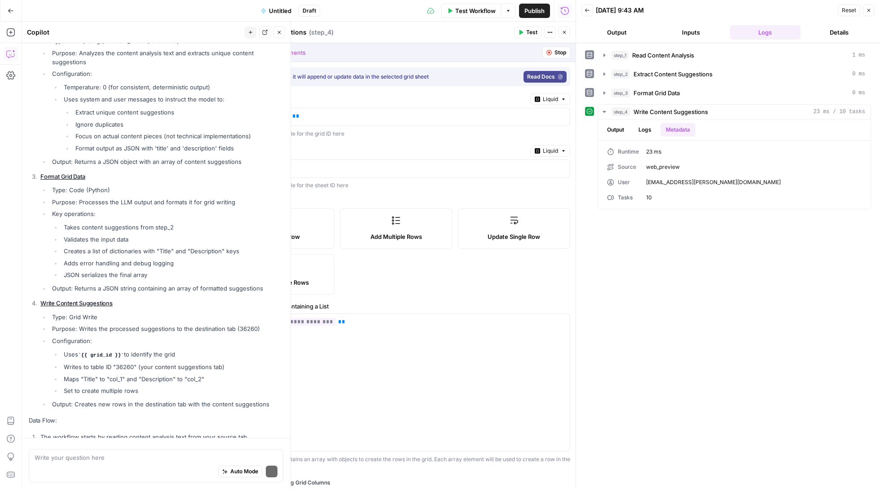
scroll to position [8802, 0]
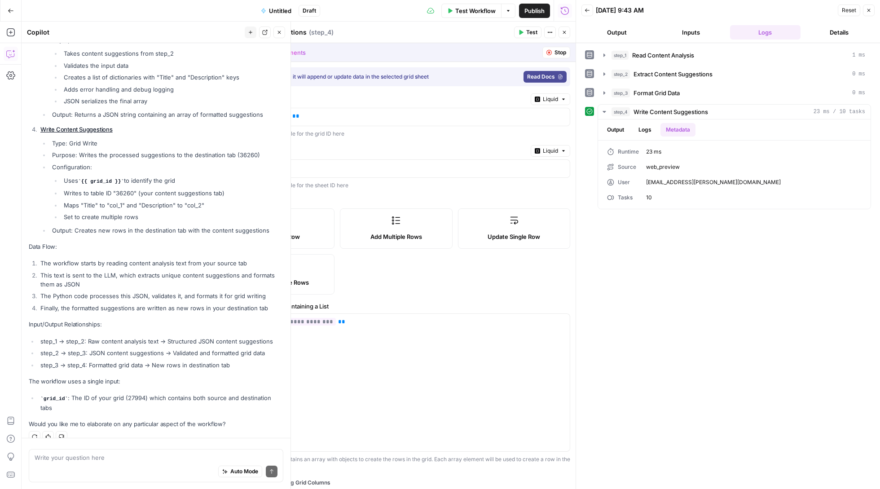
click at [237, 420] on p "Would you like me to elaborate on any particular aspect of the workflow?" at bounding box center [156, 424] width 255 height 9
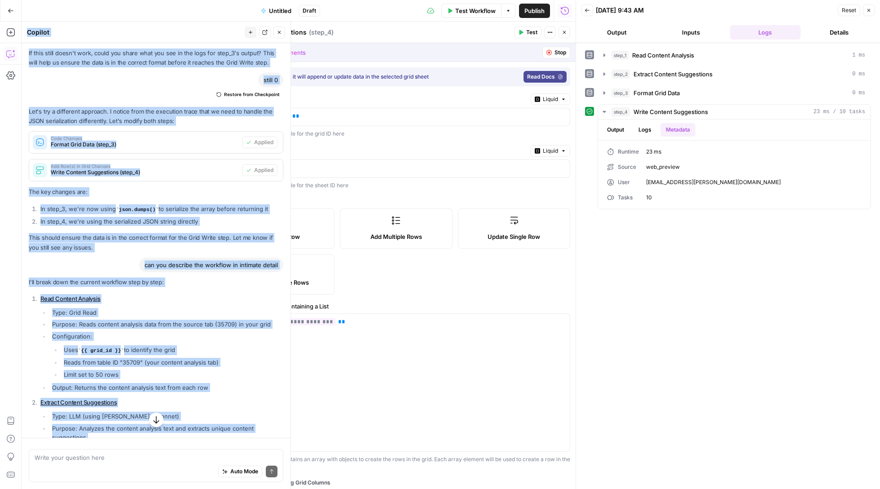
scroll to position [8182, 0]
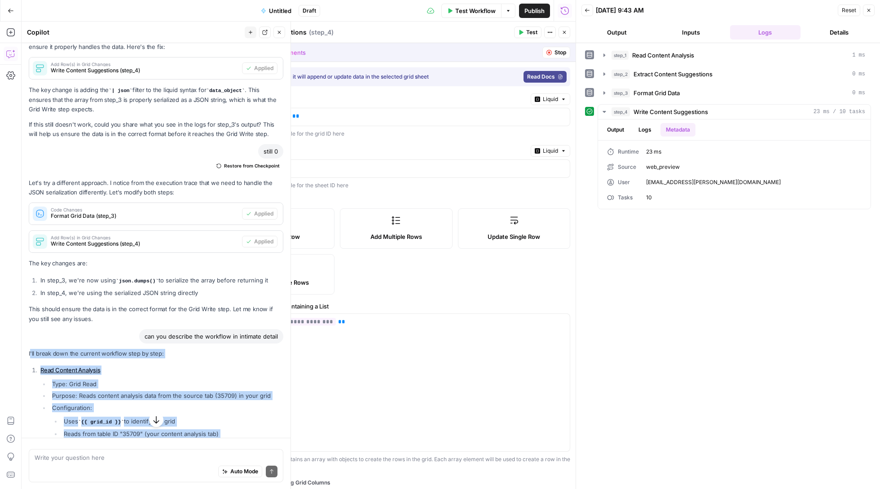
drag, startPoint x: 121, startPoint y: 396, endPoint x: 30, endPoint y: 324, distance: 115.8
copy div "'ll break down the current workflow step by step: Read Content Analysis Type: G…"
click at [8, 13] on icon "button" at bounding box center [11, 11] width 6 height 6
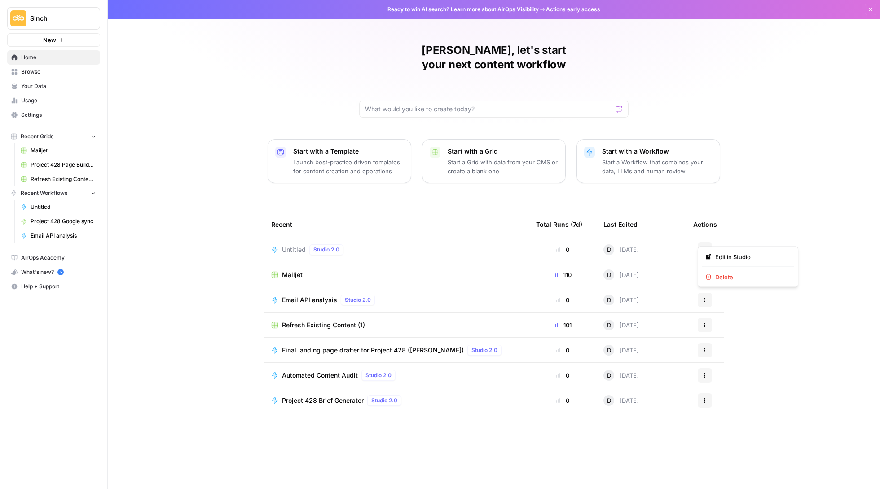
click at [703, 247] on icon "button" at bounding box center [705, 249] width 5 height 5
click at [732, 279] on span "Delete" at bounding box center [752, 277] width 72 height 9
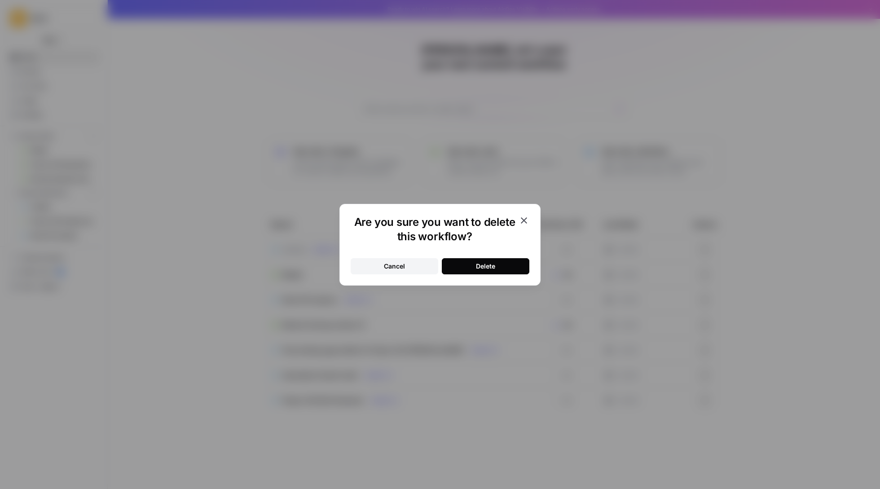
click at [491, 269] on div "Delete" at bounding box center [485, 266] width 19 height 9
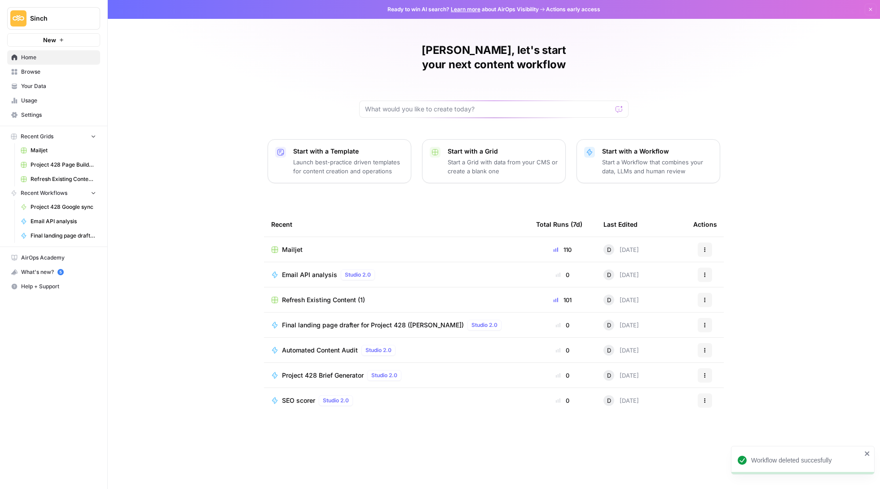
click at [645, 147] on p "Start with a Workflow" at bounding box center [657, 151] width 111 height 9
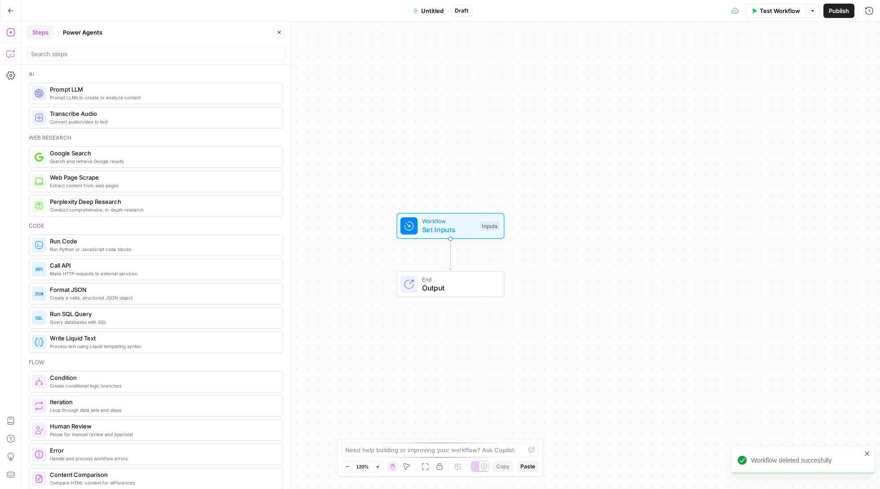
click at [11, 56] on icon "button" at bounding box center [10, 53] width 9 height 9
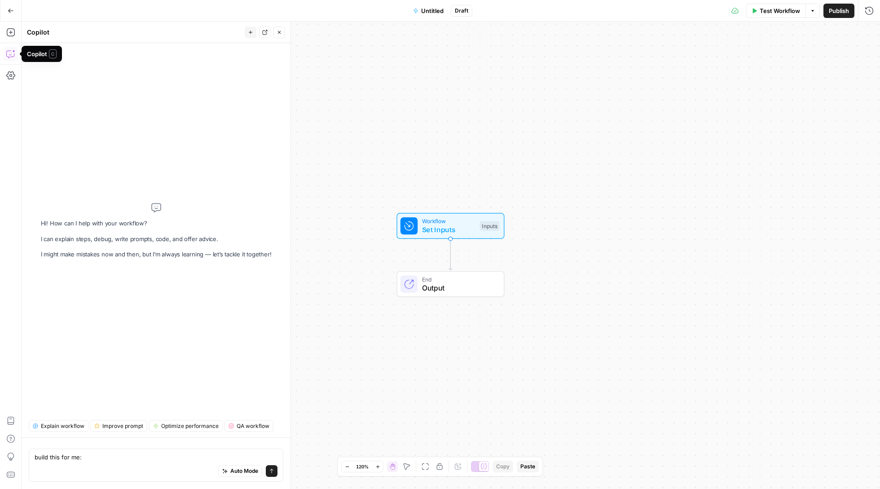
type textarea "build this for me: 'll break down the current workflow step by step: Read Conte…"
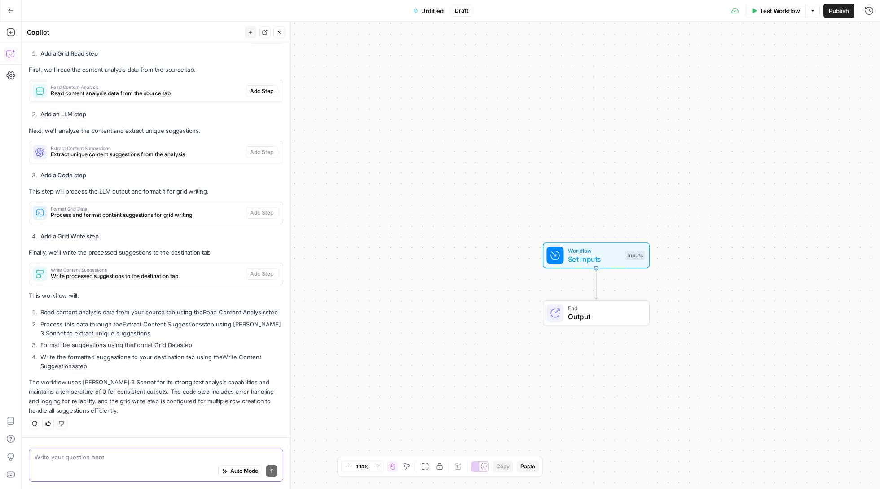
scroll to position [607, 0]
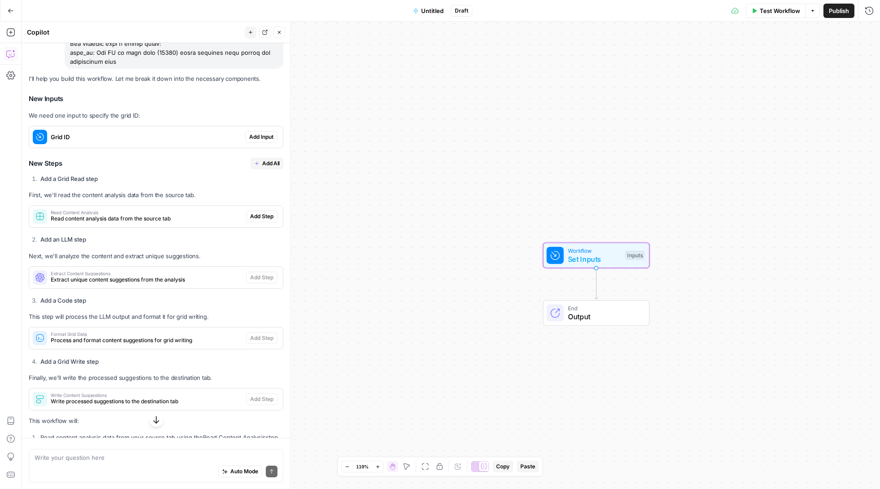
click at [265, 136] on span "Add Input" at bounding box center [261, 137] width 24 height 8
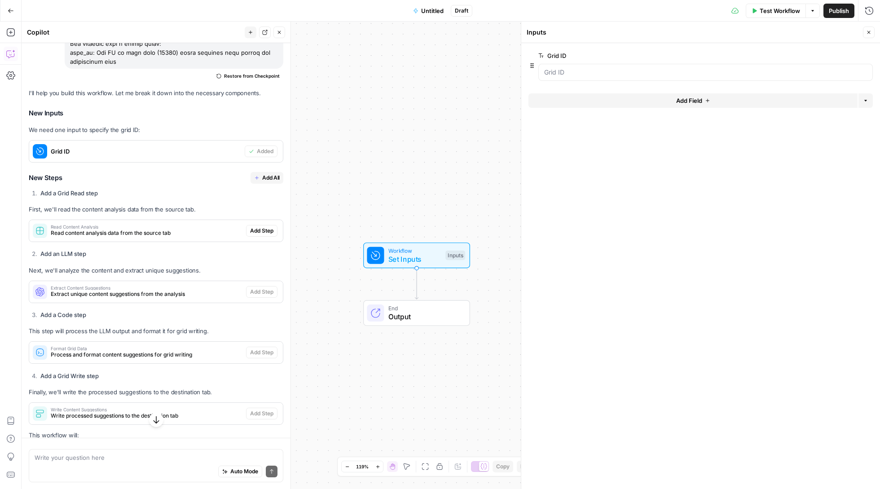
click at [270, 177] on span "Add All" at bounding box center [271, 178] width 18 height 8
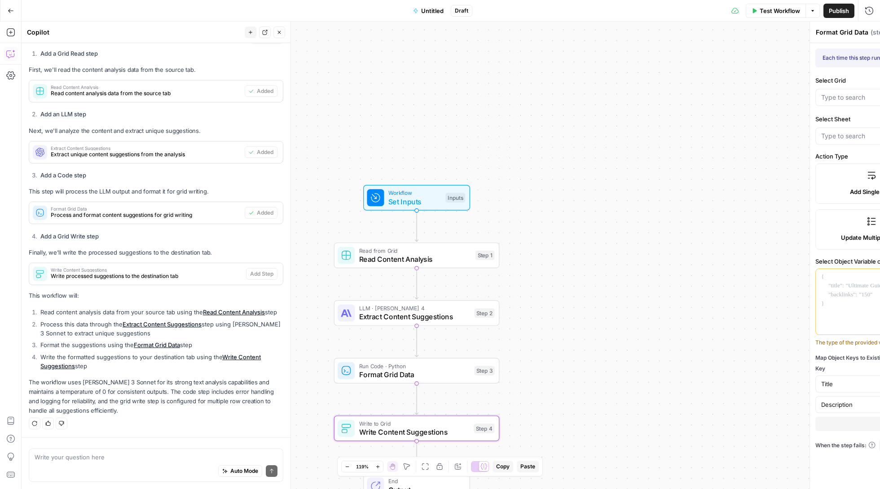
scroll to position [759, 0]
type textarea "Write Content Suggestions"
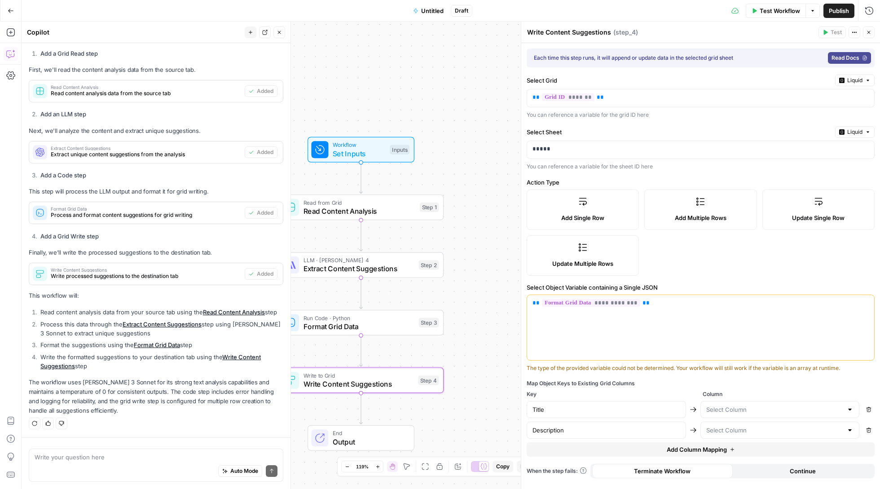
drag, startPoint x: 413, startPoint y: 122, endPoint x: 358, endPoint y: 73, distance: 74.5
click at [358, 73] on div "Workflow Set Inputs Inputs Read from Grid Read Content Analysis Step 1 LLM · Cl…" at bounding box center [451, 256] width 859 height 468
click at [780, 5] on button "Test Workflow" at bounding box center [776, 11] width 60 height 14
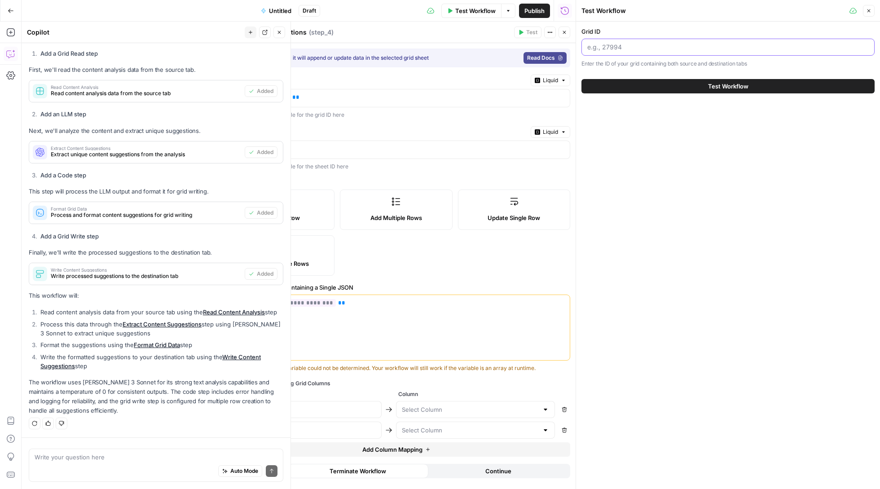
click at [681, 45] on input "Grid ID" at bounding box center [729, 47] width 282 height 9
paste input "27994"
type input "27994"
click at [665, 85] on button "Test Workflow" at bounding box center [728, 86] width 293 height 14
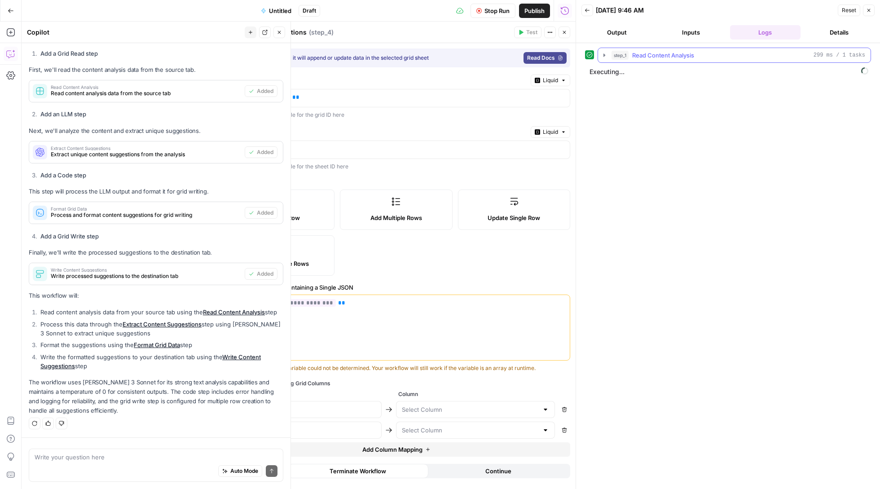
click at [607, 54] on icon "button" at bounding box center [604, 55] width 7 height 7
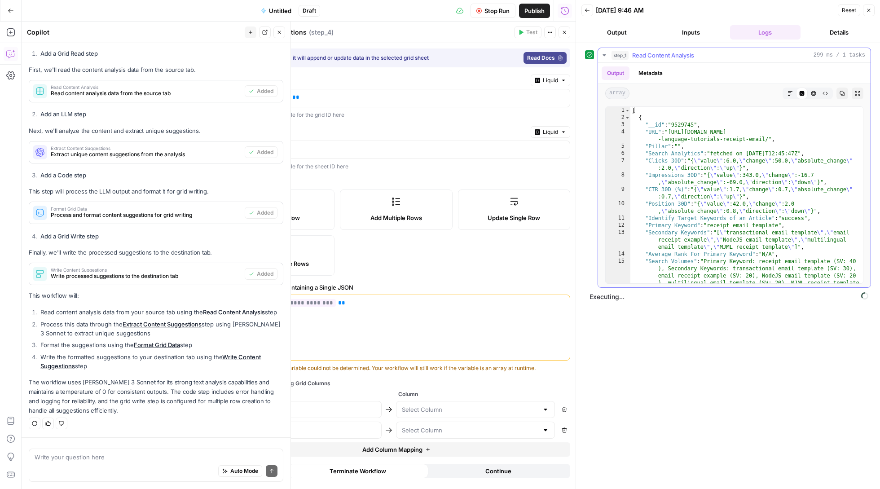
click at [607, 54] on icon "button" at bounding box center [604, 55] width 7 height 7
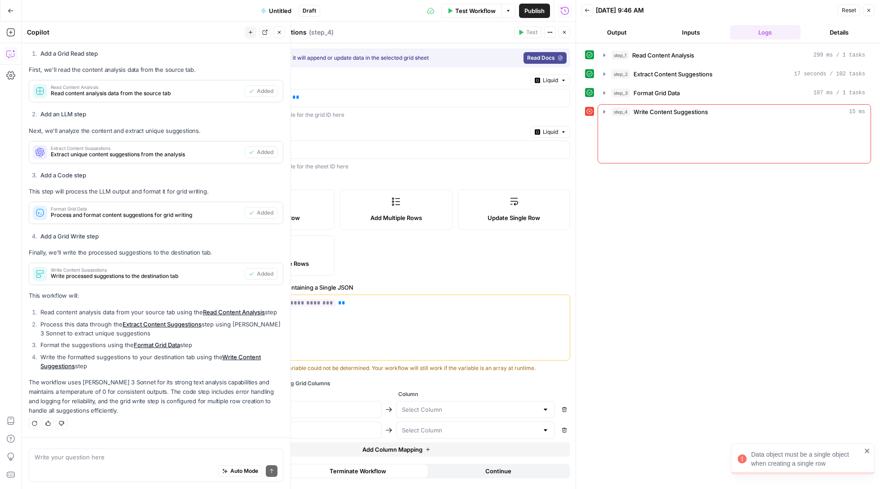
scroll to position [759, 0]
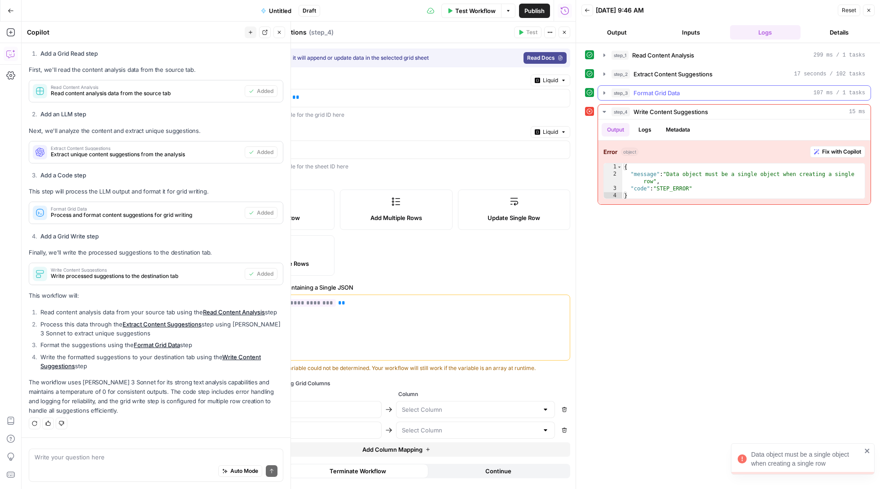
click at [606, 92] on icon "button" at bounding box center [604, 92] width 7 height 7
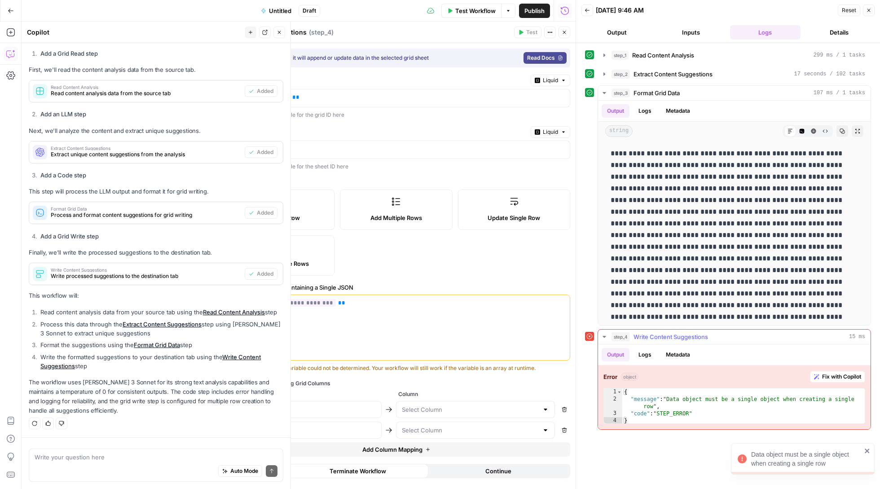
click at [841, 376] on span "Fix with Copilot" at bounding box center [841, 377] width 39 height 8
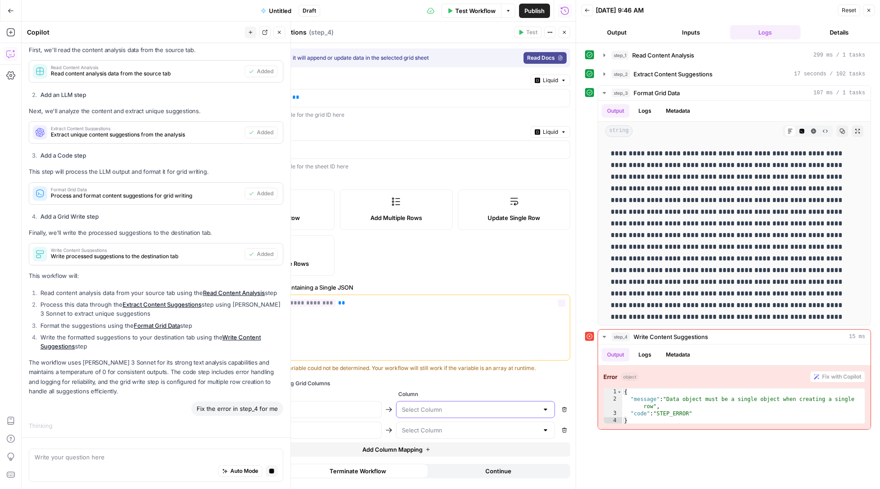
click at [474, 410] on input "text" at bounding box center [470, 409] width 137 height 9
click at [459, 433] on span "New content ideas" at bounding box center [474, 433] width 140 height 9
type input "New content ideas"
click at [459, 432] on input "text" at bounding box center [470, 430] width 137 height 9
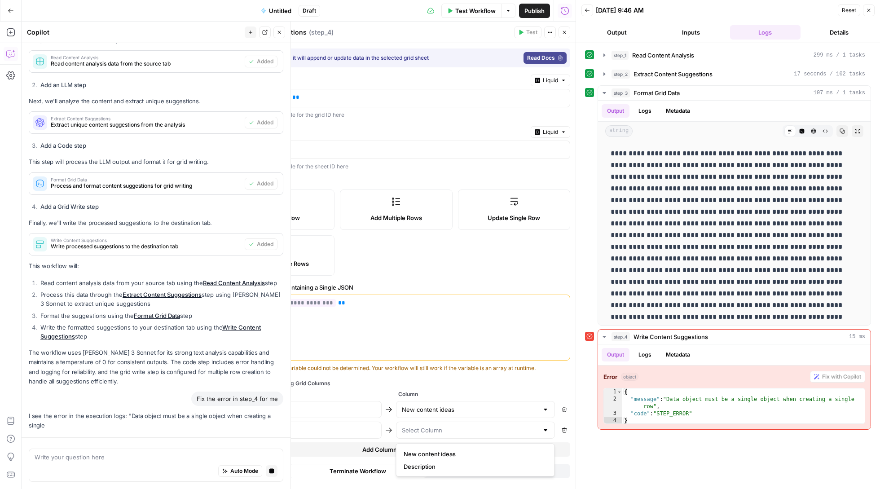
click at [451, 463] on span "Description" at bounding box center [474, 466] width 140 height 9
type input "Description"
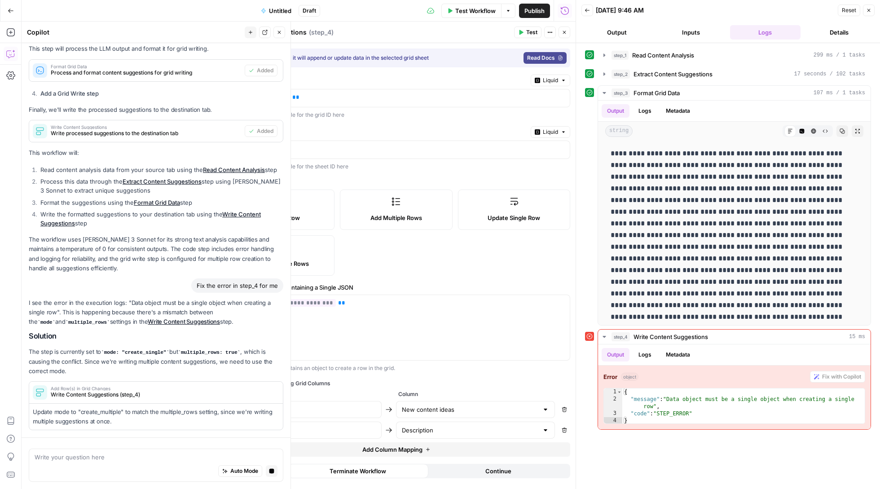
click at [526, 36] on span "Test" at bounding box center [531, 32] width 11 height 8
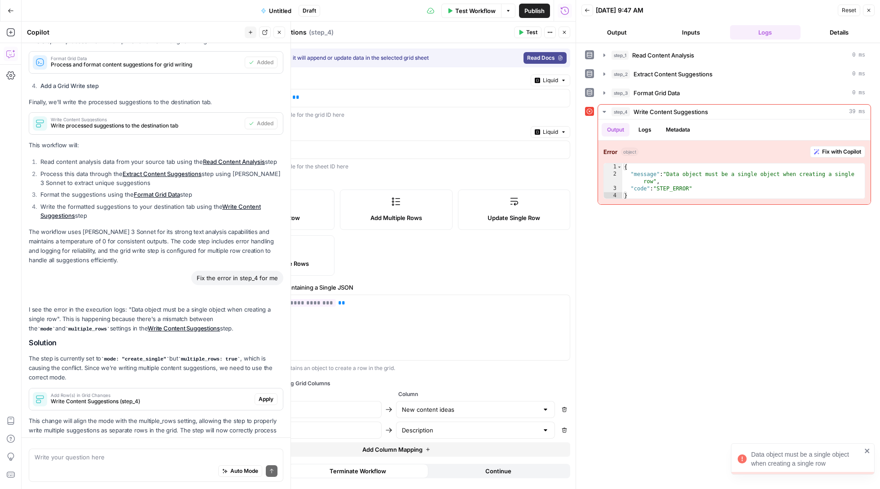
scroll to position [949, 0]
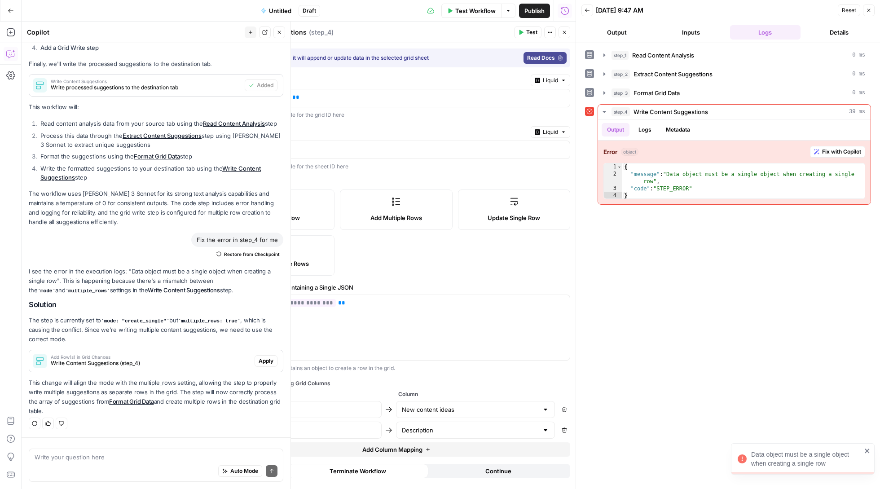
click at [262, 361] on span "Apply" at bounding box center [266, 361] width 15 height 8
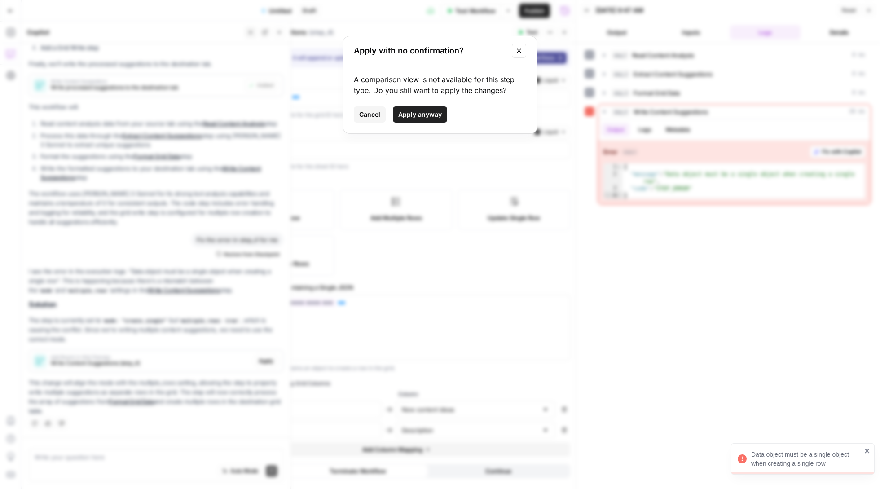
click at [412, 113] on span "Apply anyway" at bounding box center [420, 114] width 44 height 9
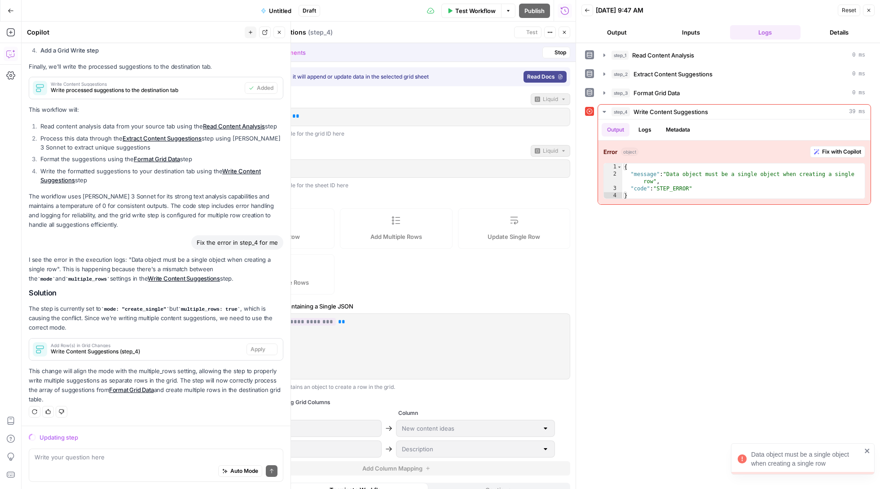
scroll to position [931, 0]
click at [419, 232] on span "Add Multiple Rows" at bounding box center [397, 236] width 52 height 9
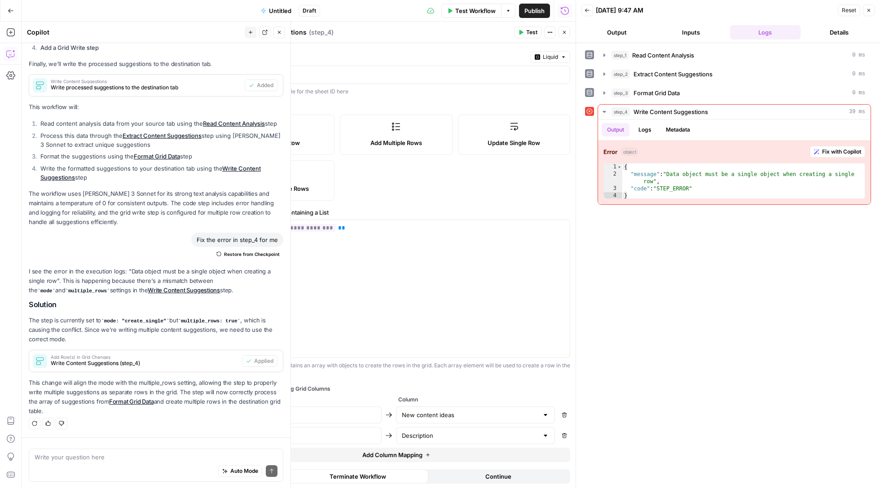
scroll to position [75, 0]
click at [522, 30] on icon "button" at bounding box center [520, 32] width 5 height 5
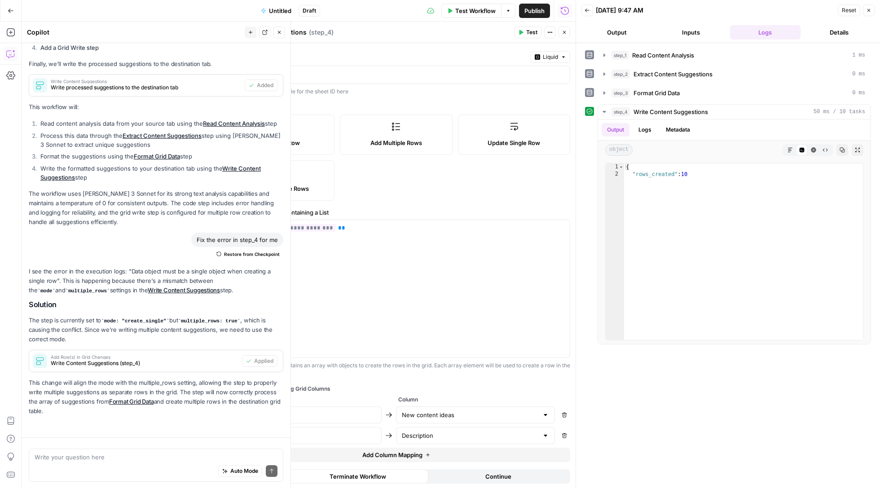
scroll to position [949, 0]
